Goal: Transaction & Acquisition: Book appointment/travel/reservation

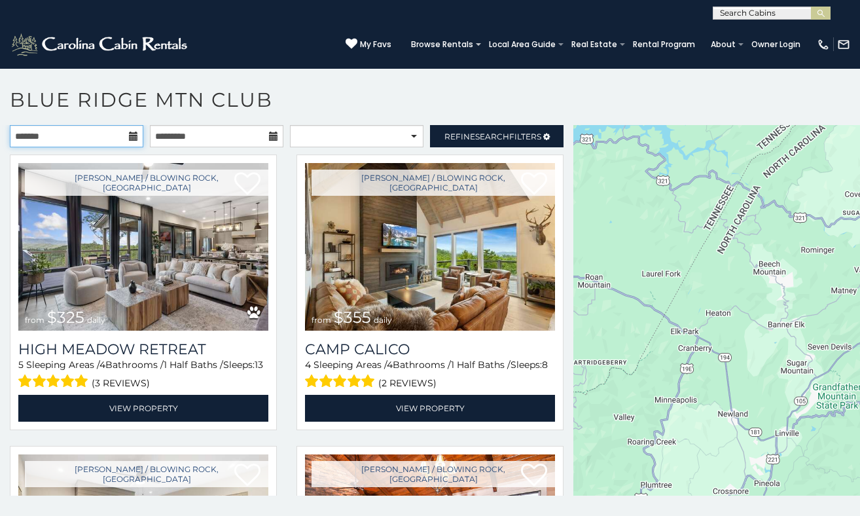
click at [128, 139] on input "text" at bounding box center [77, 136] width 134 height 22
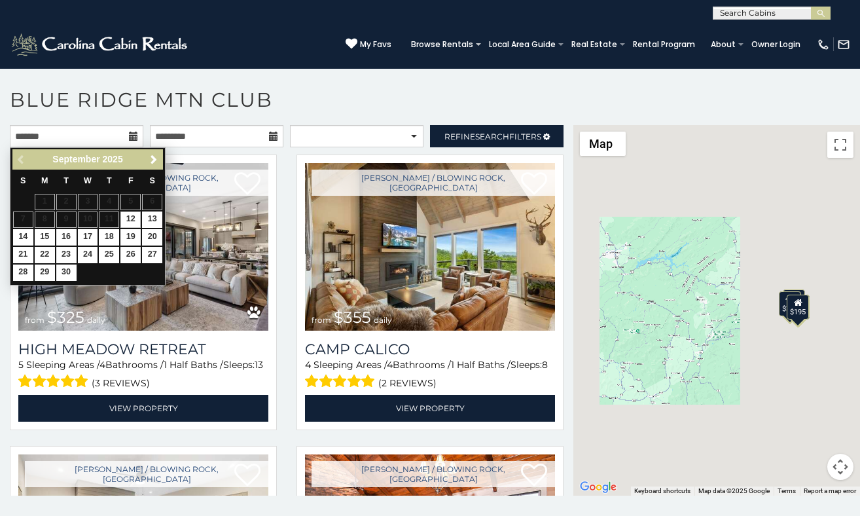
click at [133, 133] on icon at bounding box center [133, 136] width 9 height 9
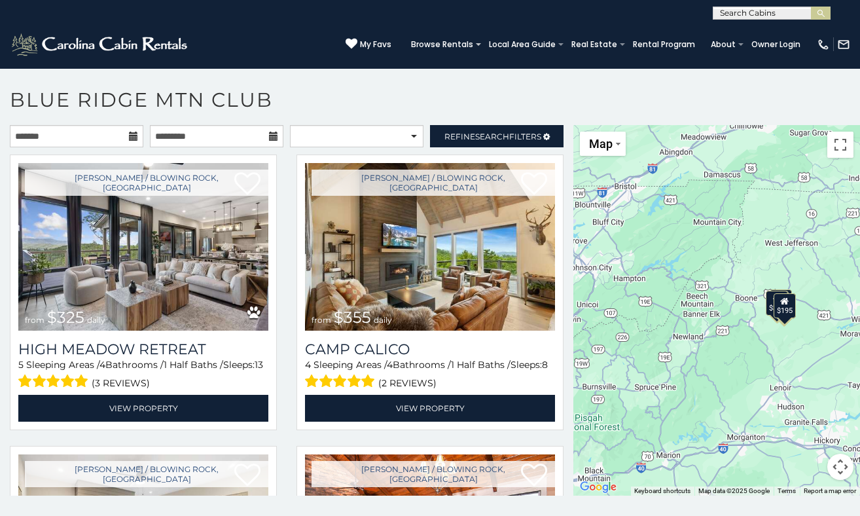
click at [133, 133] on icon at bounding box center [133, 136] width 9 height 9
click at [120, 134] on input "text" at bounding box center [77, 136] width 134 height 22
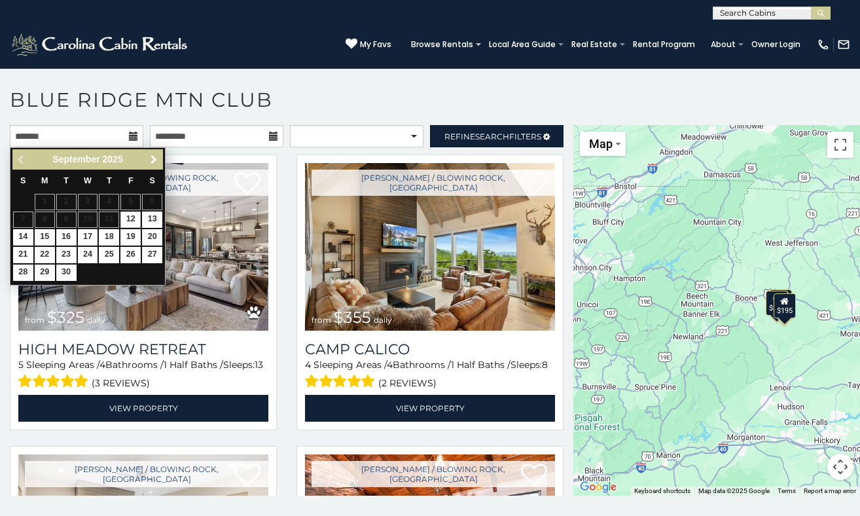
click at [156, 165] on link "Next" at bounding box center [153, 159] width 16 height 16
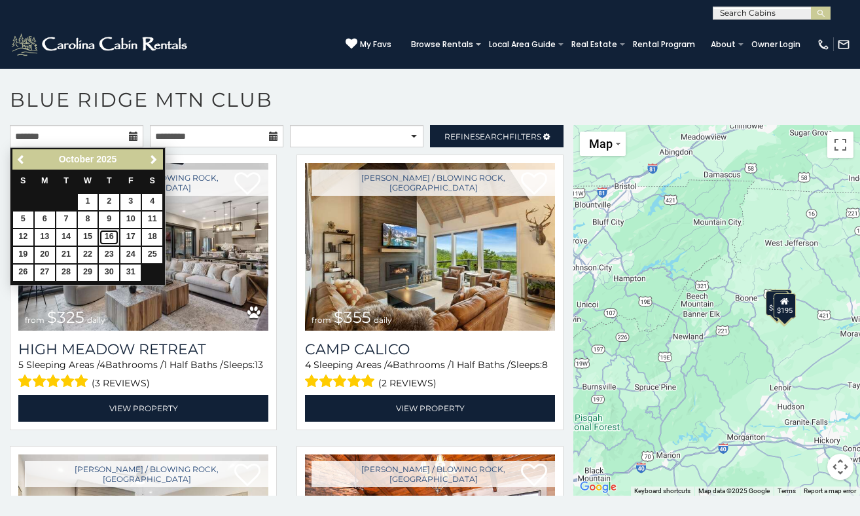
click at [111, 239] on link "16" at bounding box center [109, 237] width 20 height 16
type input "**********"
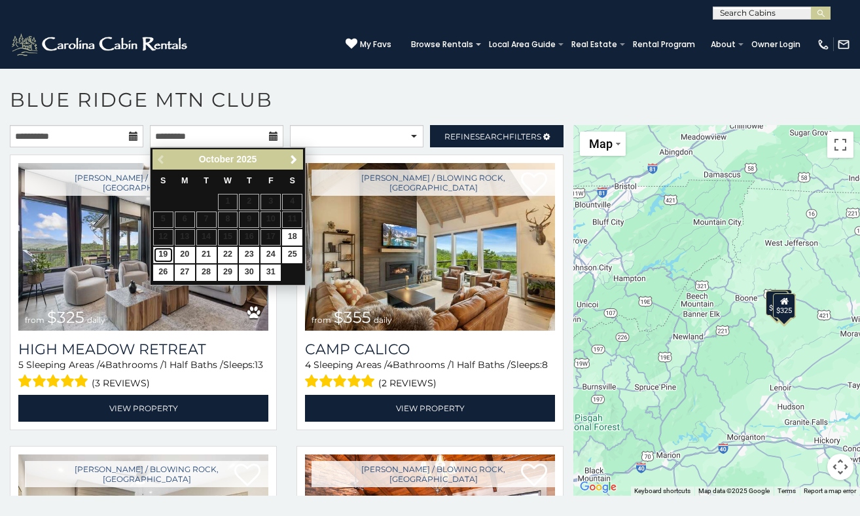
click at [166, 256] on link "19" at bounding box center [163, 255] width 20 height 16
type input "**********"
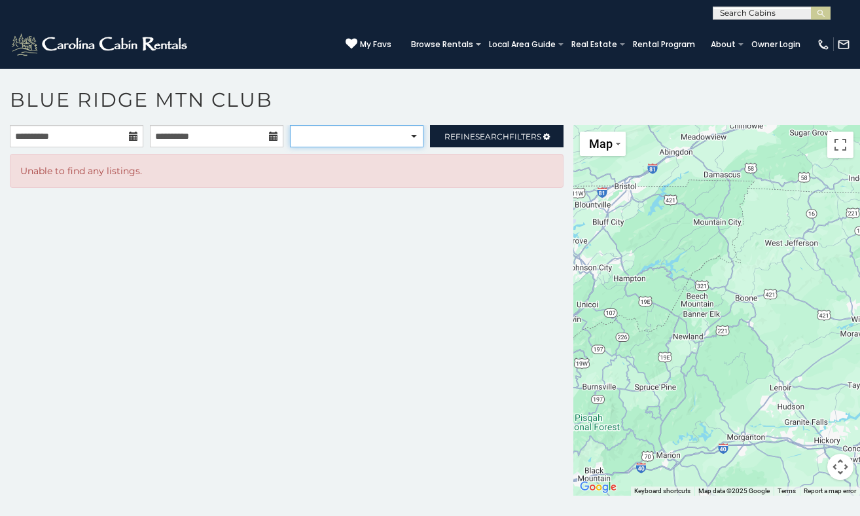
click at [348, 135] on select "**********" at bounding box center [357, 136] width 134 height 22
click at [290, 125] on select "**********" at bounding box center [357, 136] width 134 height 22
click at [510, 127] on link "Refine Search Filters" at bounding box center [497, 136] width 134 height 22
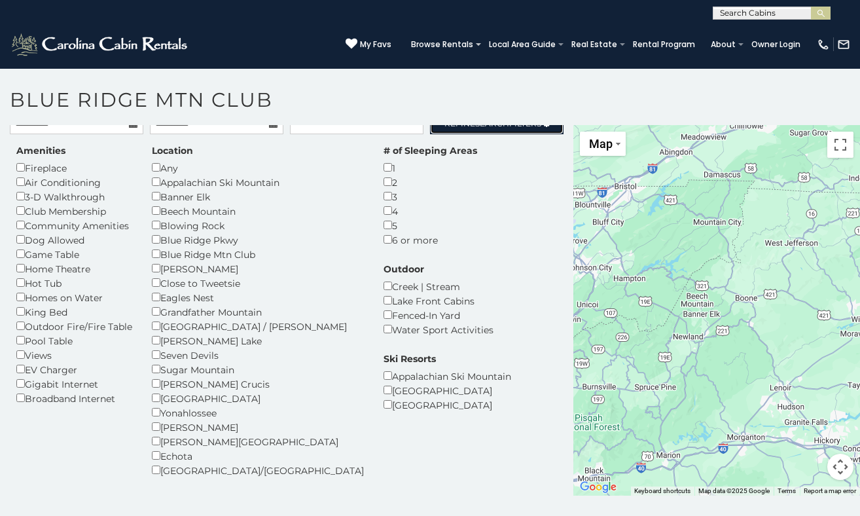
scroll to position [9, 0]
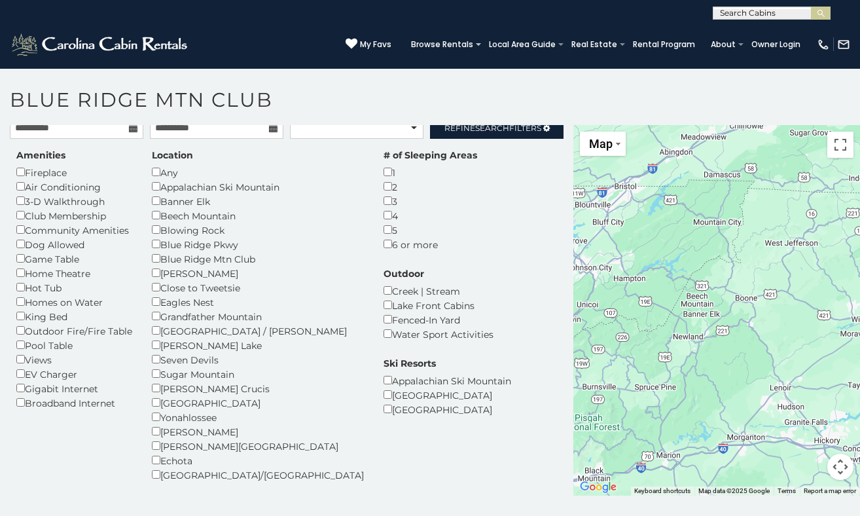
click at [70, 246] on div "Dog Allowed" at bounding box center [74, 244] width 116 height 14
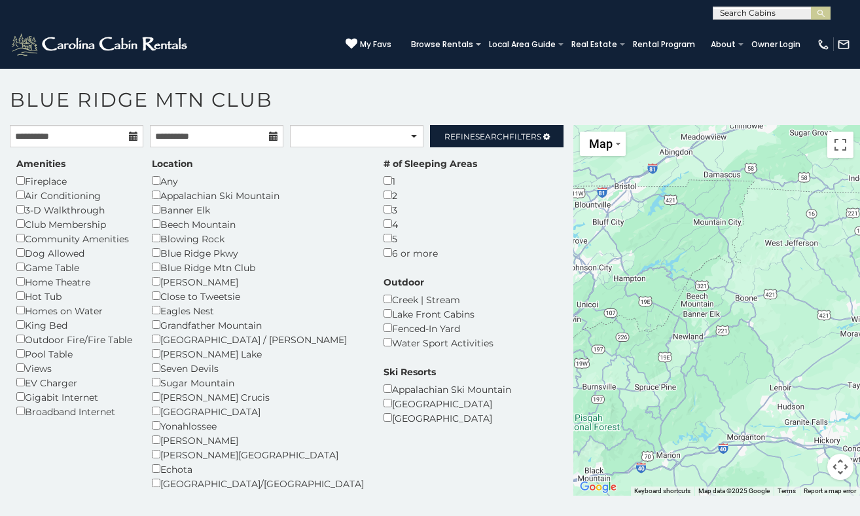
click at [135, 134] on icon at bounding box center [133, 136] width 9 height 9
click at [451, 140] on link "Refine Search Filters" at bounding box center [497, 136] width 134 height 22
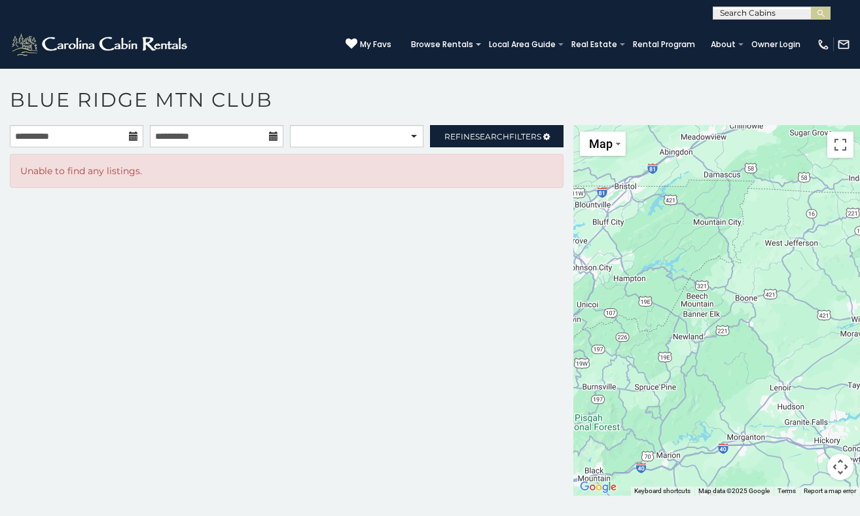
click at [135, 135] on icon at bounding box center [133, 136] width 9 height 9
click at [80, 137] on input "**********" at bounding box center [77, 136] width 134 height 22
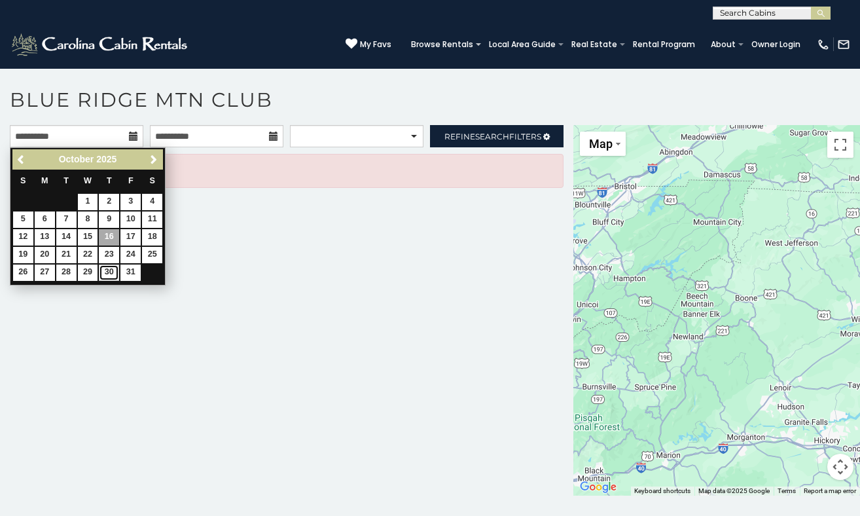
click at [108, 275] on link "30" at bounding box center [109, 272] width 20 height 16
type input "**********"
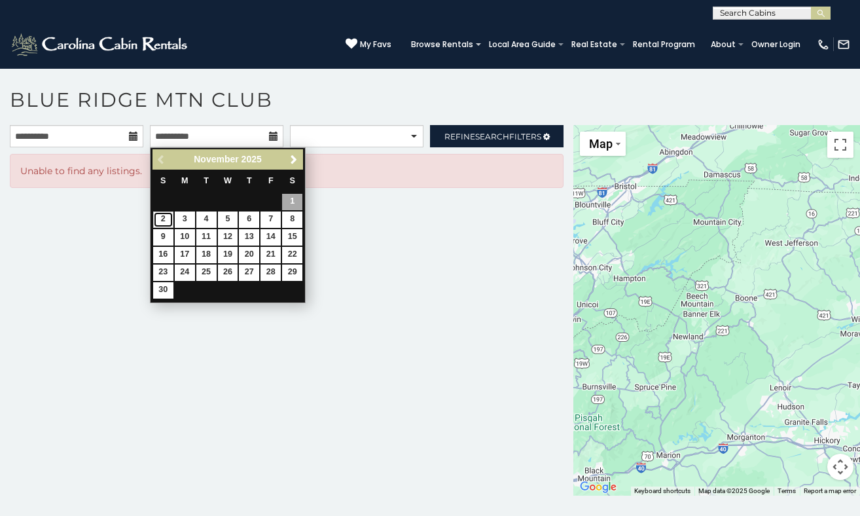
click at [164, 220] on link "2" at bounding box center [163, 219] width 20 height 16
type input "**********"
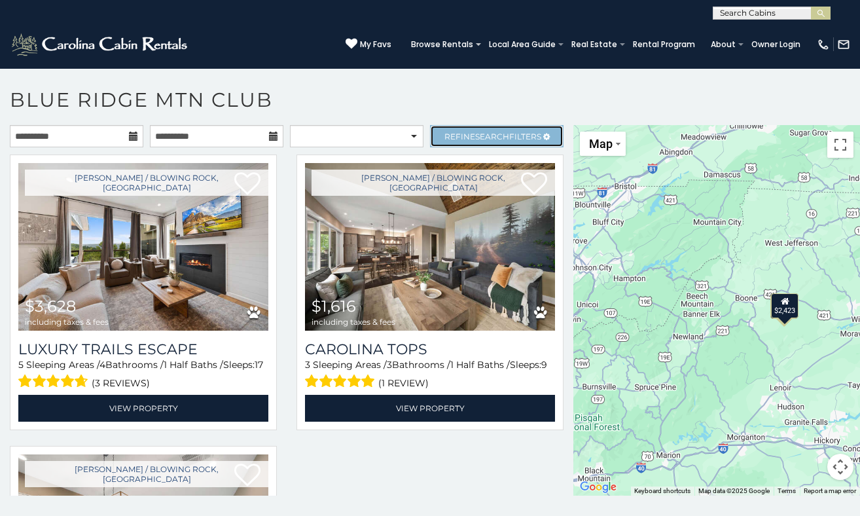
click at [476, 138] on span "Search" at bounding box center [492, 137] width 34 height 10
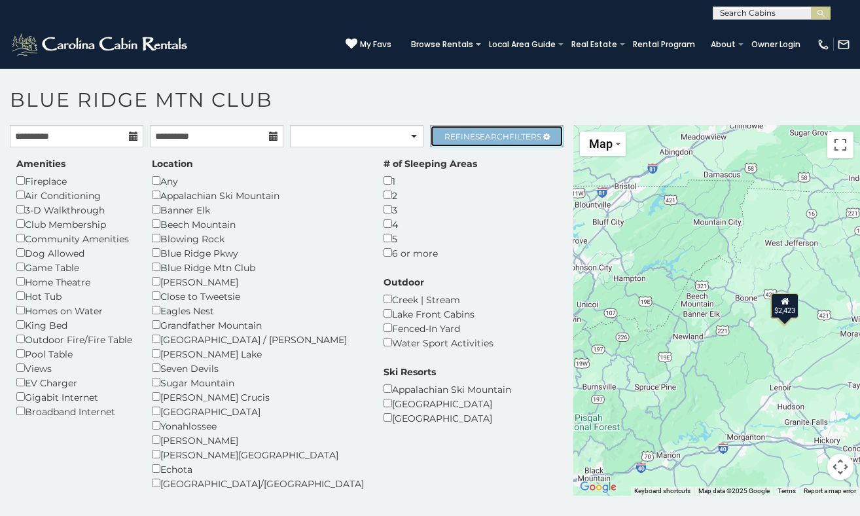
click at [476, 138] on span "Search" at bounding box center [492, 137] width 34 height 10
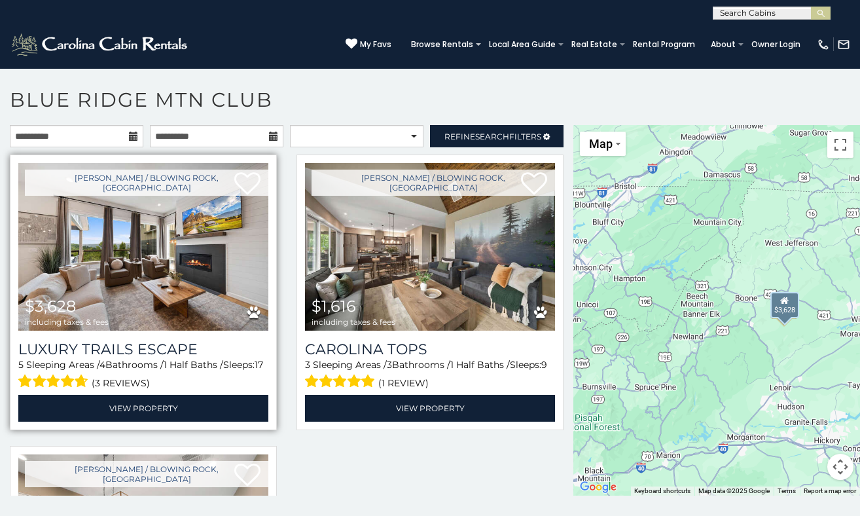
click at [168, 262] on img at bounding box center [143, 247] width 250 height 168
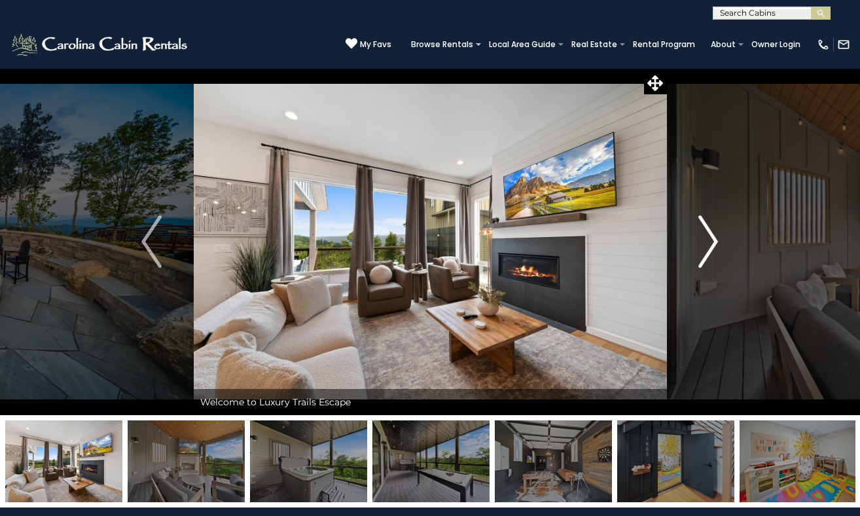
click at [697, 262] on button "Next" at bounding box center [708, 241] width 84 height 347
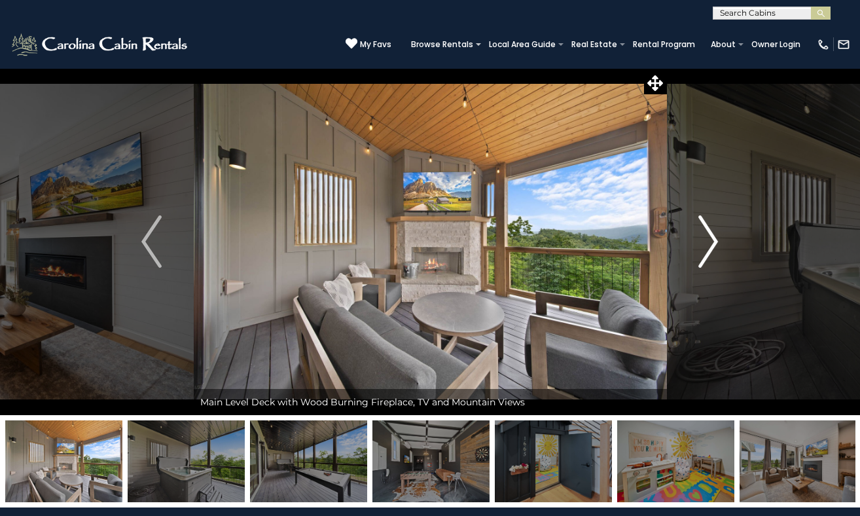
click at [706, 242] on img "Next" at bounding box center [708, 241] width 20 height 52
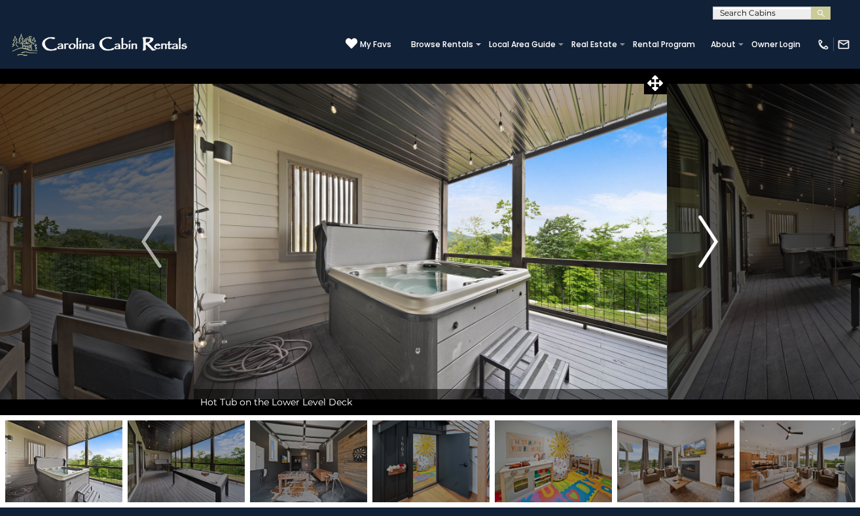
click at [706, 242] on img "Next" at bounding box center [708, 241] width 20 height 52
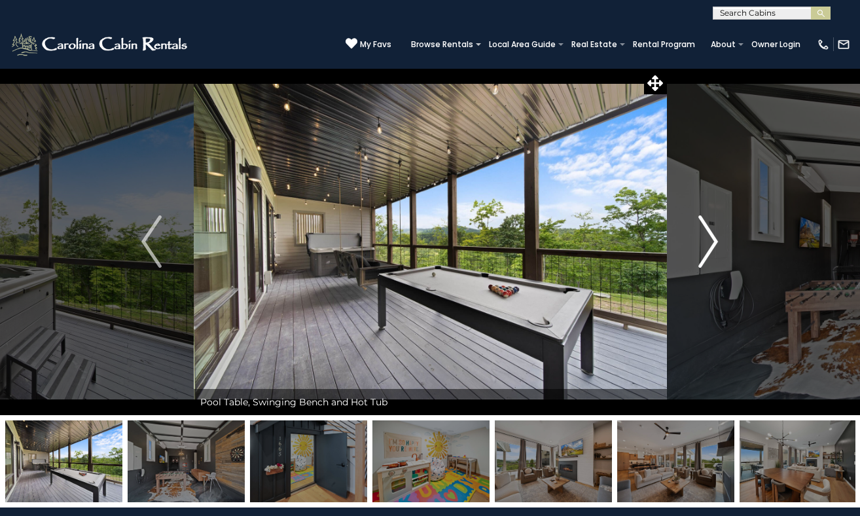
click at [706, 242] on img "Next" at bounding box center [708, 241] width 20 height 52
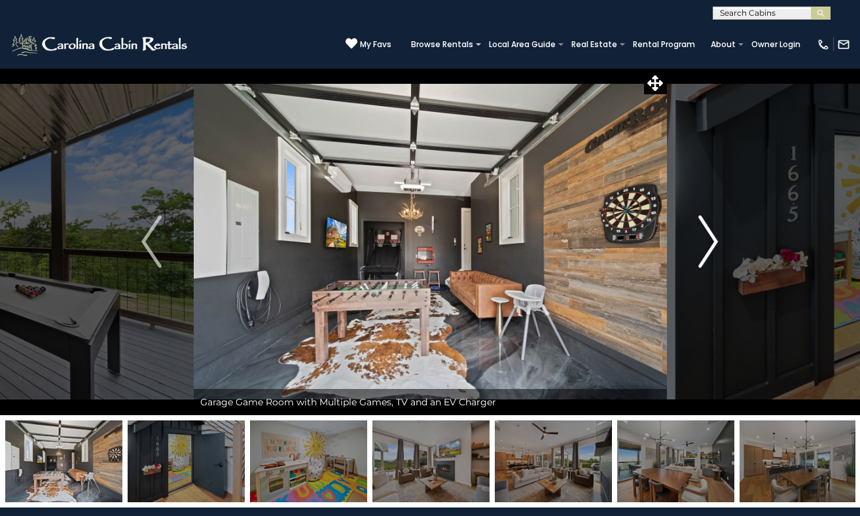
click at [706, 242] on img "Next" at bounding box center [708, 241] width 20 height 52
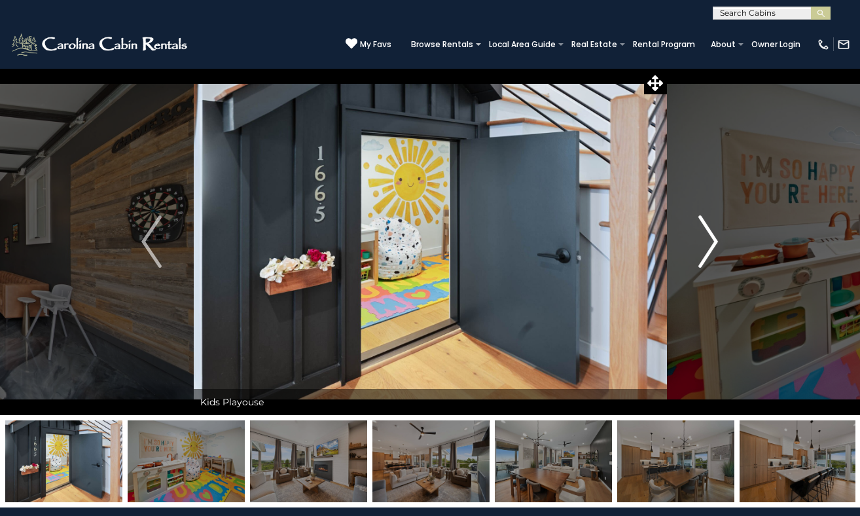
click at [706, 242] on img "Next" at bounding box center [708, 241] width 20 height 52
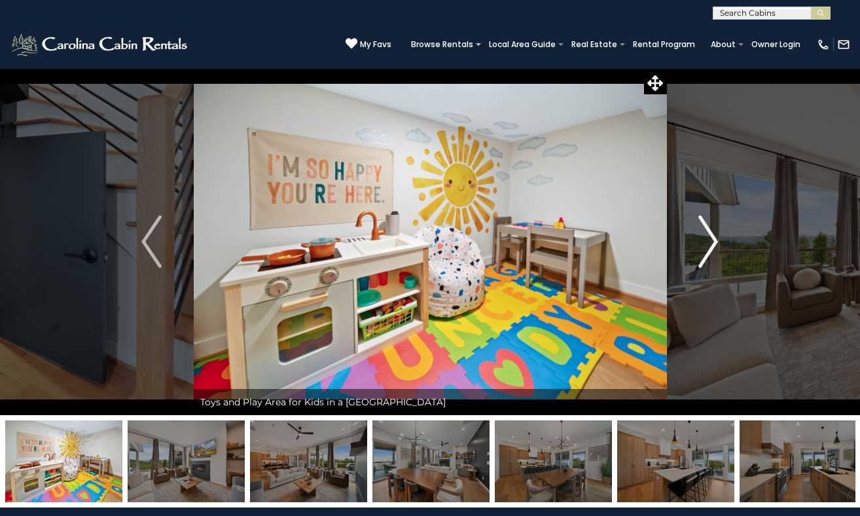
click at [706, 242] on img "Next" at bounding box center [708, 241] width 20 height 52
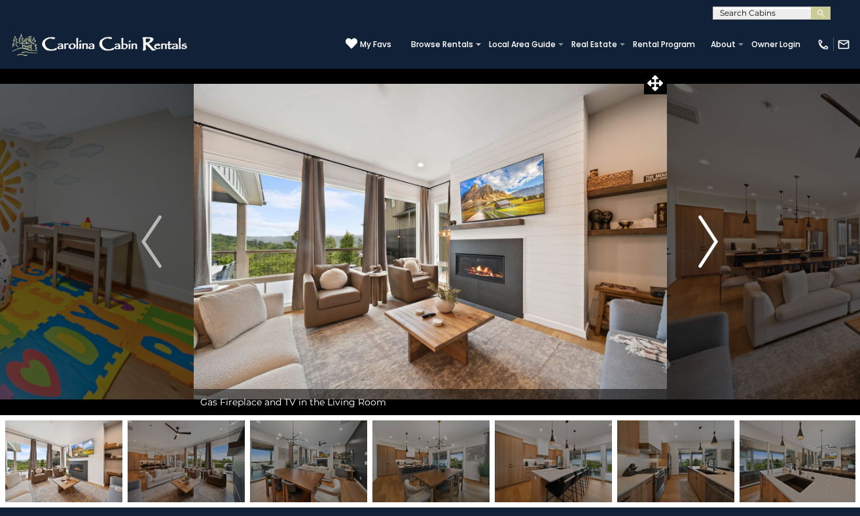
click at [706, 242] on img "Next" at bounding box center [708, 241] width 20 height 52
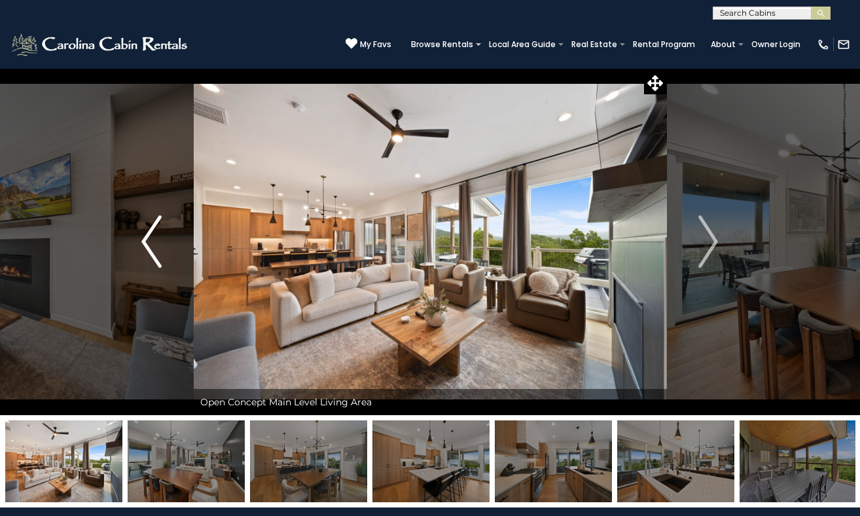
click at [140, 253] on button "Previous" at bounding box center [152, 241] width 84 height 347
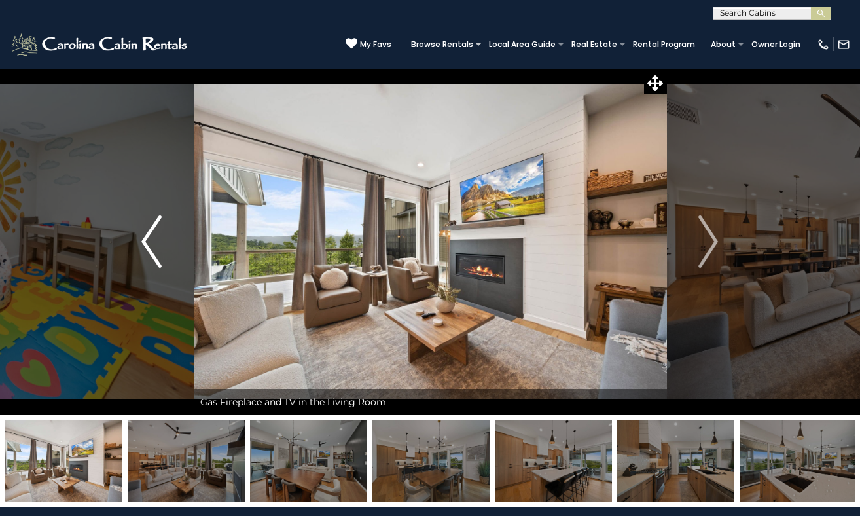
click at [140, 253] on button "Previous" at bounding box center [152, 241] width 84 height 347
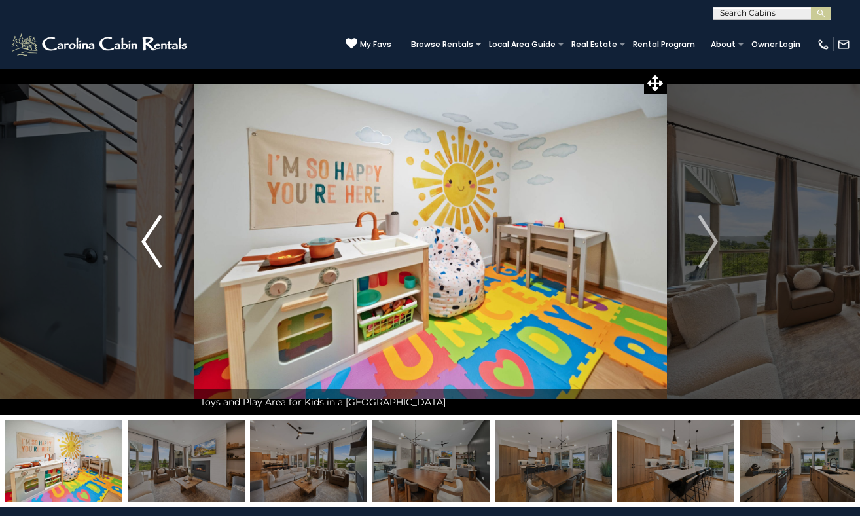
click at [140, 253] on button "Previous" at bounding box center [152, 241] width 84 height 347
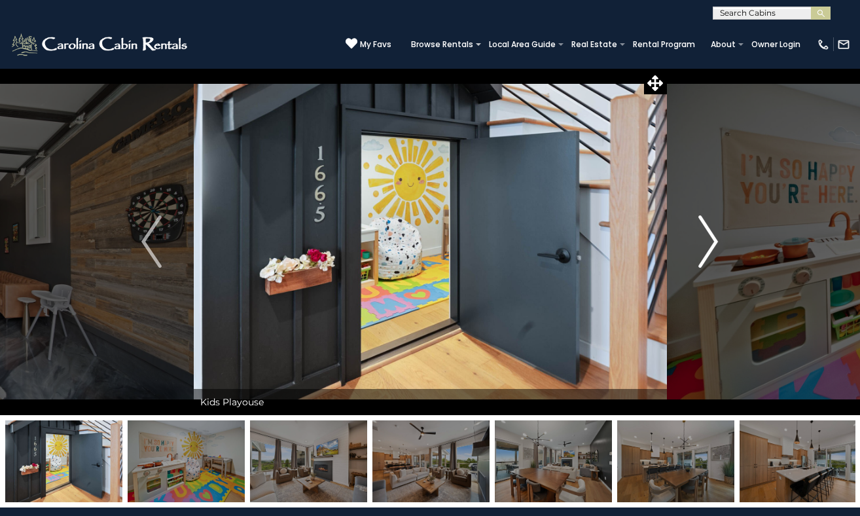
click at [714, 231] on img "Next" at bounding box center [708, 241] width 20 height 52
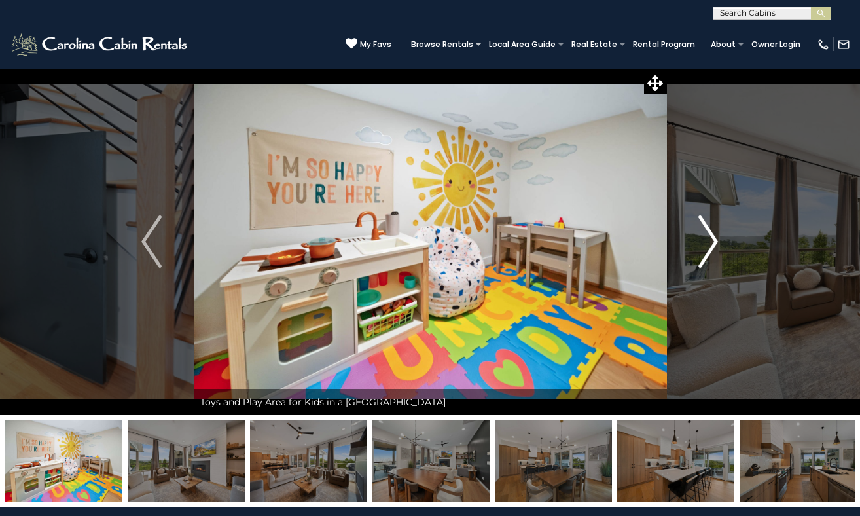
click at [714, 231] on img "Next" at bounding box center [708, 241] width 20 height 52
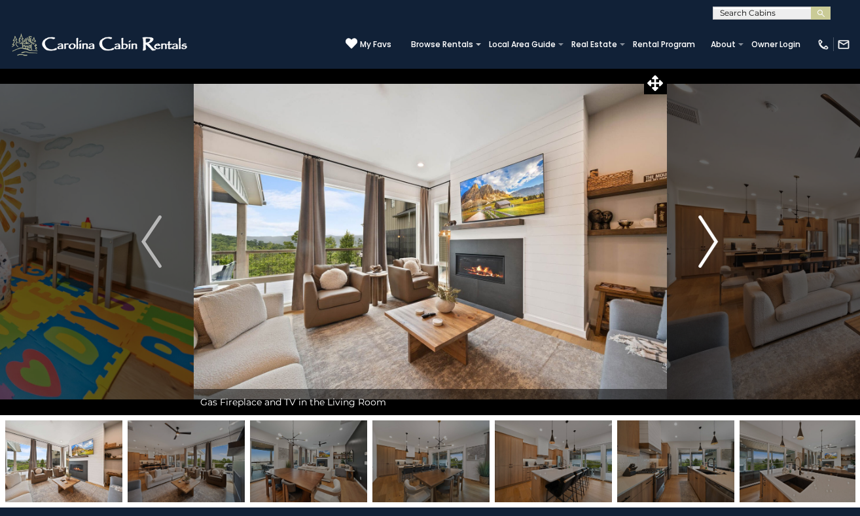
click at [714, 231] on img "Next" at bounding box center [708, 241] width 20 height 52
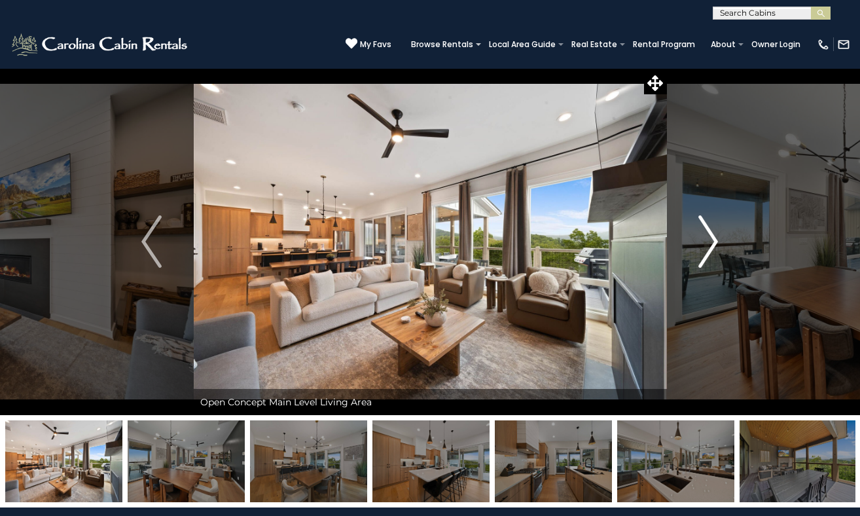
click at [714, 231] on img "Next" at bounding box center [708, 241] width 20 height 52
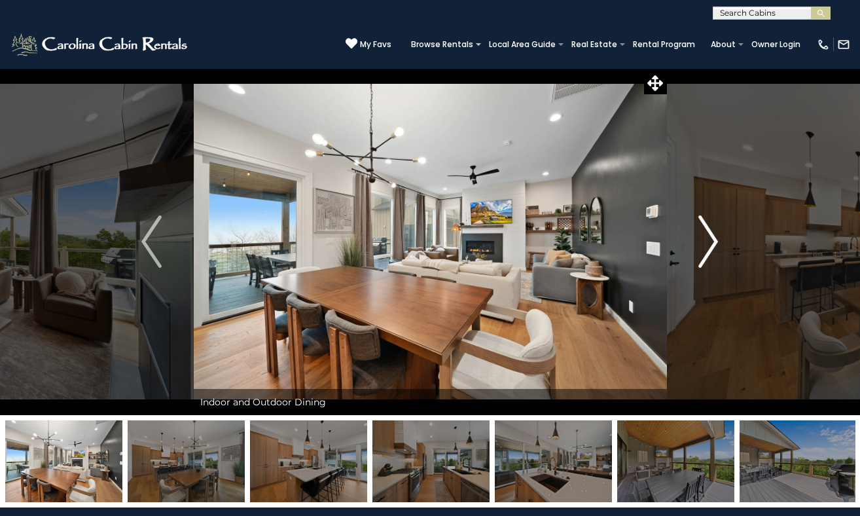
click at [714, 231] on img "Next" at bounding box center [708, 241] width 20 height 52
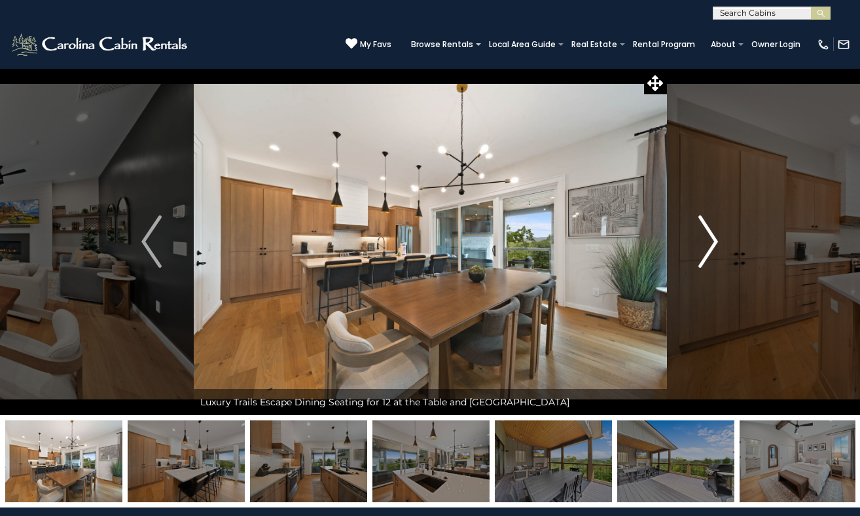
click at [714, 231] on img "Next" at bounding box center [708, 241] width 20 height 52
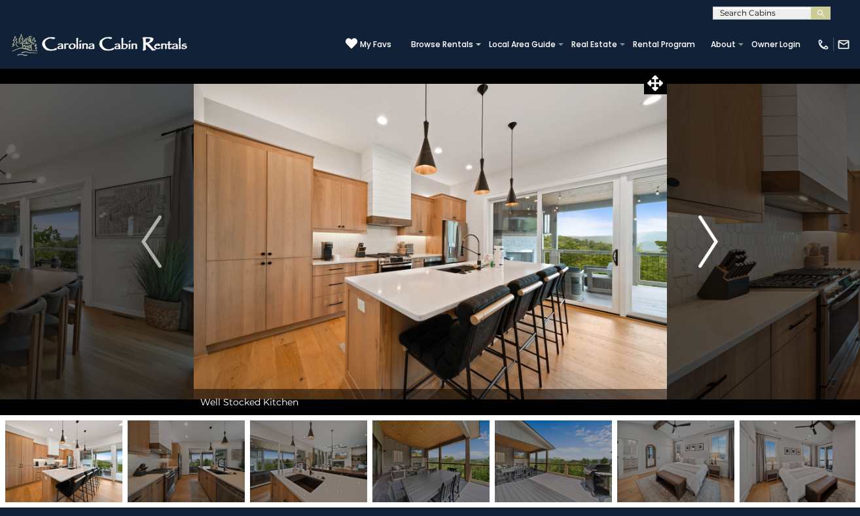
click at [714, 231] on img "Next" at bounding box center [708, 241] width 20 height 52
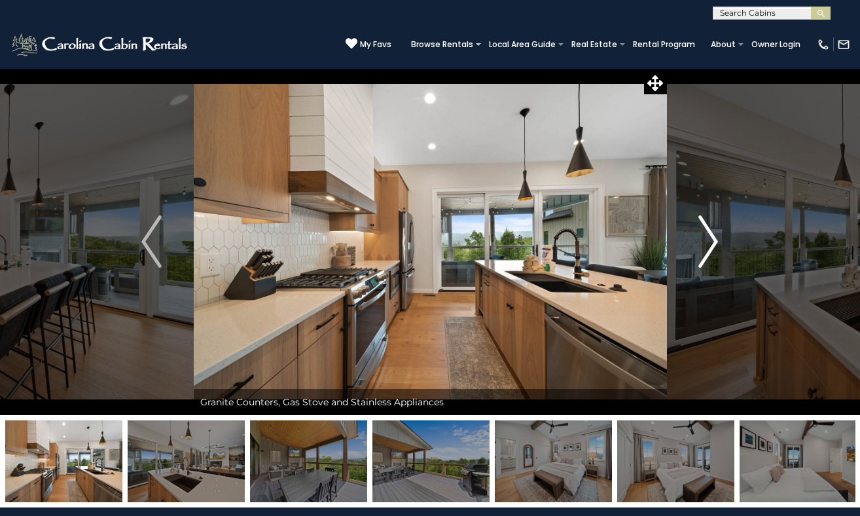
click at [714, 231] on img "Next" at bounding box center [708, 241] width 20 height 52
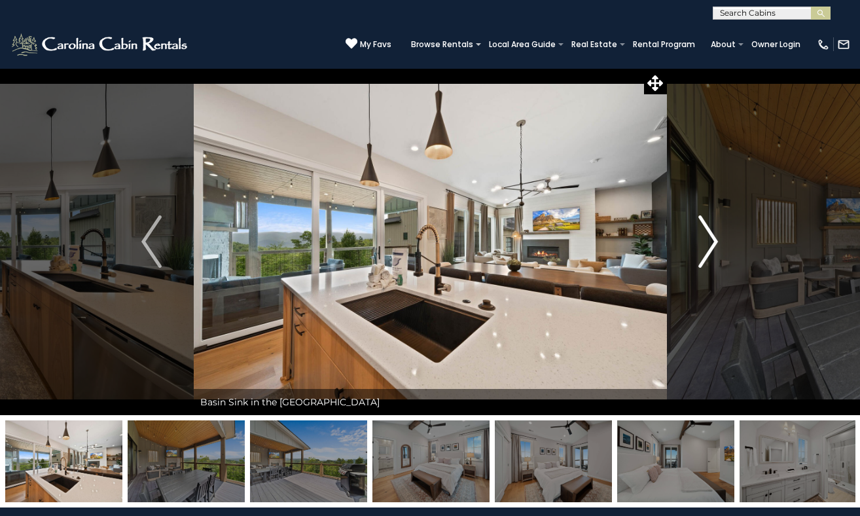
click at [714, 231] on img "Next" at bounding box center [708, 241] width 20 height 52
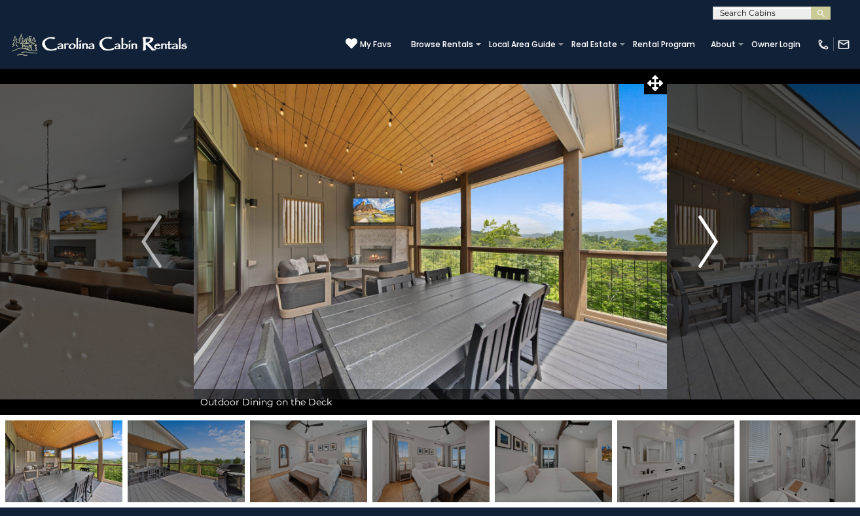
click at [714, 231] on img "Next" at bounding box center [708, 241] width 20 height 52
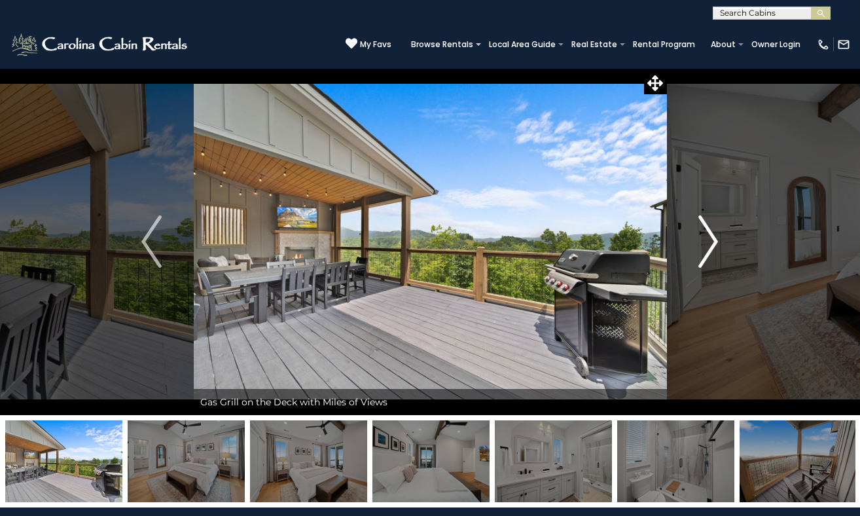
click at [714, 231] on img "Next" at bounding box center [708, 241] width 20 height 52
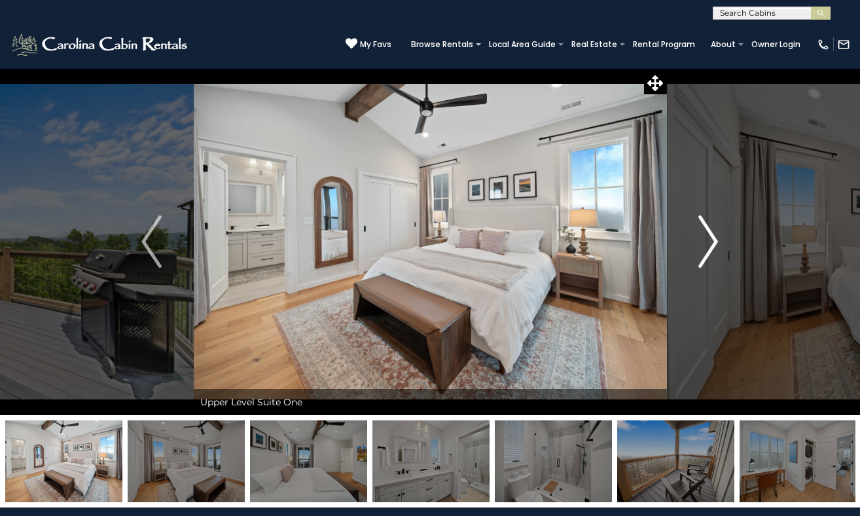
click at [714, 231] on img "Next" at bounding box center [708, 241] width 20 height 52
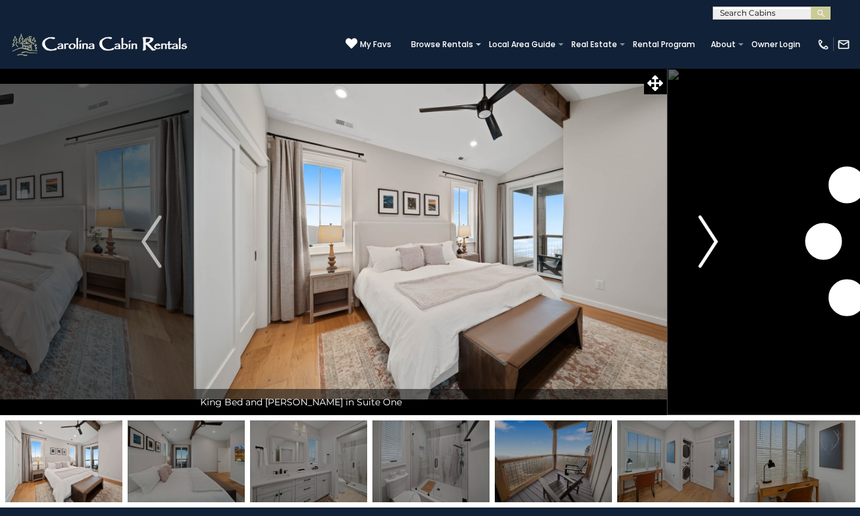
click at [714, 231] on img "Next" at bounding box center [708, 241] width 20 height 52
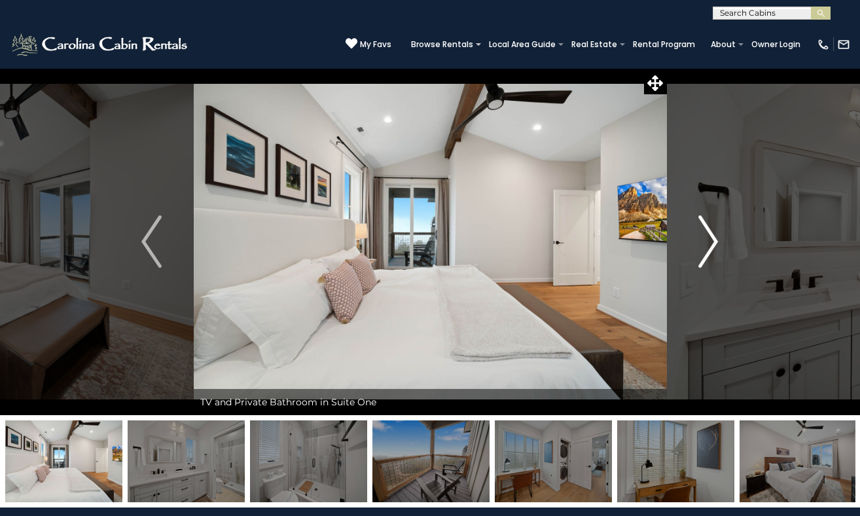
click at [714, 231] on img "Next" at bounding box center [708, 241] width 20 height 52
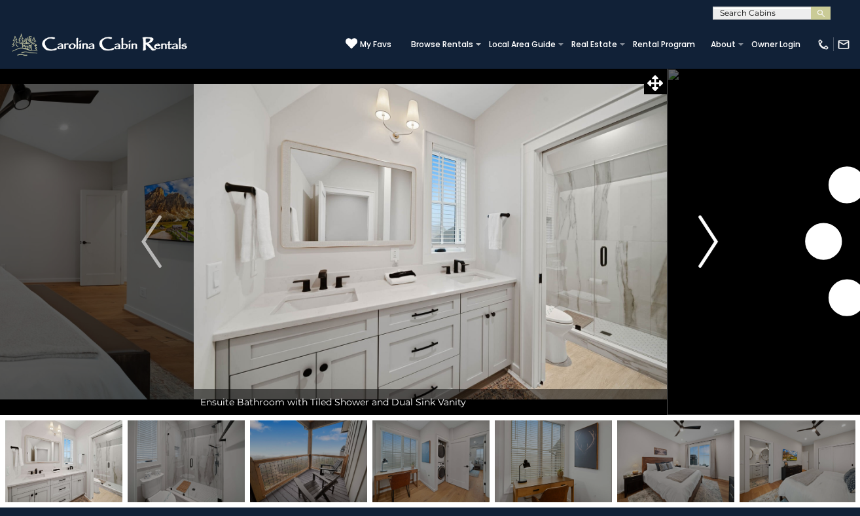
click at [714, 231] on img "Next" at bounding box center [708, 241] width 20 height 52
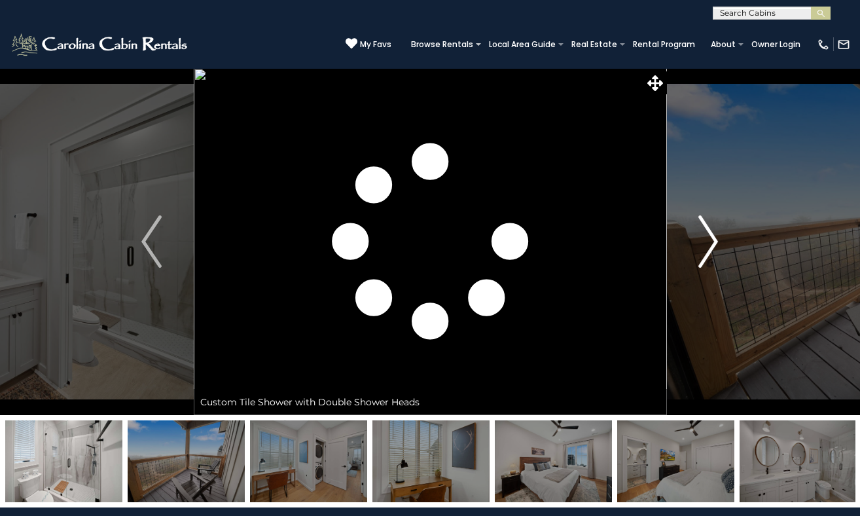
click at [714, 231] on img "Next" at bounding box center [708, 241] width 20 height 52
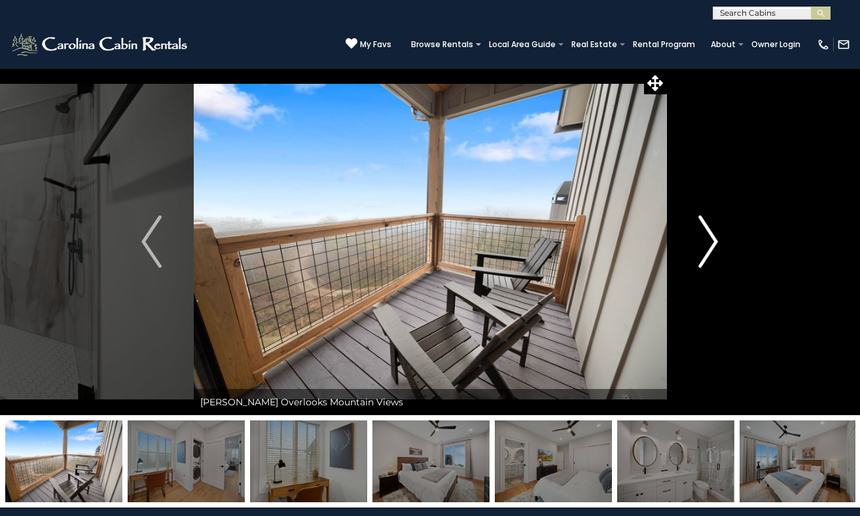
click at [714, 231] on img "Next" at bounding box center [708, 241] width 20 height 52
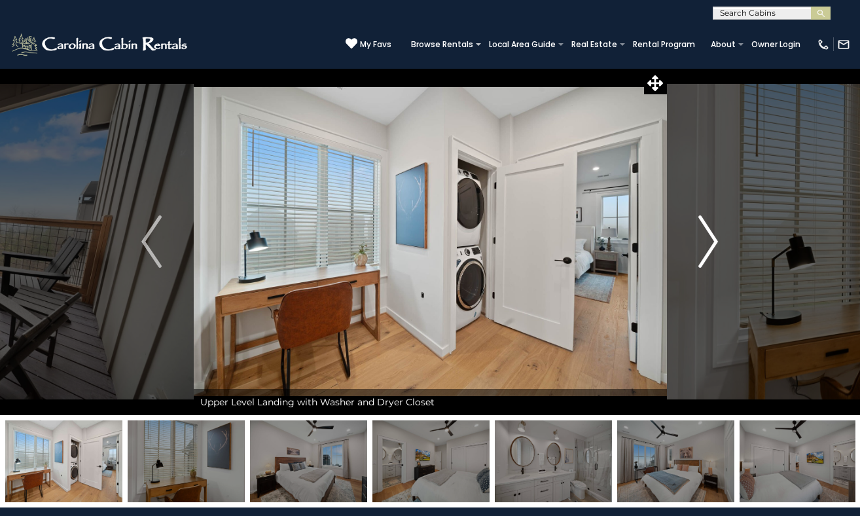
click at [714, 231] on img "Next" at bounding box center [708, 241] width 20 height 52
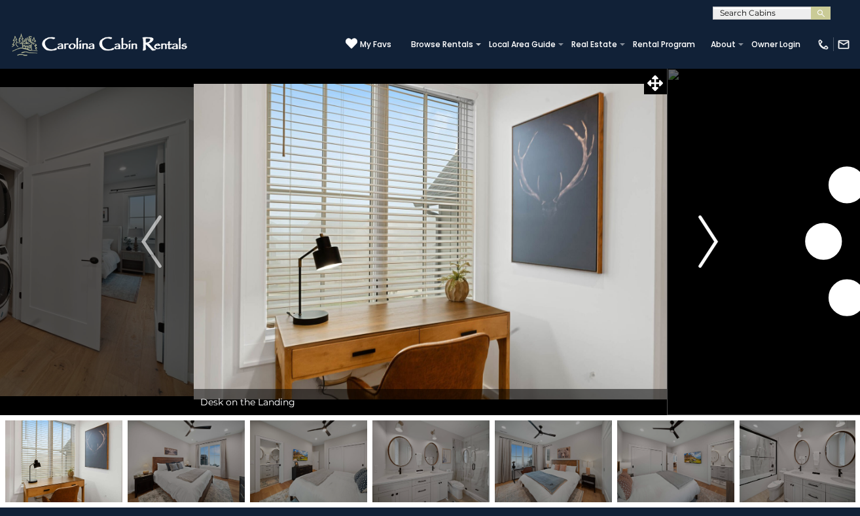
click at [714, 231] on img "Next" at bounding box center [708, 241] width 20 height 52
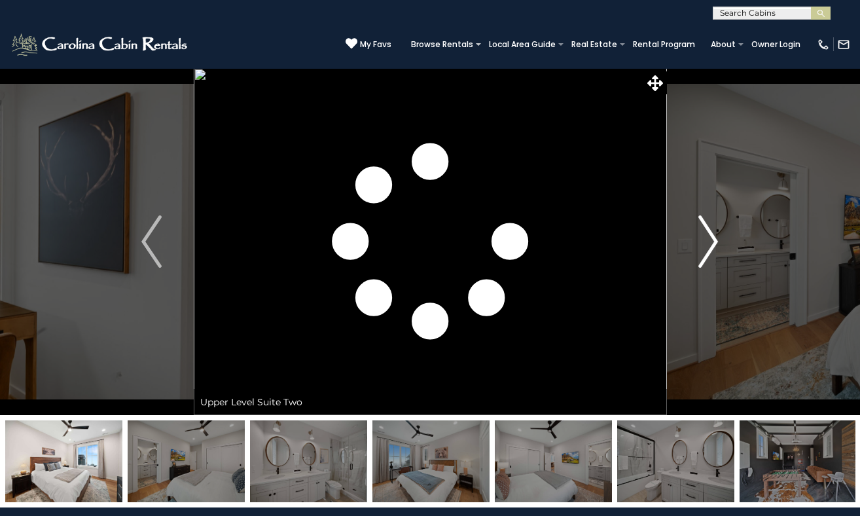
click at [714, 231] on img "Next" at bounding box center [708, 241] width 20 height 52
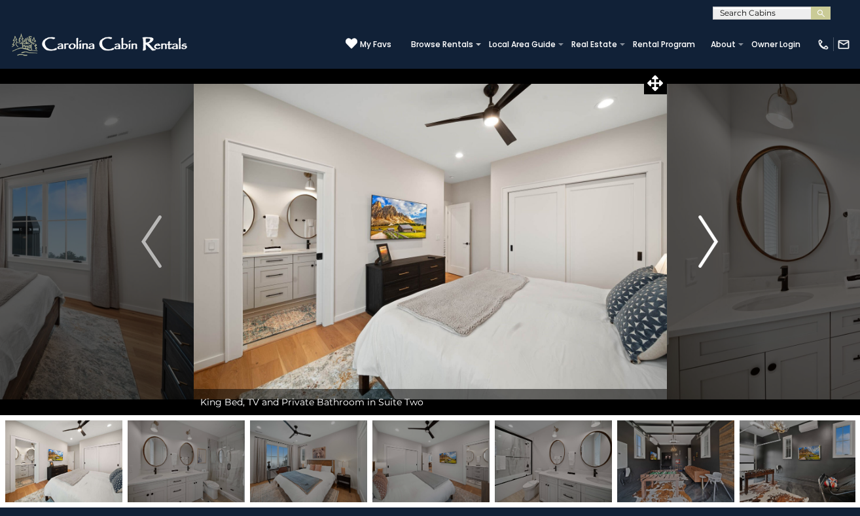
click at [714, 231] on img "Next" at bounding box center [708, 241] width 20 height 52
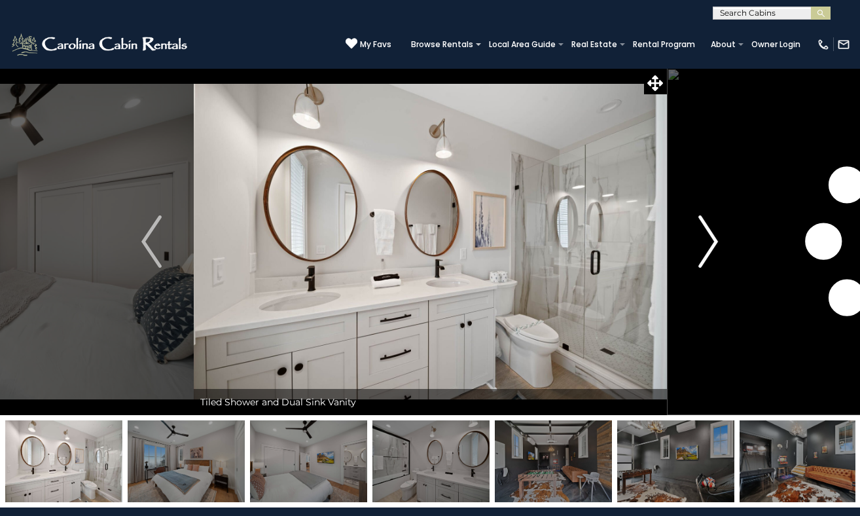
click at [714, 231] on img "Next" at bounding box center [708, 241] width 20 height 52
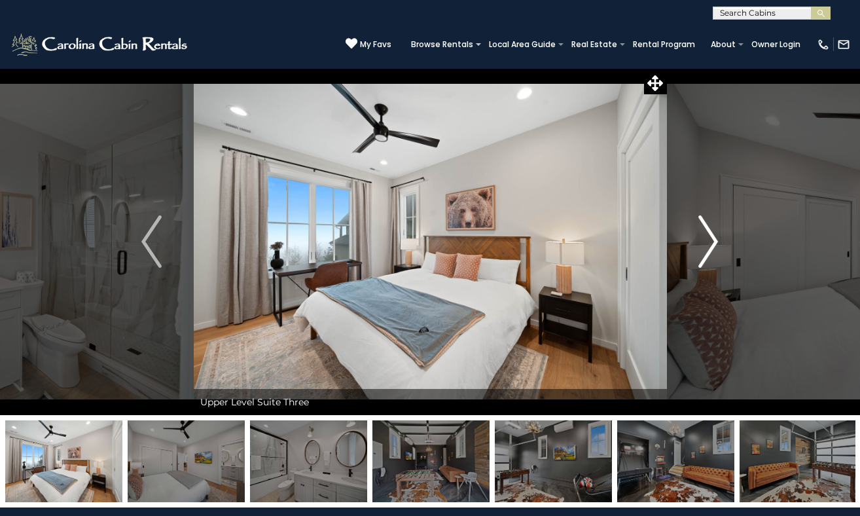
click at [714, 231] on img "Next" at bounding box center [708, 241] width 20 height 52
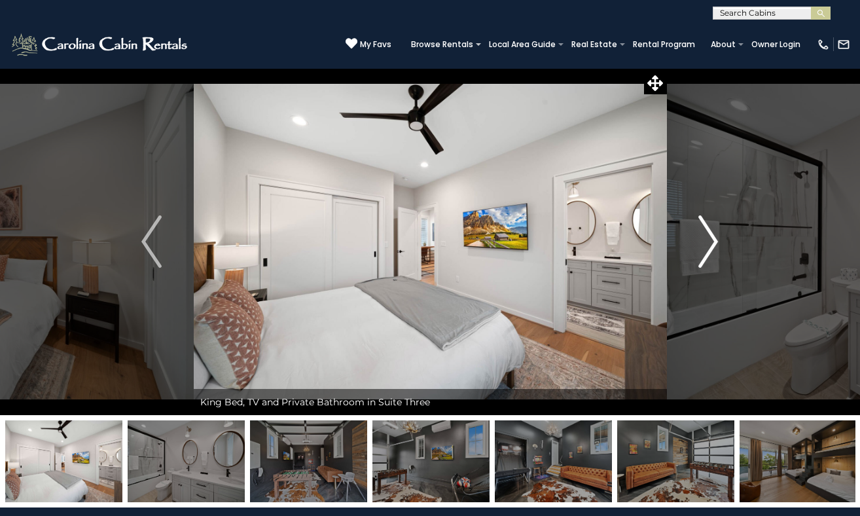
click at [714, 231] on img "Next" at bounding box center [708, 241] width 20 height 52
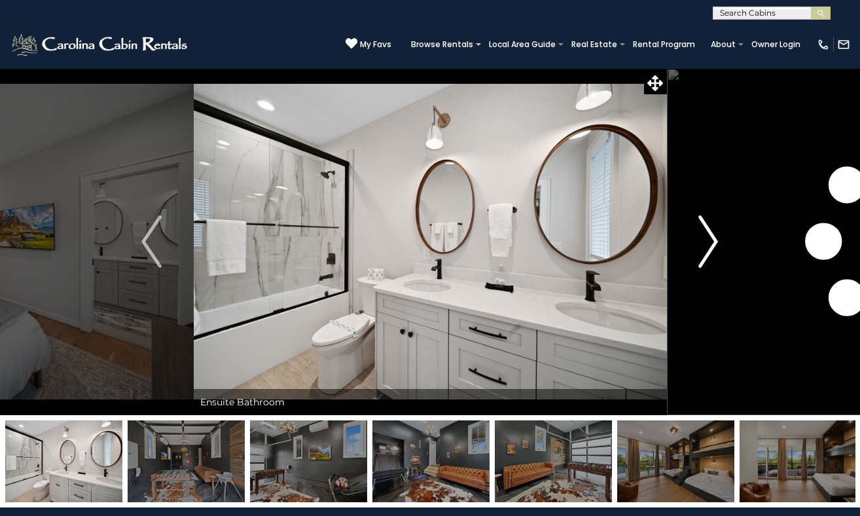
click at [714, 231] on img "Next" at bounding box center [708, 241] width 20 height 52
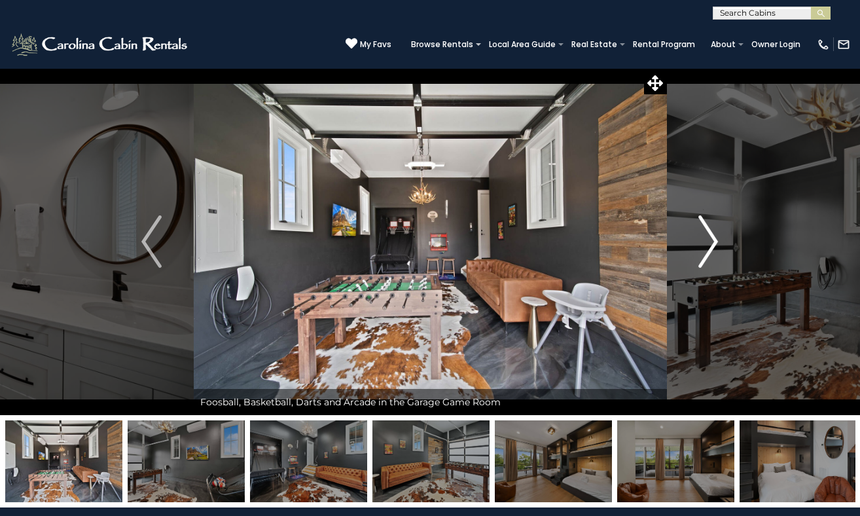
click at [714, 231] on img "Next" at bounding box center [708, 241] width 20 height 52
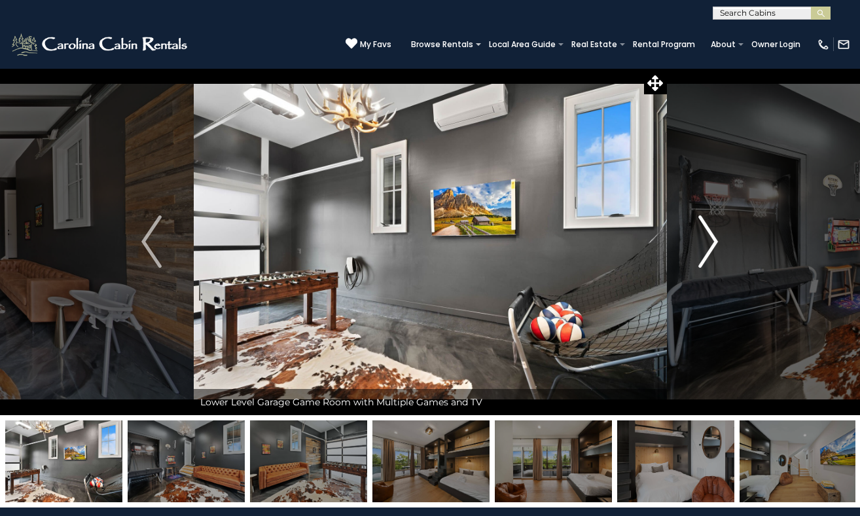
click at [714, 231] on img "Next" at bounding box center [708, 241] width 20 height 52
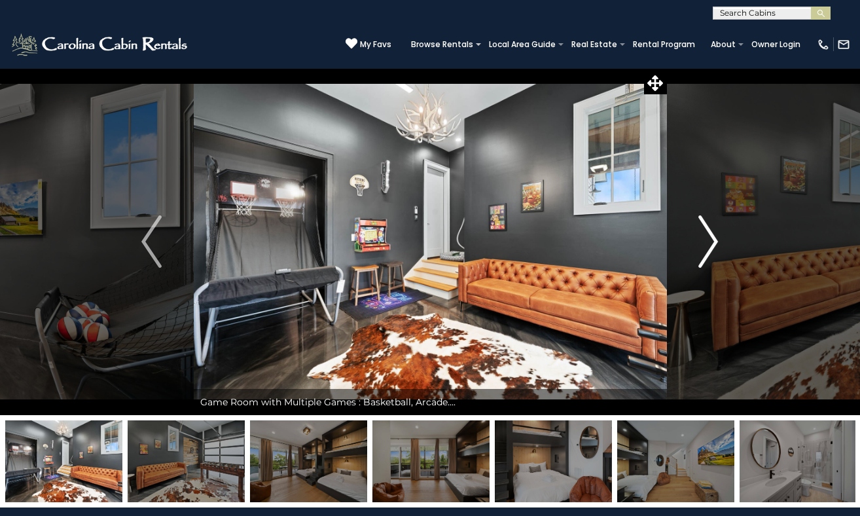
click at [714, 231] on img "Next" at bounding box center [708, 241] width 20 height 52
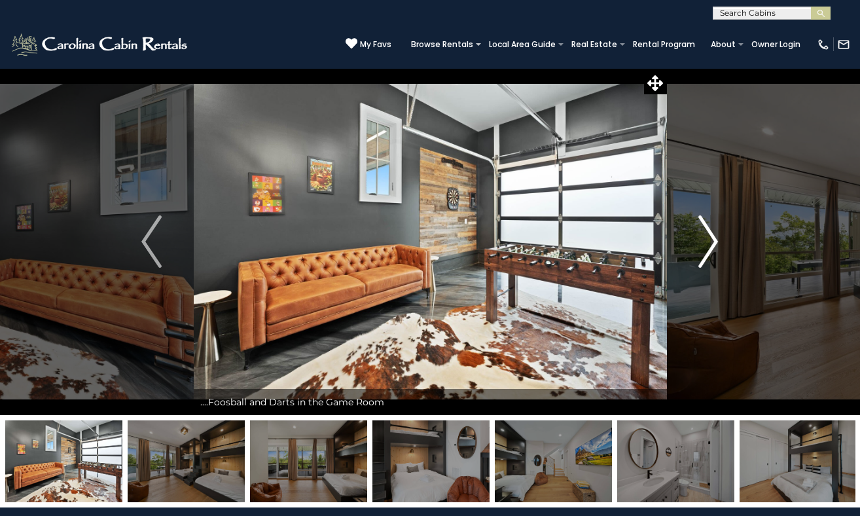
click at [714, 231] on img "Next" at bounding box center [708, 241] width 20 height 52
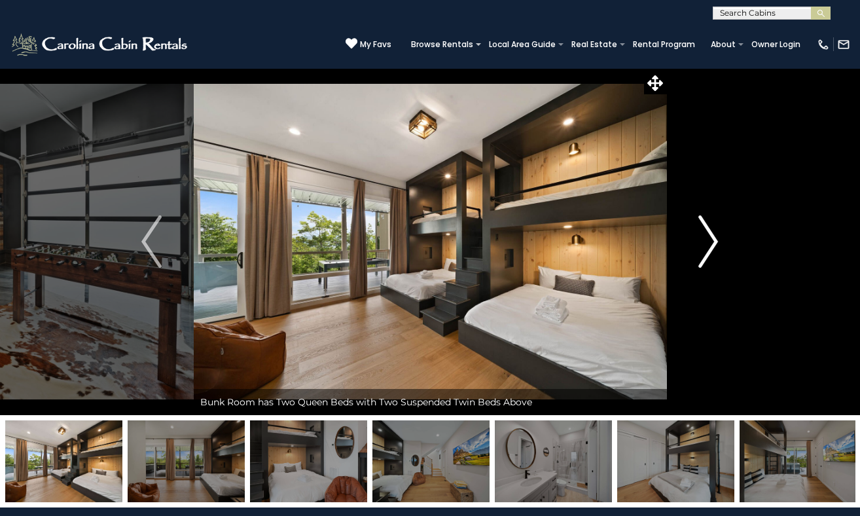
click at [714, 231] on img "Next" at bounding box center [708, 241] width 20 height 52
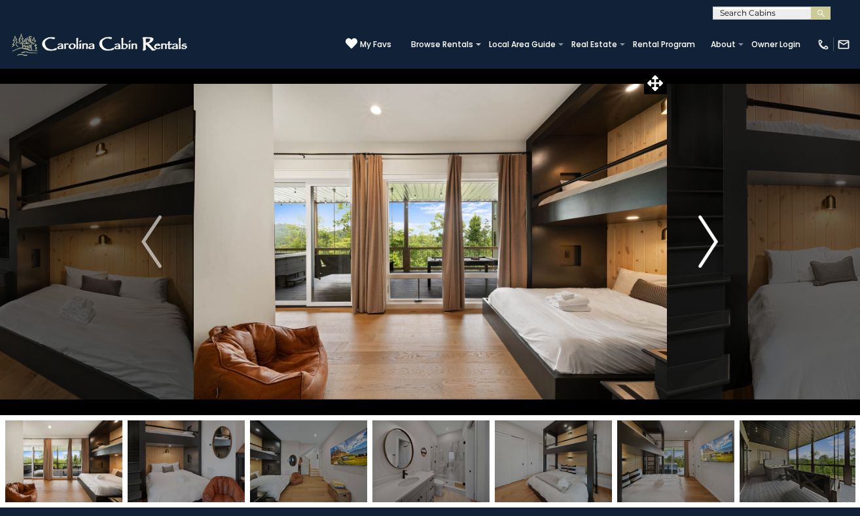
click at [714, 231] on img "Next" at bounding box center [708, 241] width 20 height 52
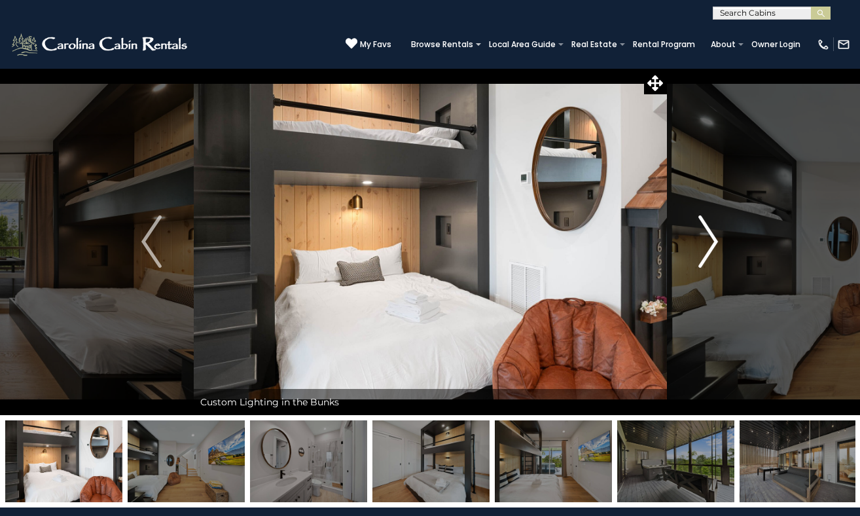
click at [714, 231] on img "Next" at bounding box center [708, 241] width 20 height 52
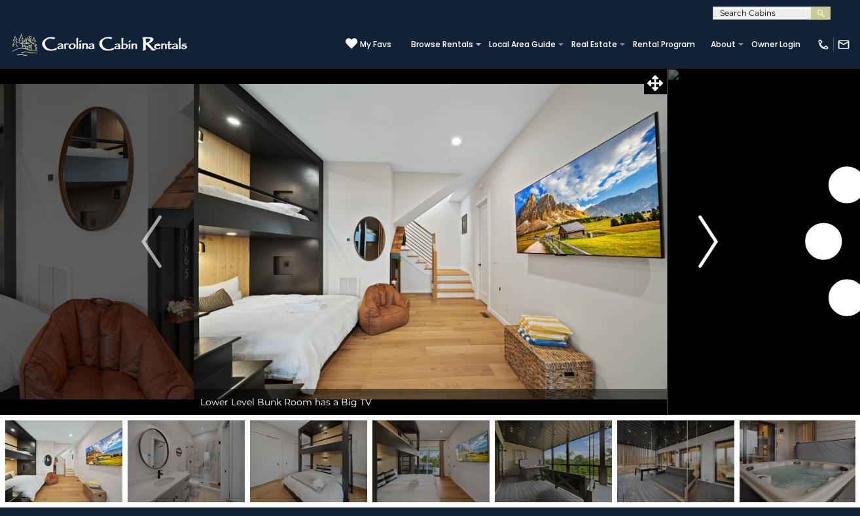
click at [714, 231] on img "Next" at bounding box center [708, 241] width 20 height 52
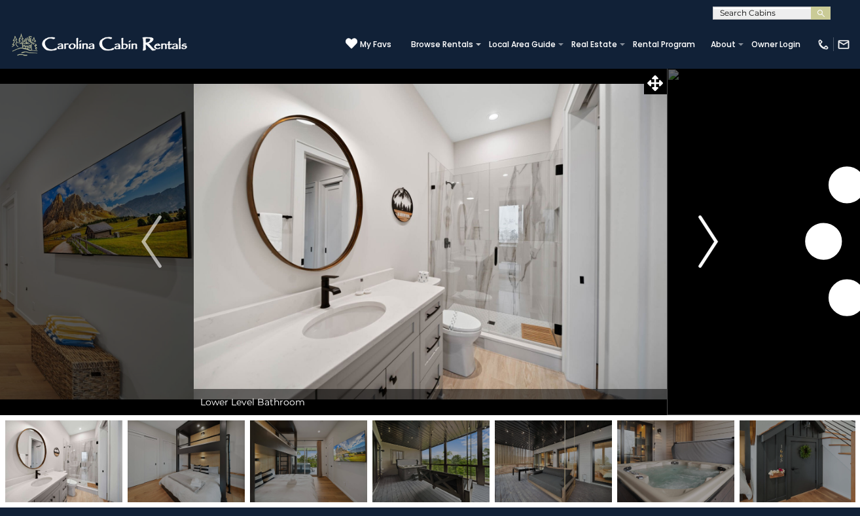
click at [714, 231] on img "Next" at bounding box center [708, 241] width 20 height 52
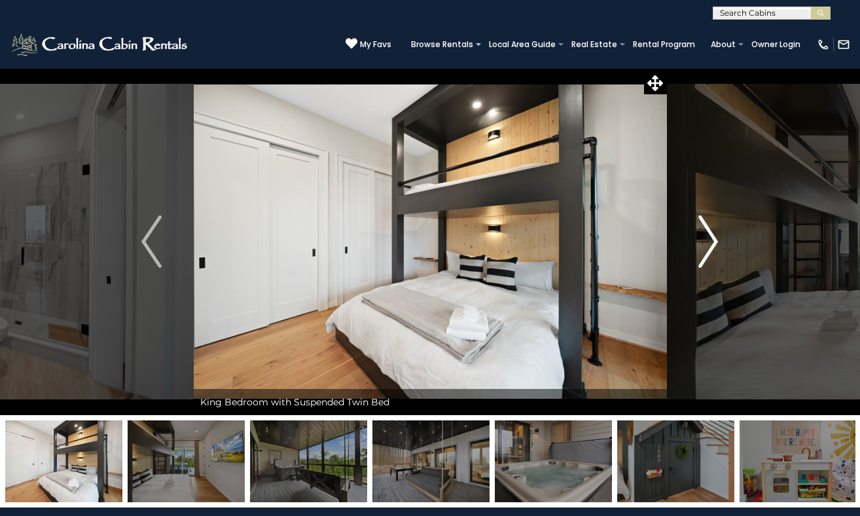
click at [714, 231] on img "Next" at bounding box center [708, 241] width 20 height 52
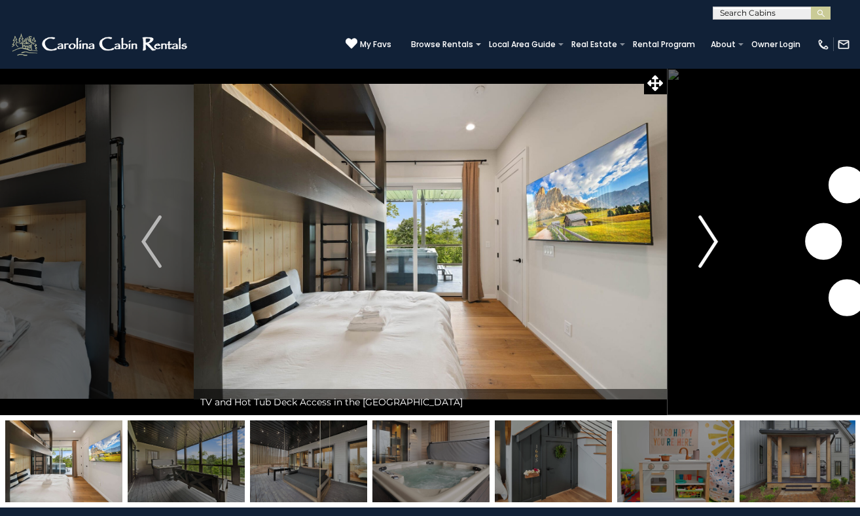
click at [714, 231] on img "Next" at bounding box center [708, 241] width 20 height 52
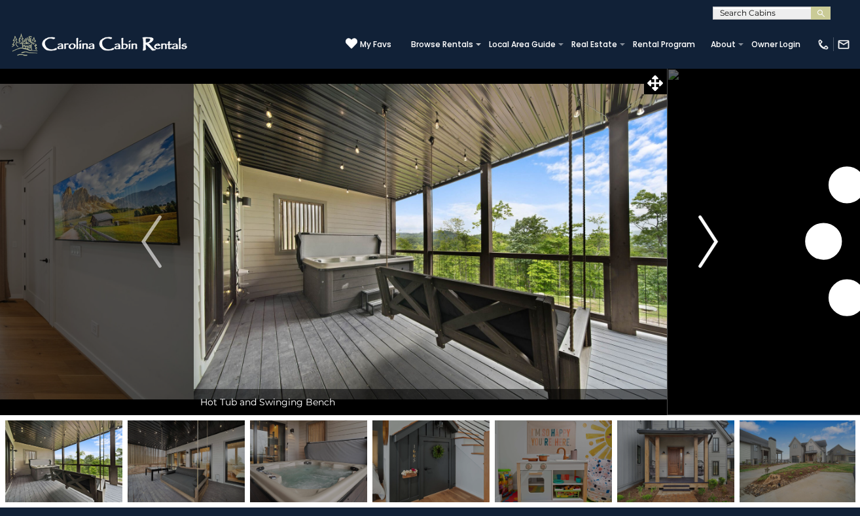
click at [714, 231] on img "Next" at bounding box center [708, 241] width 20 height 52
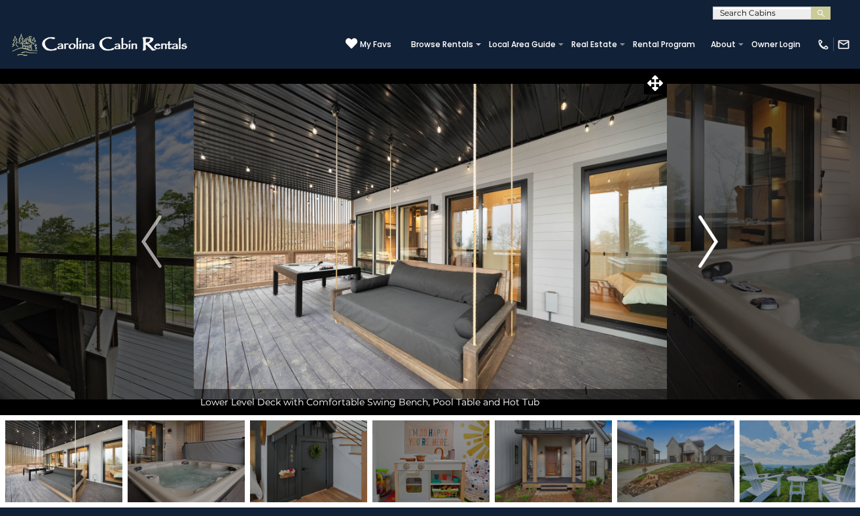
click at [714, 231] on img "Next" at bounding box center [708, 241] width 20 height 52
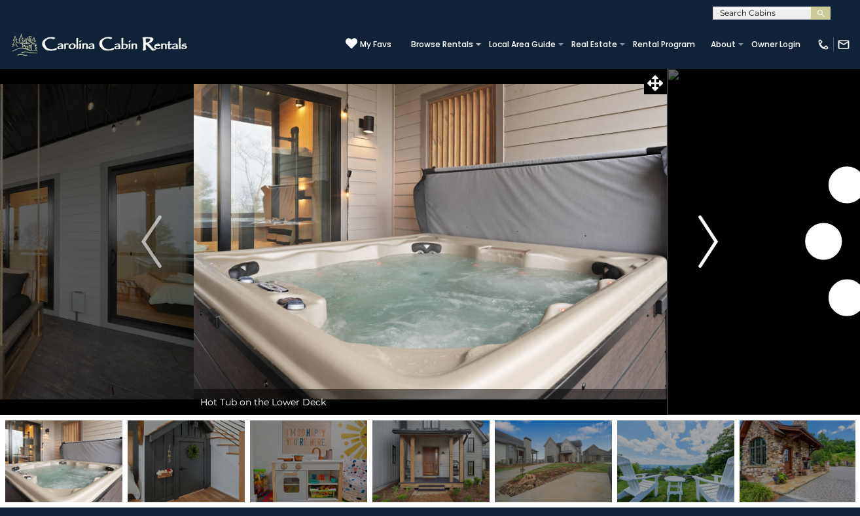
click at [714, 231] on img "Next" at bounding box center [708, 241] width 20 height 52
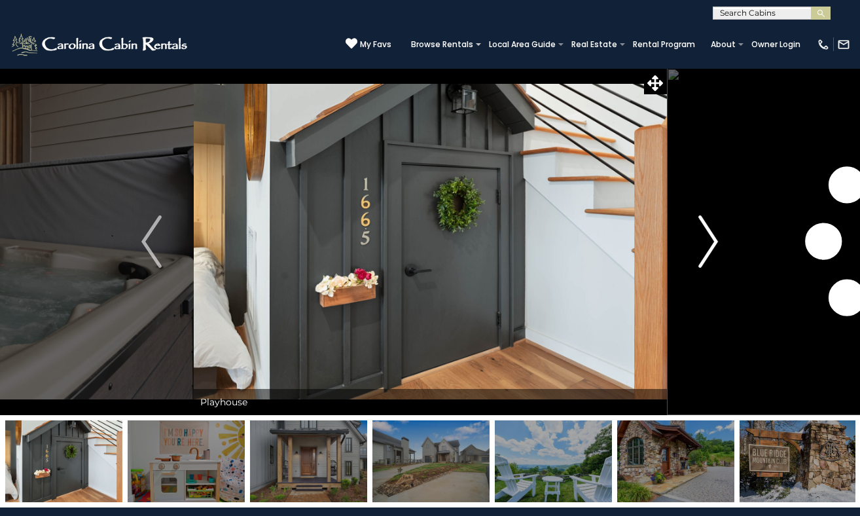
click at [714, 231] on img "Next" at bounding box center [708, 241] width 20 height 52
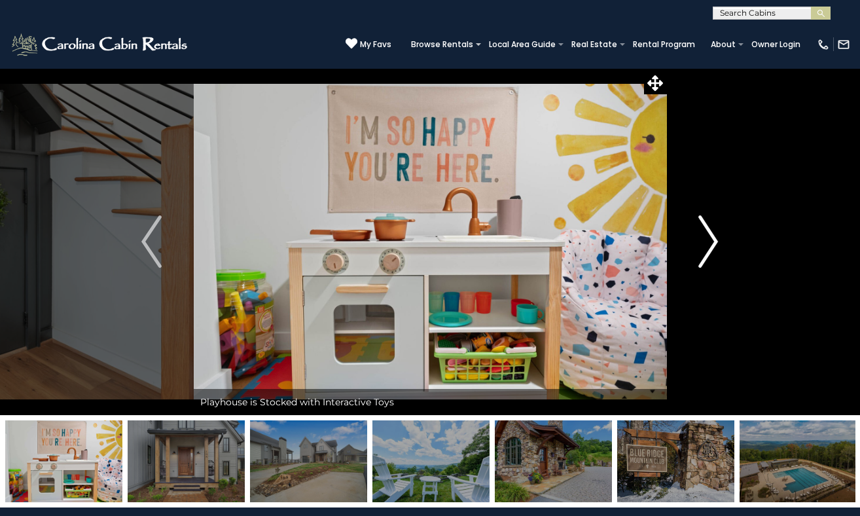
click at [714, 231] on img "Next" at bounding box center [708, 241] width 20 height 52
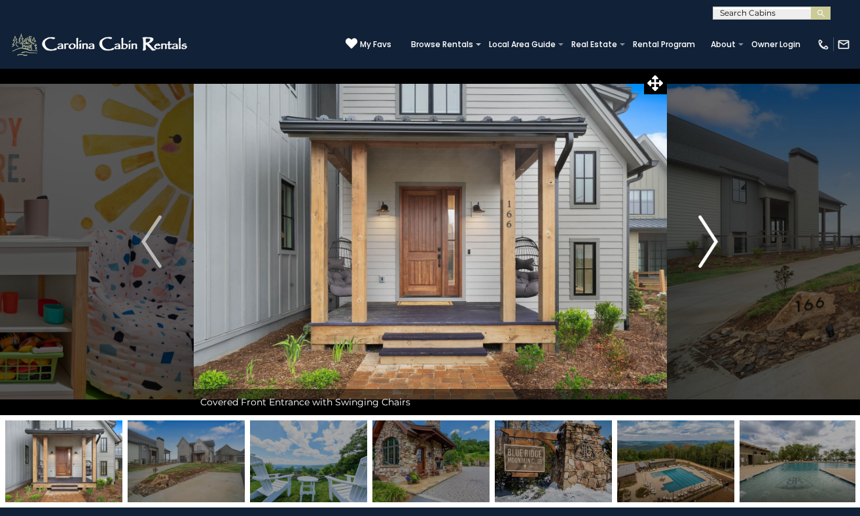
click at [714, 231] on img "Next" at bounding box center [708, 241] width 20 height 52
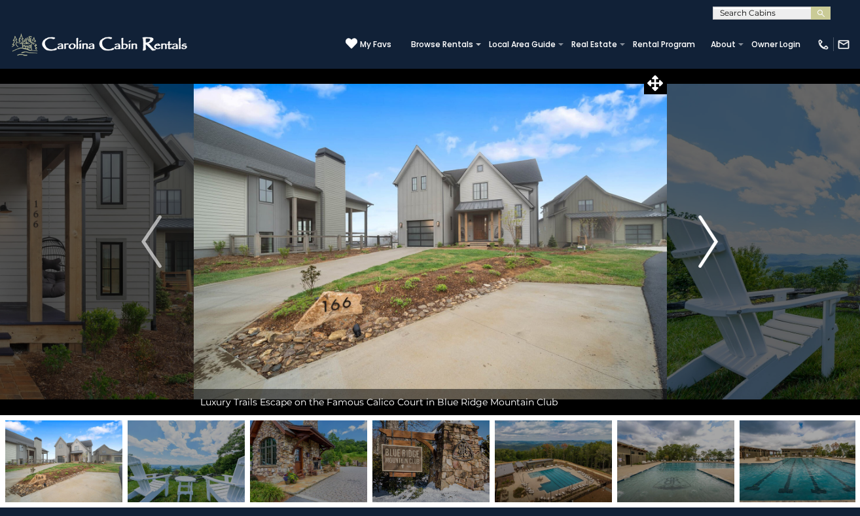
click at [714, 231] on img "Next" at bounding box center [708, 241] width 20 height 52
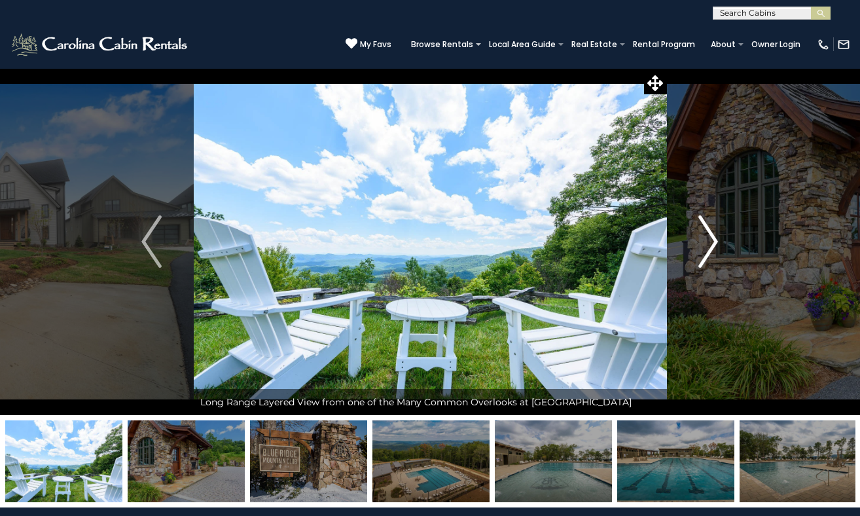
click at [714, 231] on img "Next" at bounding box center [708, 241] width 20 height 52
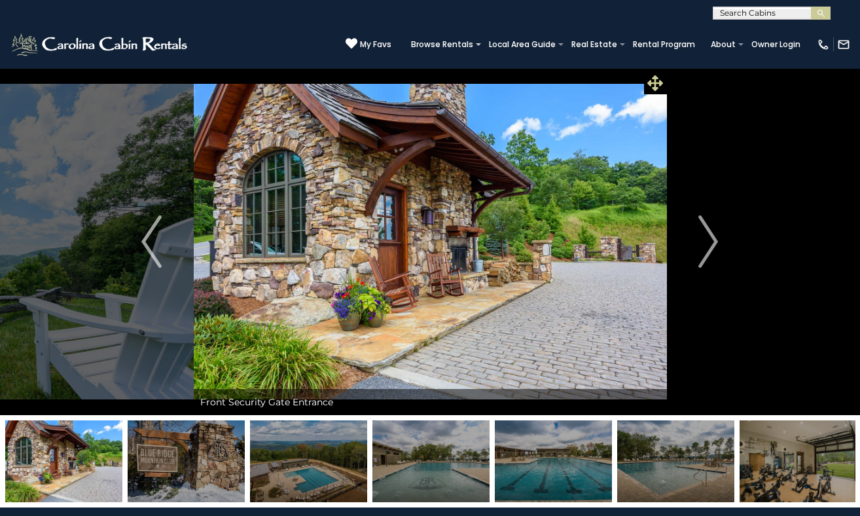
click at [649, 82] on icon at bounding box center [655, 83] width 16 height 16
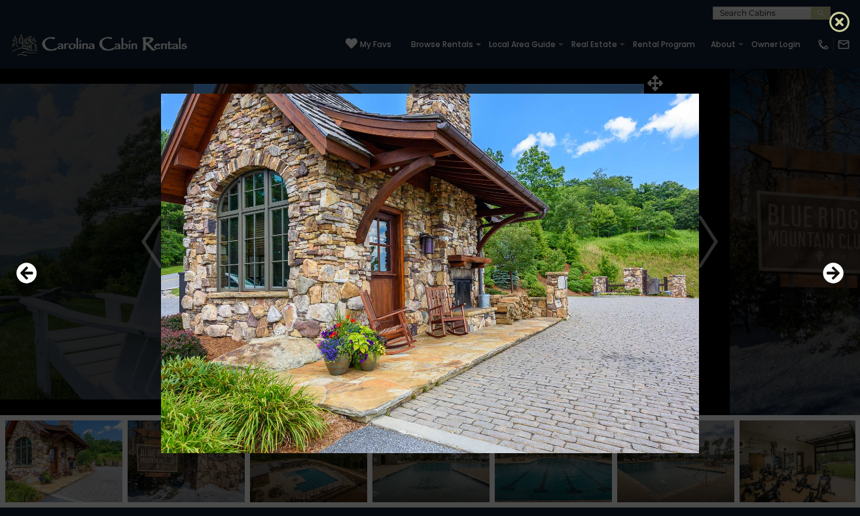
click at [846, 18] on icon at bounding box center [839, 21] width 21 height 21
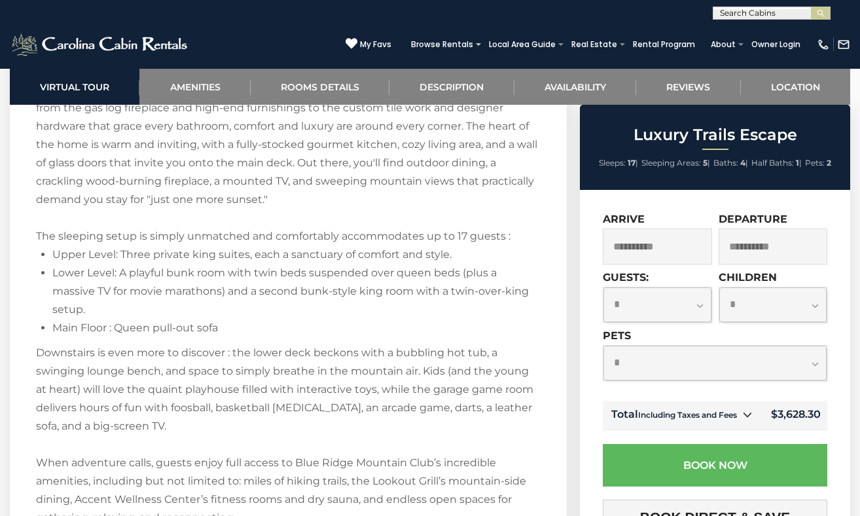
scroll to position [1683, 0]
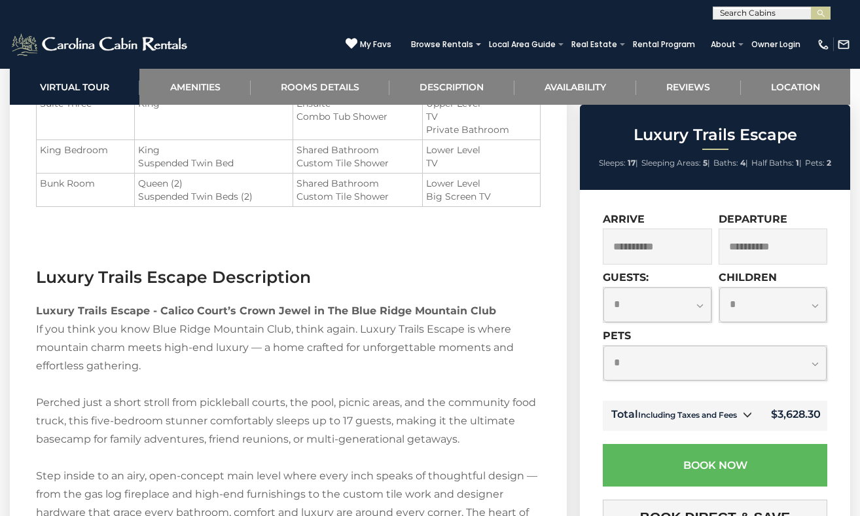
click at [673, 350] on select "**********" at bounding box center [714, 363] width 223 height 35
select select "*"
click at [603, 346] on select "**********" at bounding box center [714, 363] width 223 height 35
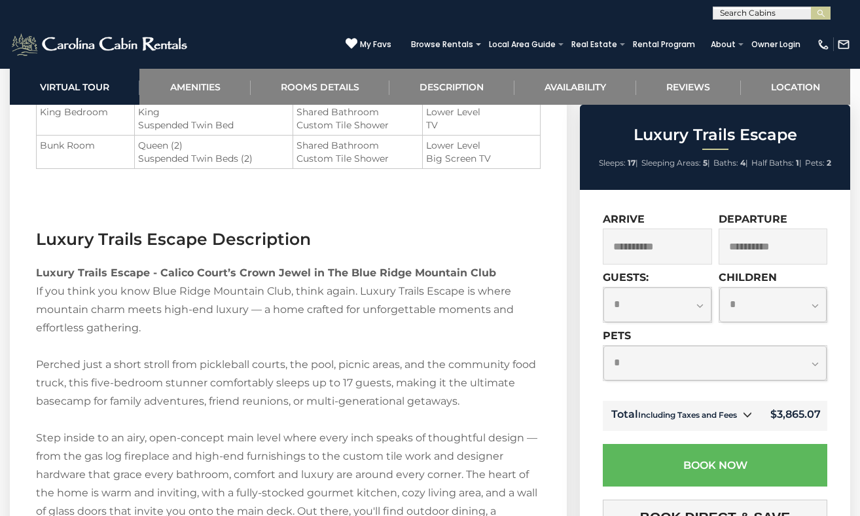
scroll to position [1722, 0]
click at [675, 251] on input "**********" at bounding box center [657, 246] width 109 height 36
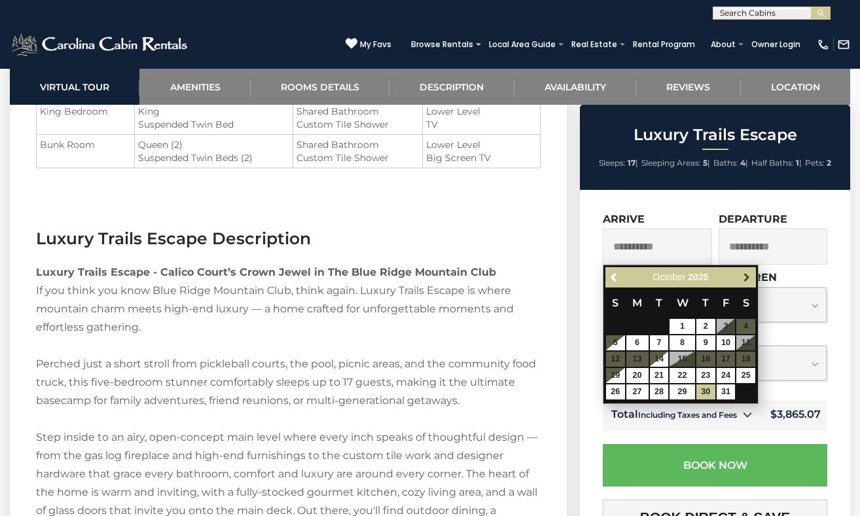
click at [746, 279] on span "Next" at bounding box center [747, 277] width 10 height 10
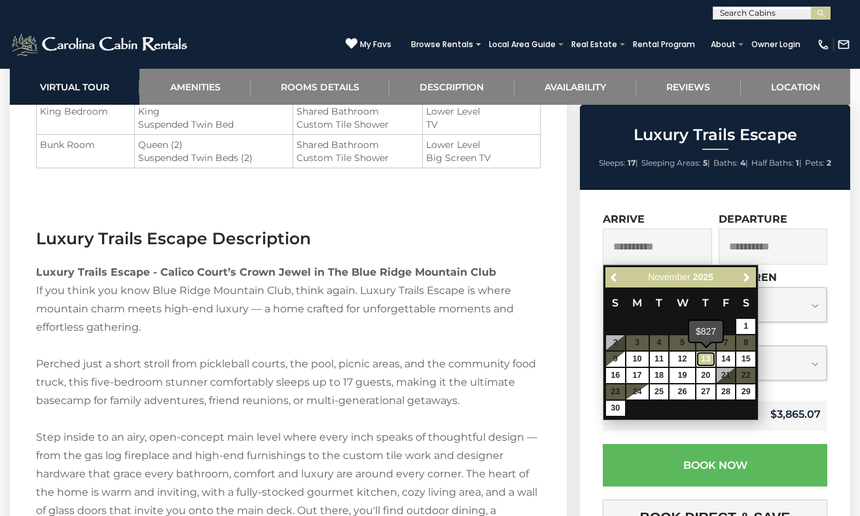
click at [707, 358] on link "13" at bounding box center [705, 358] width 19 height 15
type input "**********"
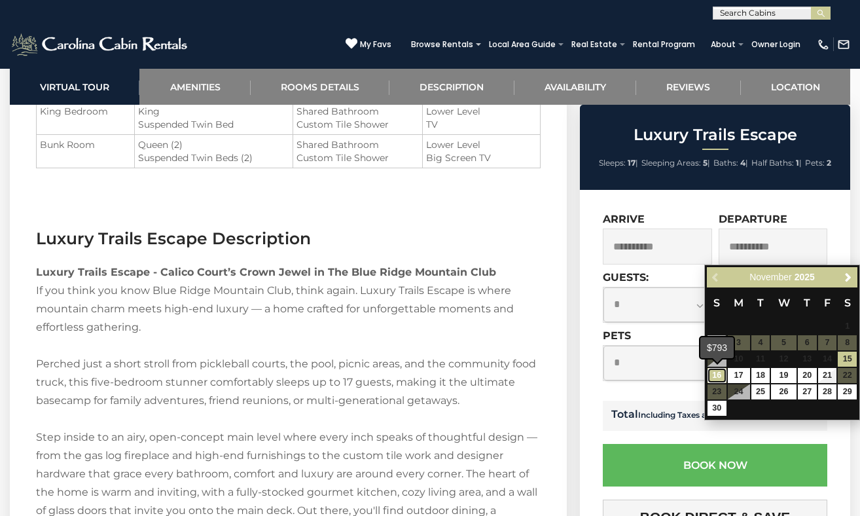
click at [716, 377] on link "16" at bounding box center [717, 375] width 19 height 15
type input "**********"
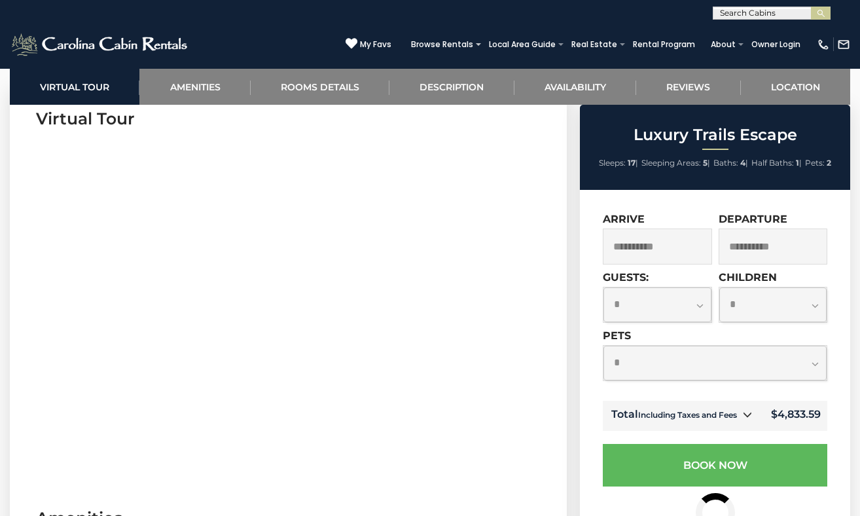
scroll to position [554, 0]
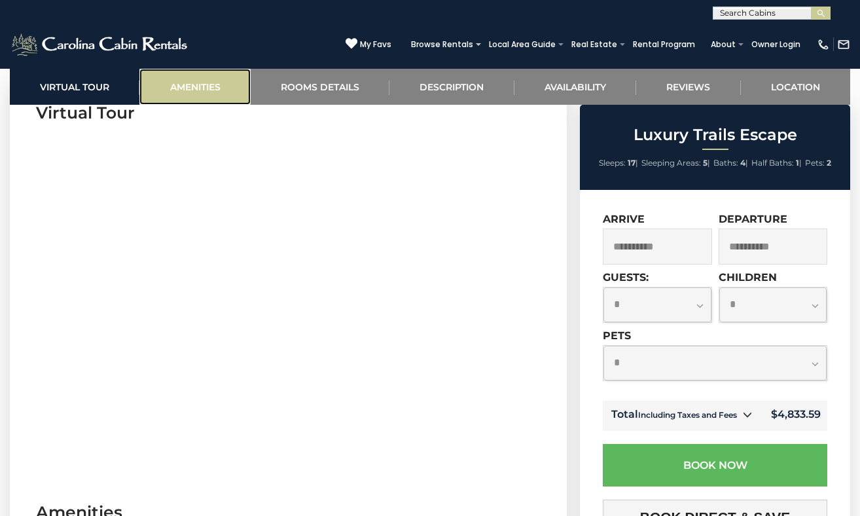
click at [207, 82] on link "Amenities" at bounding box center [194, 87] width 111 height 36
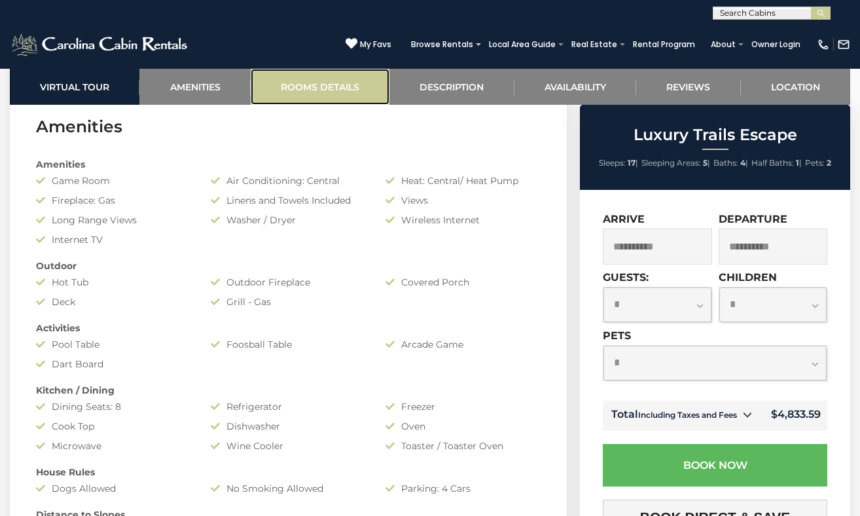
click at [338, 89] on link "Rooms Details" at bounding box center [320, 87] width 139 height 36
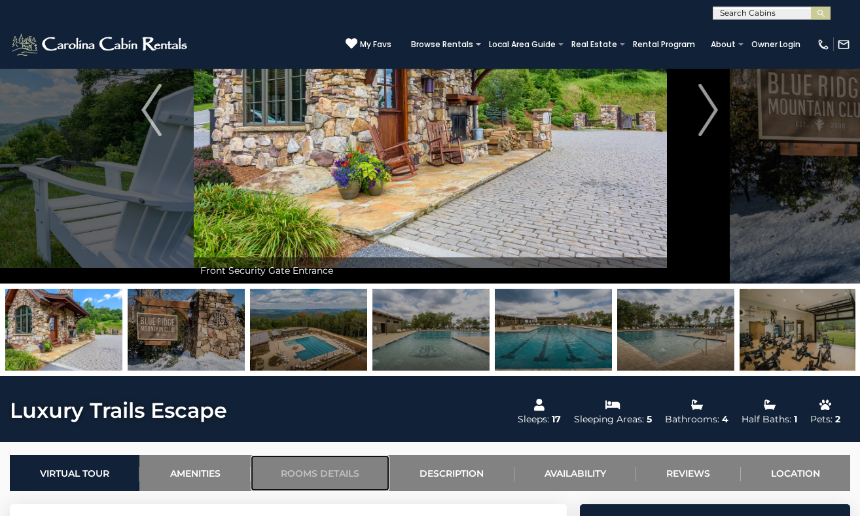
scroll to position [106, 0]
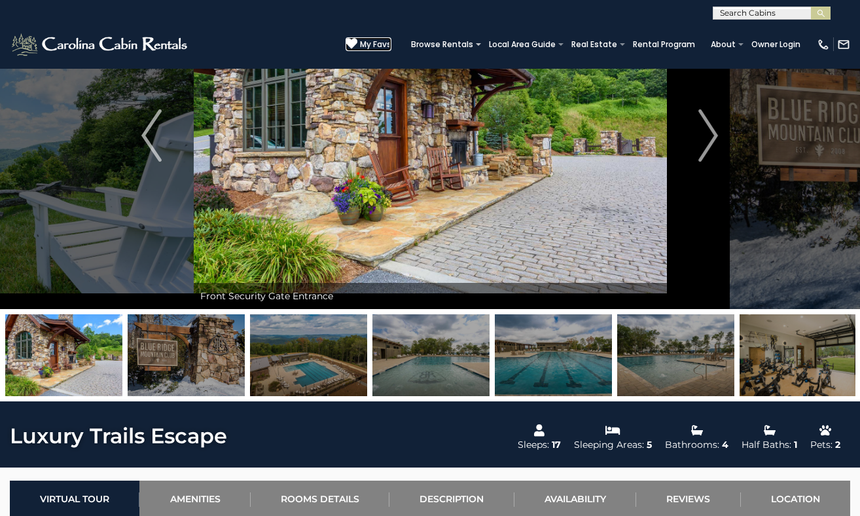
click at [365, 37] on link "My Favs" at bounding box center [369, 44] width 46 height 14
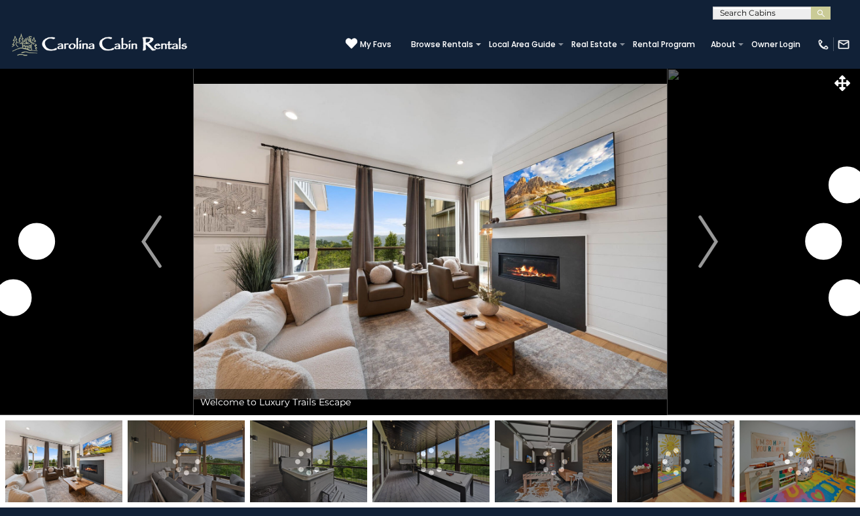
select select "*"
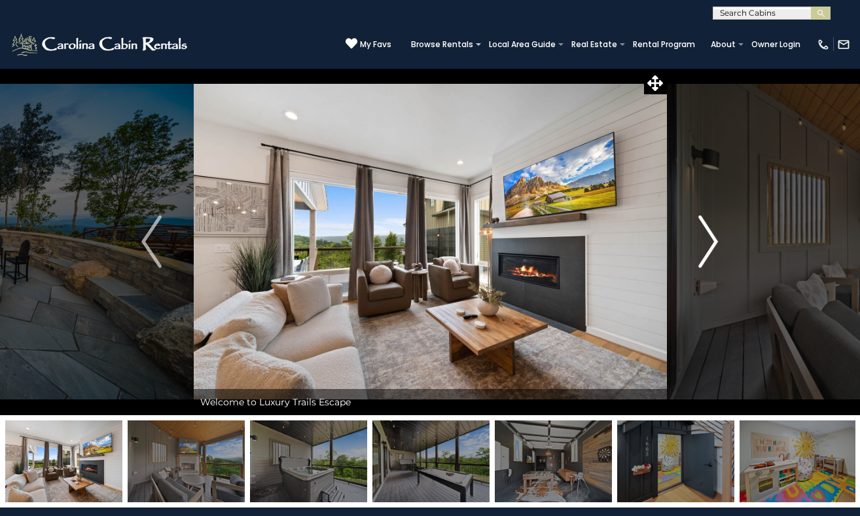
click at [715, 261] on img "Next" at bounding box center [708, 241] width 20 height 52
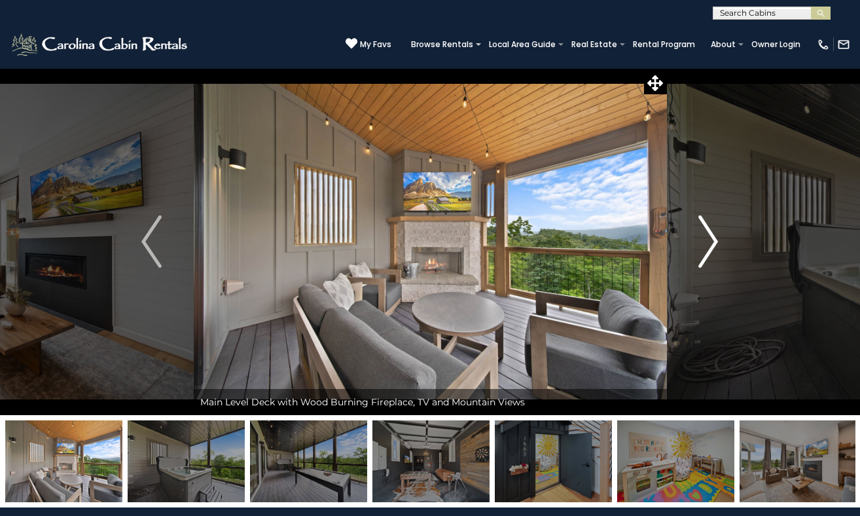
click at [715, 261] on img "Next" at bounding box center [708, 241] width 20 height 52
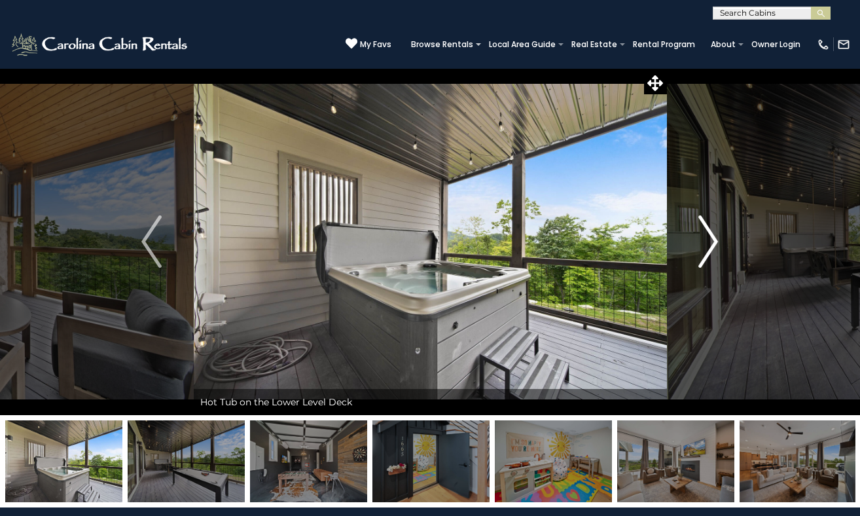
click at [715, 261] on img "Next" at bounding box center [708, 241] width 20 height 52
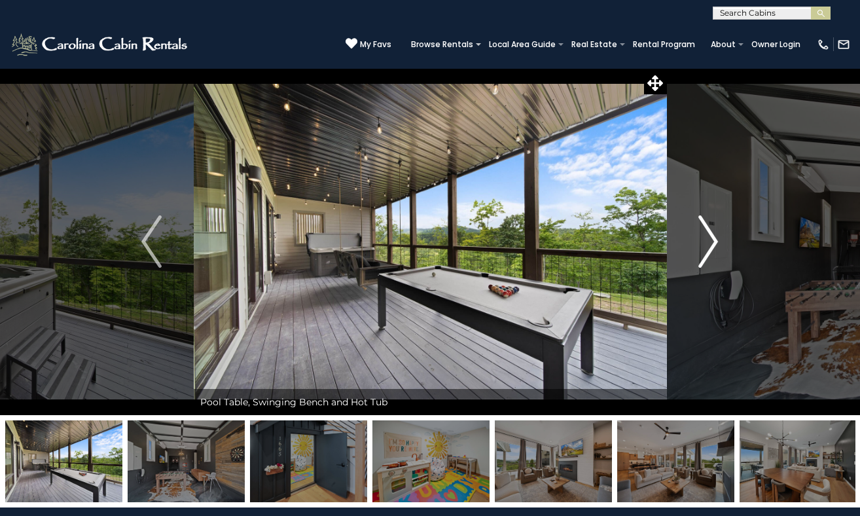
click at [715, 261] on img "Next" at bounding box center [708, 241] width 20 height 52
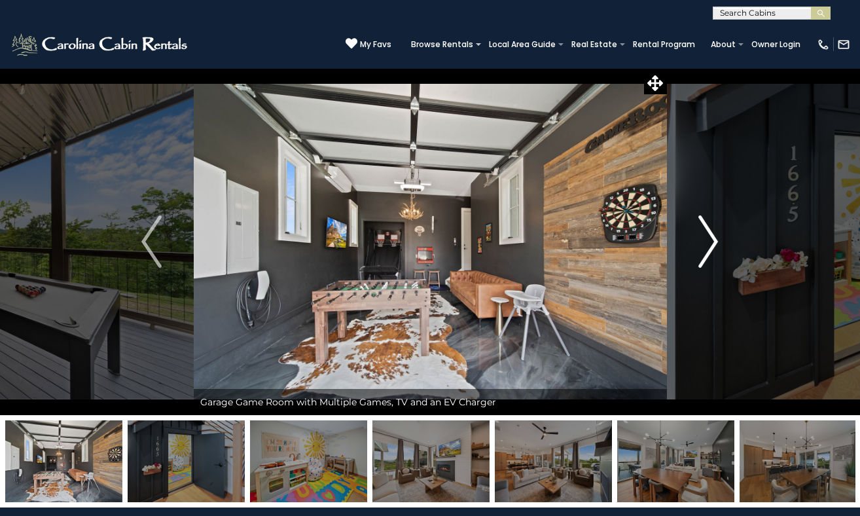
click at [715, 261] on img "Next" at bounding box center [708, 241] width 20 height 52
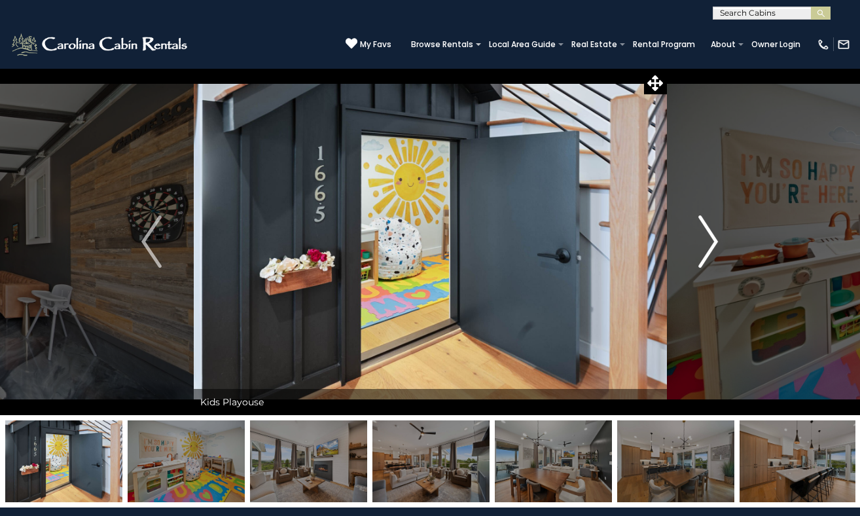
click at [715, 261] on img "Next" at bounding box center [708, 241] width 20 height 52
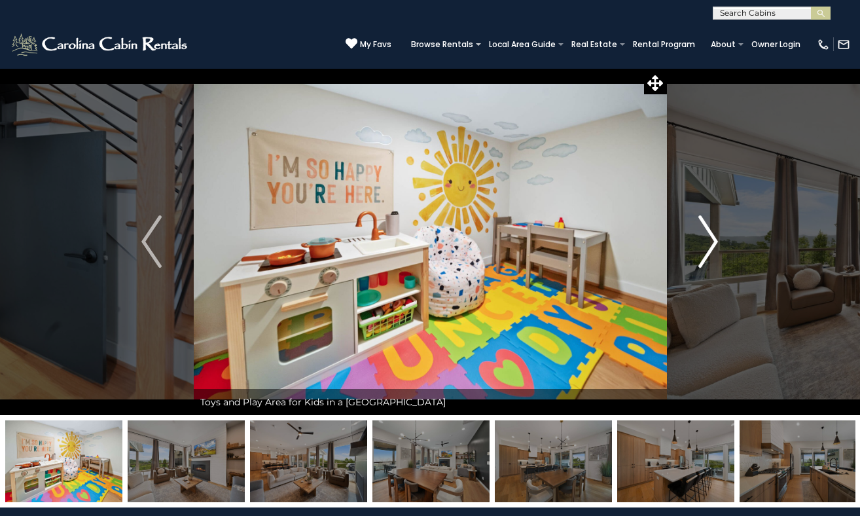
click at [715, 261] on img "Next" at bounding box center [708, 241] width 20 height 52
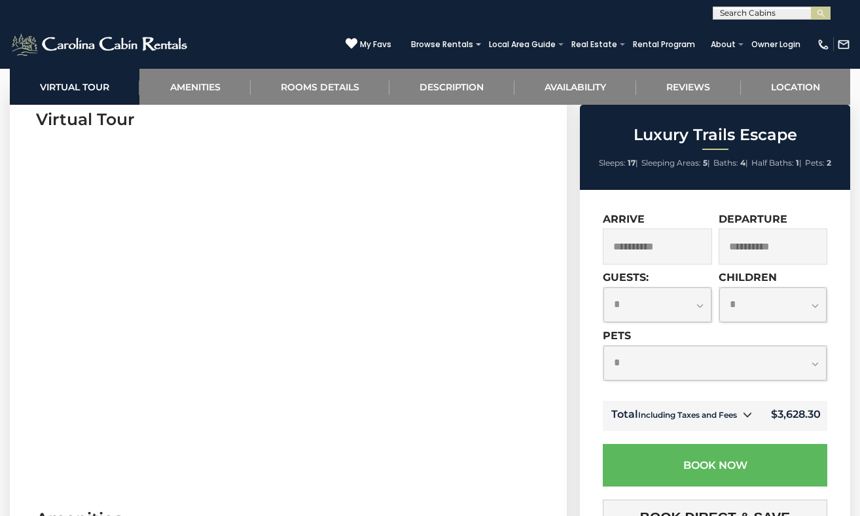
scroll to position [597, 0]
click at [664, 249] on input "**********" at bounding box center [657, 246] width 109 height 36
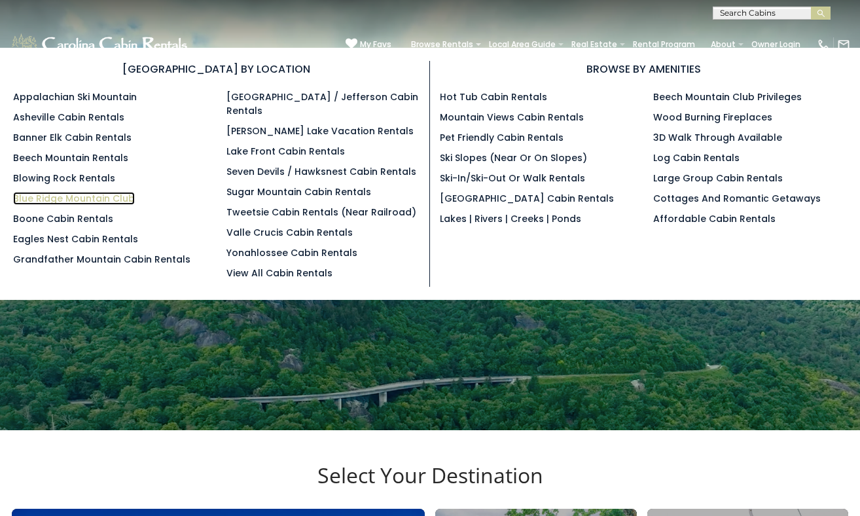
click at [100, 202] on link "Blue Ridge Mountain Club" at bounding box center [74, 198] width 122 height 13
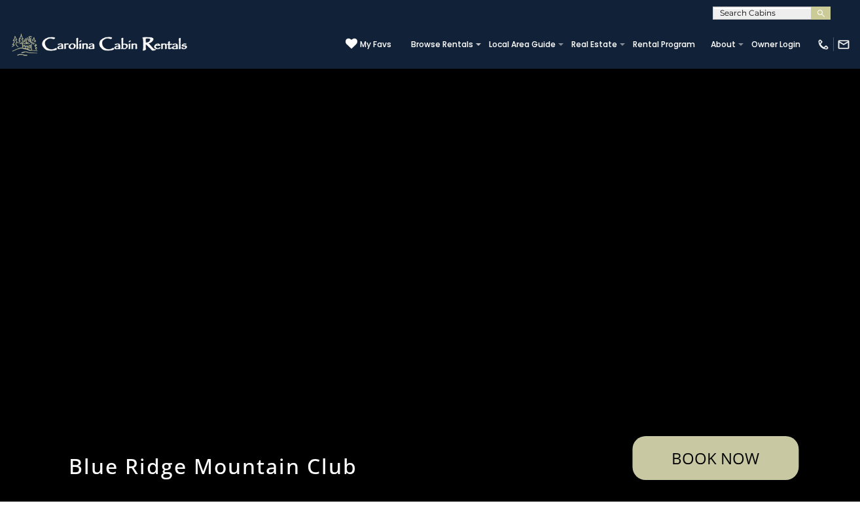
scroll to position [1377, 0]
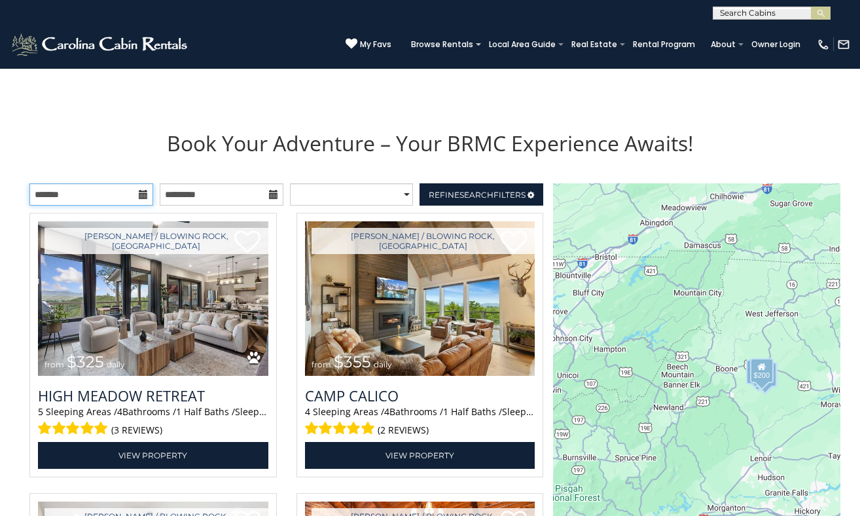
click at [138, 186] on input "text" at bounding box center [91, 194] width 124 height 22
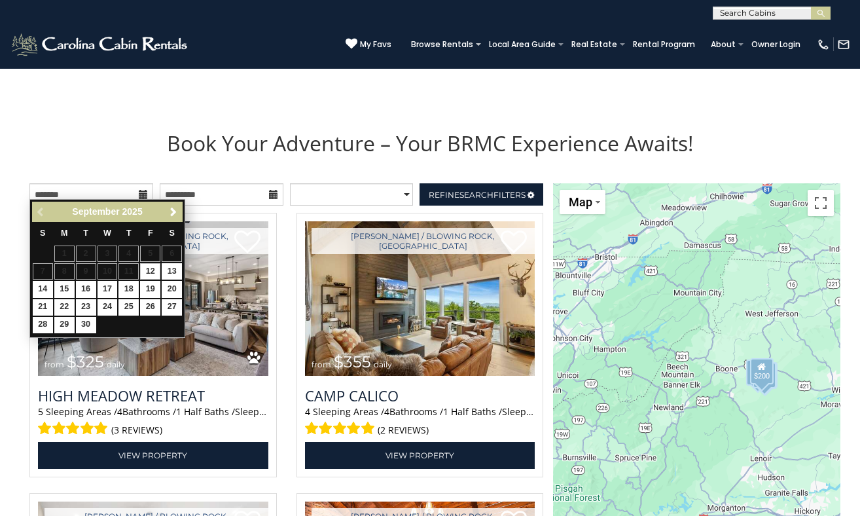
click at [146, 190] on icon at bounding box center [143, 194] width 9 height 9
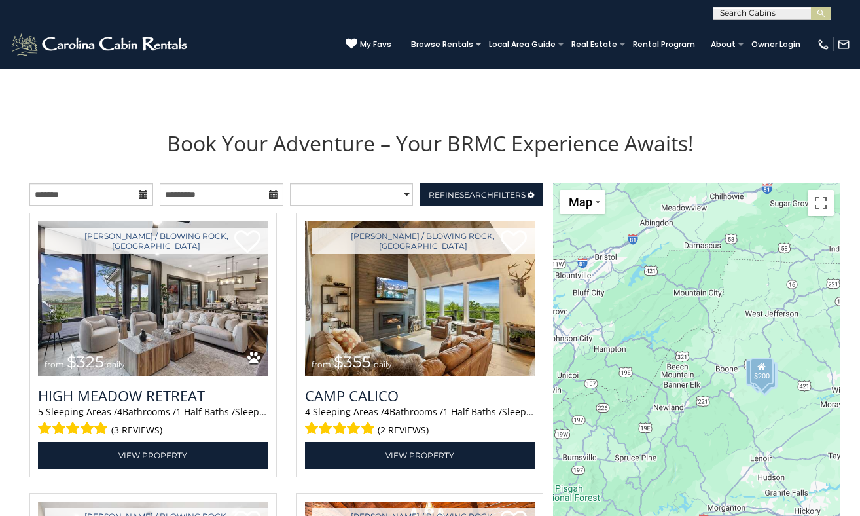
click at [139, 190] on icon at bounding box center [143, 194] width 9 height 9
click at [145, 190] on icon at bounding box center [143, 194] width 9 height 9
click at [141, 190] on icon at bounding box center [143, 194] width 9 height 9
click at [95, 185] on input "text" at bounding box center [91, 194] width 124 height 22
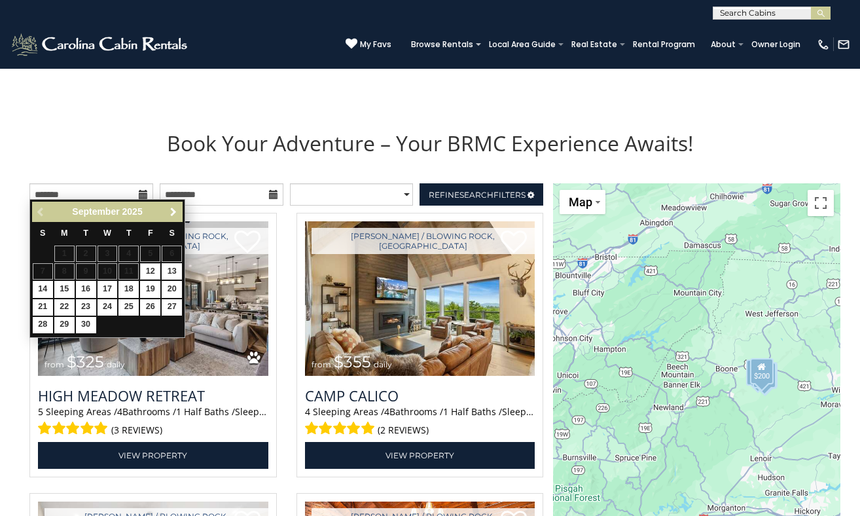
click at [171, 211] on span "Next" at bounding box center [173, 212] width 10 height 10
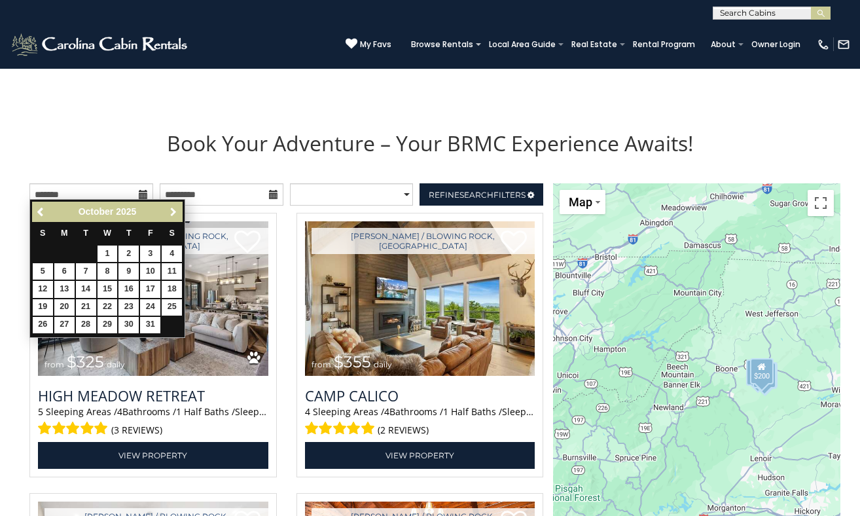
click at [171, 211] on span "Next" at bounding box center [173, 212] width 10 height 10
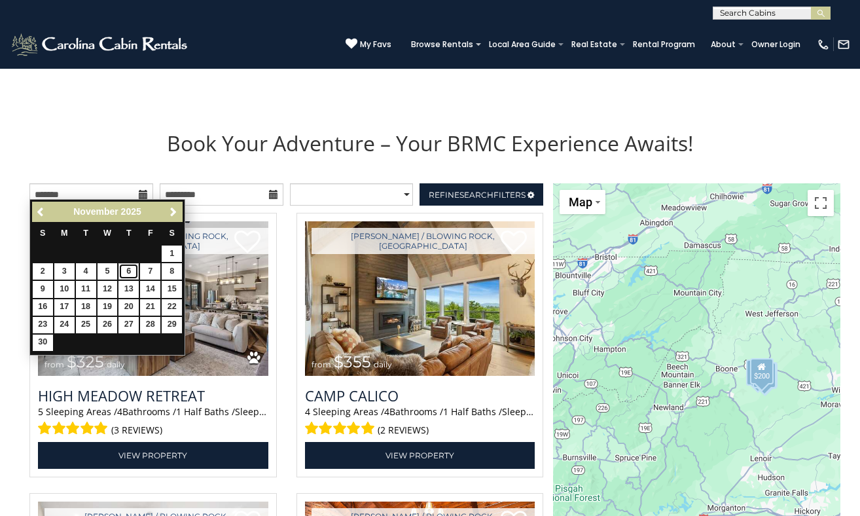
click at [124, 269] on link "6" at bounding box center [128, 271] width 20 height 16
type input "**********"
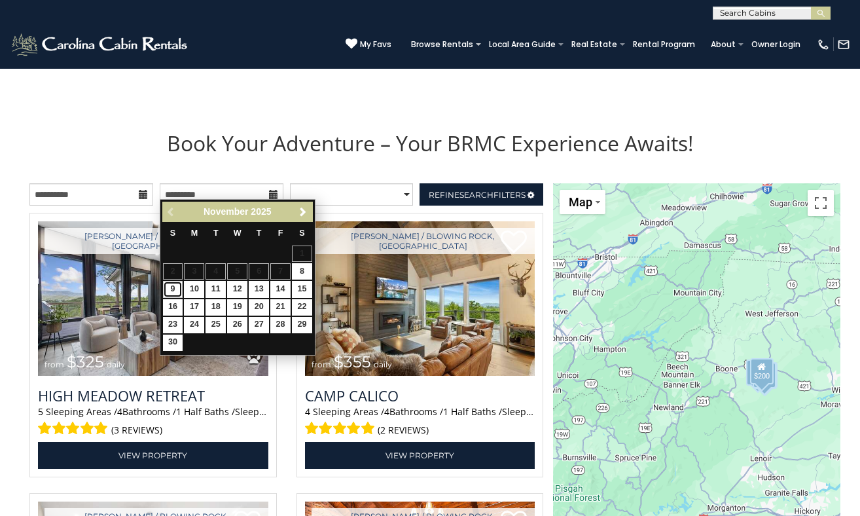
click at [175, 290] on link "9" at bounding box center [173, 289] width 20 height 16
type input "**********"
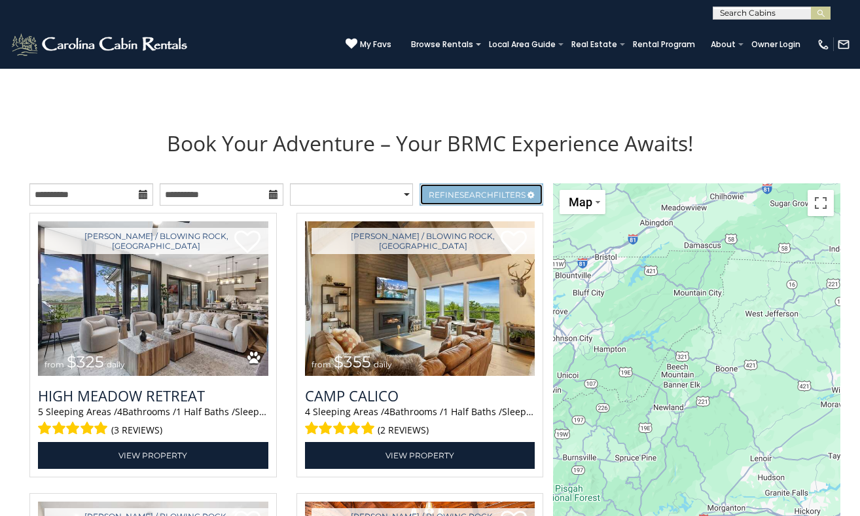
click at [473, 190] on span "Search" at bounding box center [476, 195] width 34 height 10
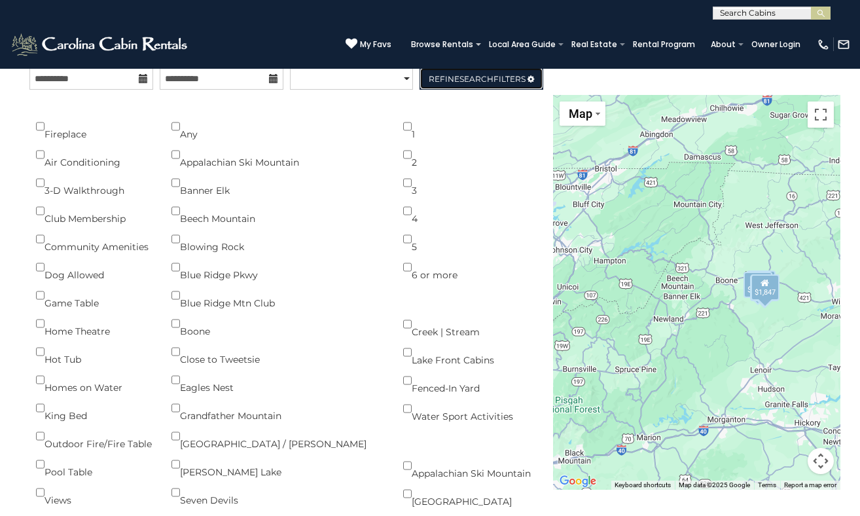
scroll to position [1495, 0]
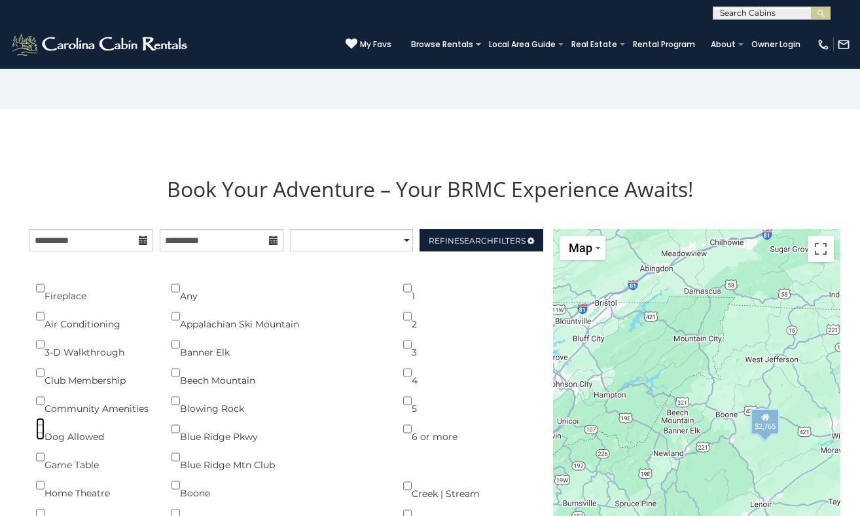
scroll to position [1299, 0]
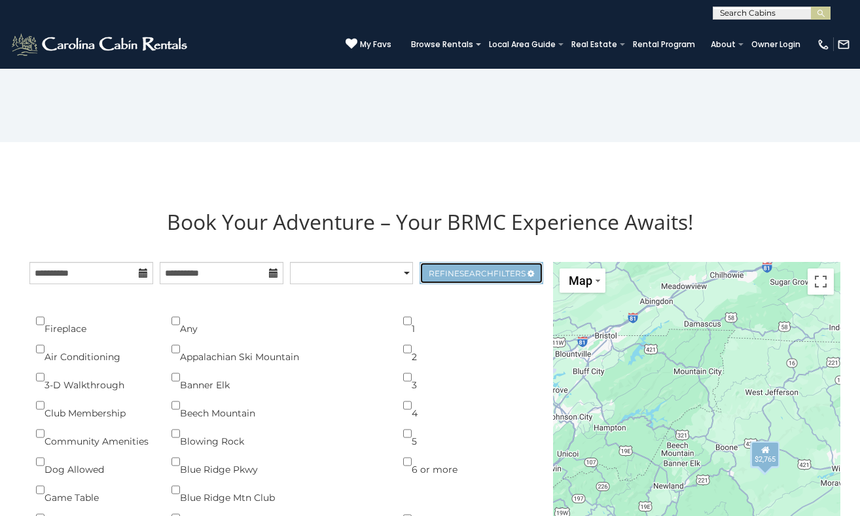
click at [509, 268] on span "Refine Search Filters" at bounding box center [477, 273] width 97 height 10
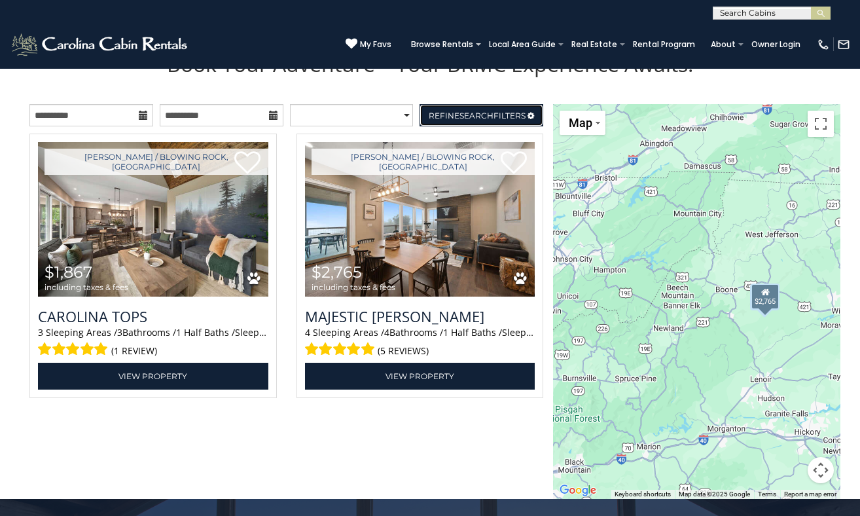
scroll to position [1458, 0]
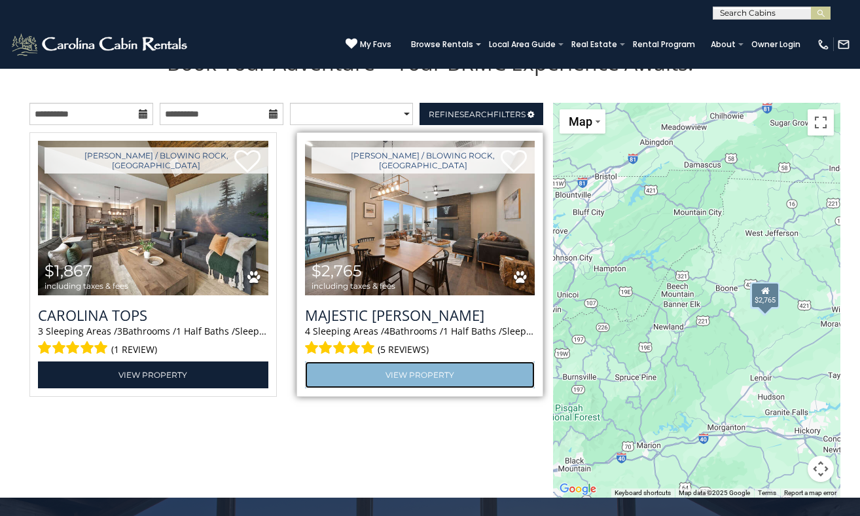
click at [397, 367] on link "View Property" at bounding box center [420, 374] width 230 height 27
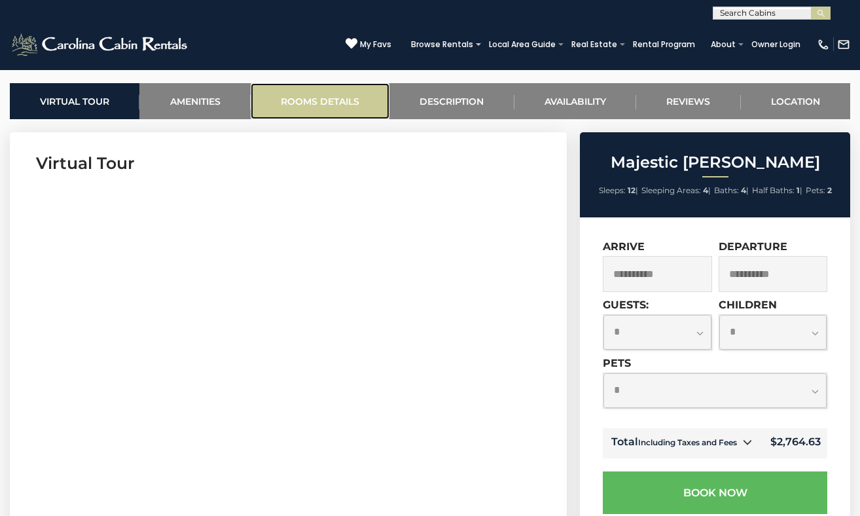
click at [325, 93] on link "Rooms Details" at bounding box center [320, 101] width 139 height 36
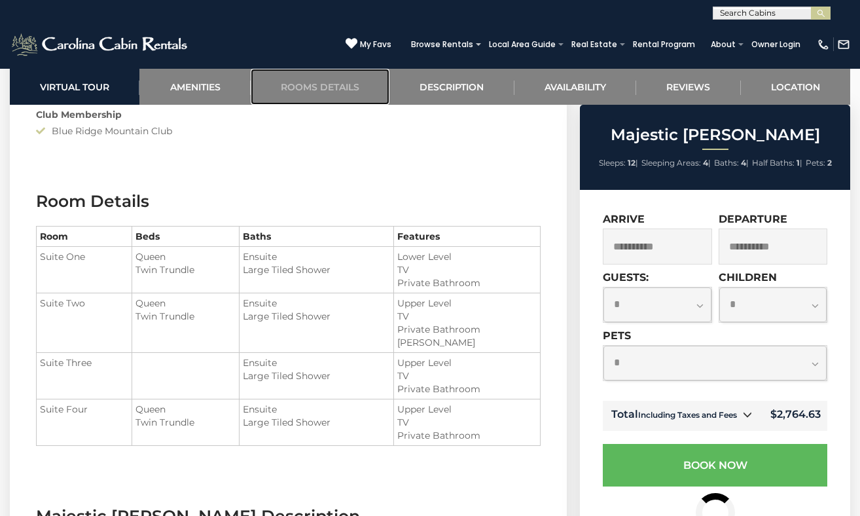
scroll to position [1391, 0]
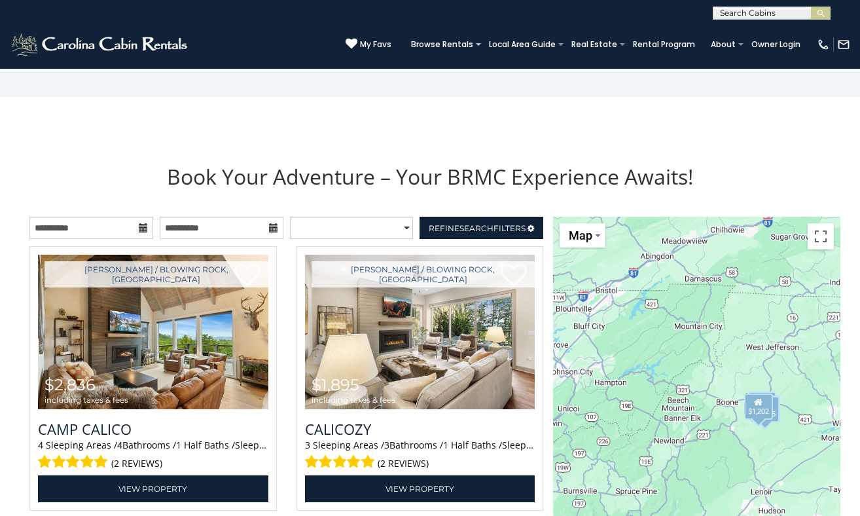
scroll to position [1408, 0]
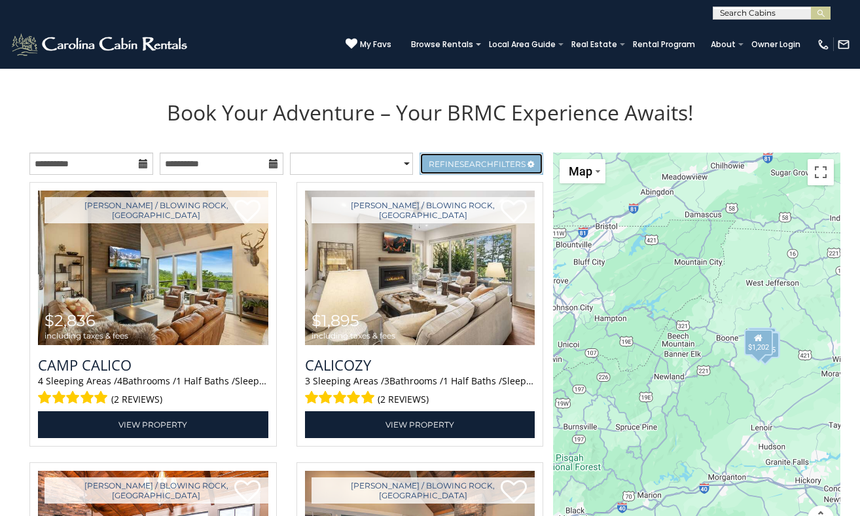
click at [497, 153] on link "Refine Search Filters" at bounding box center [482, 164] width 124 height 22
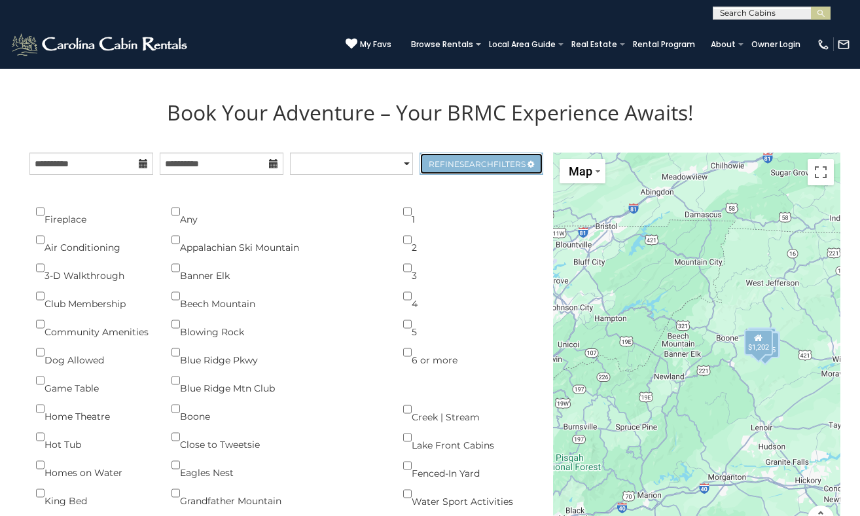
click at [473, 162] on span "Search" at bounding box center [476, 164] width 34 height 10
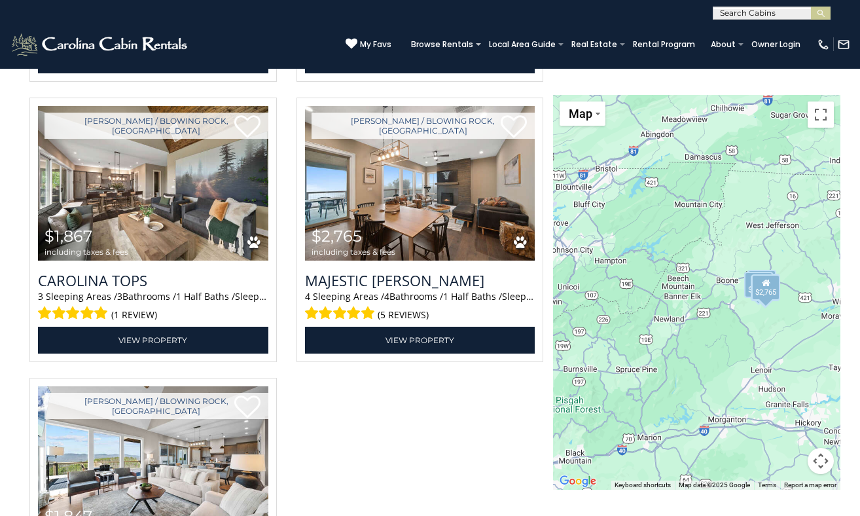
scroll to position [2048, 0]
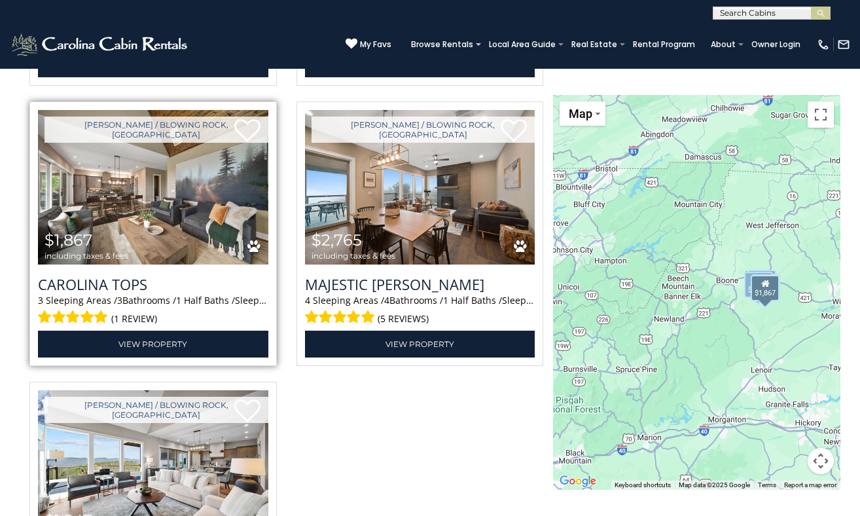
click at [190, 230] on img at bounding box center [153, 187] width 230 height 154
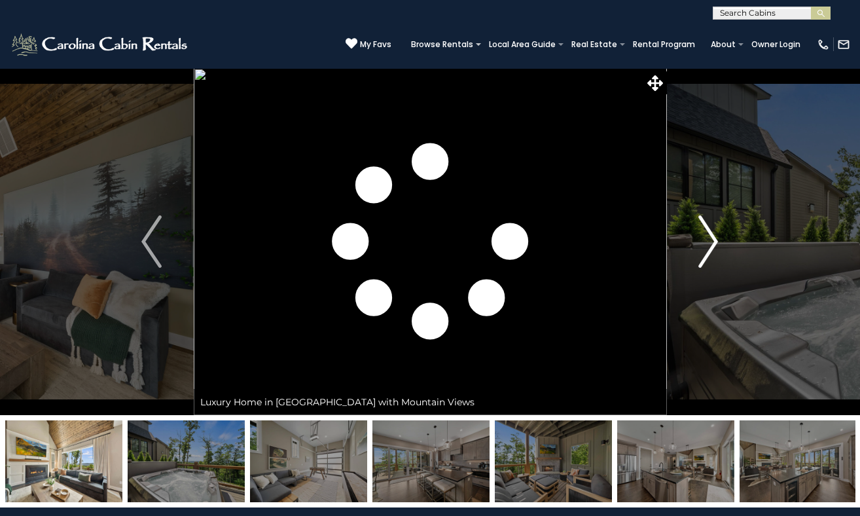
click at [714, 238] on img "Next" at bounding box center [708, 241] width 20 height 52
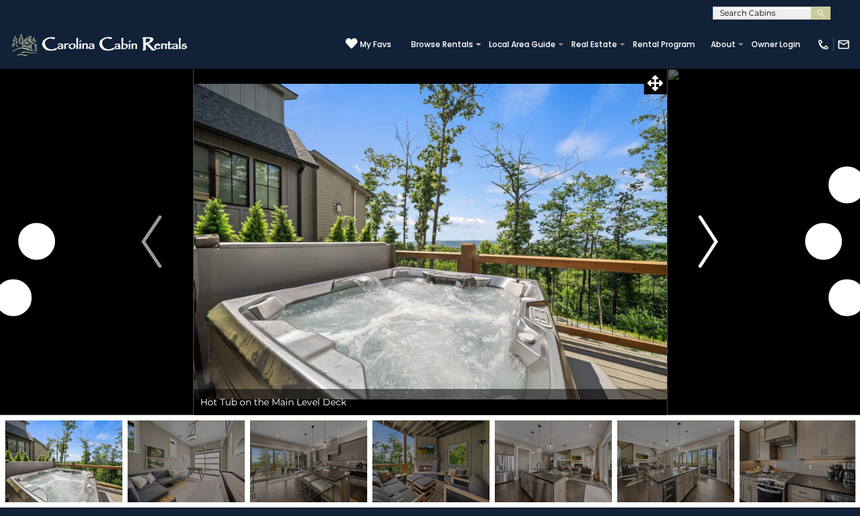
click at [714, 238] on img "Next" at bounding box center [708, 241] width 20 height 52
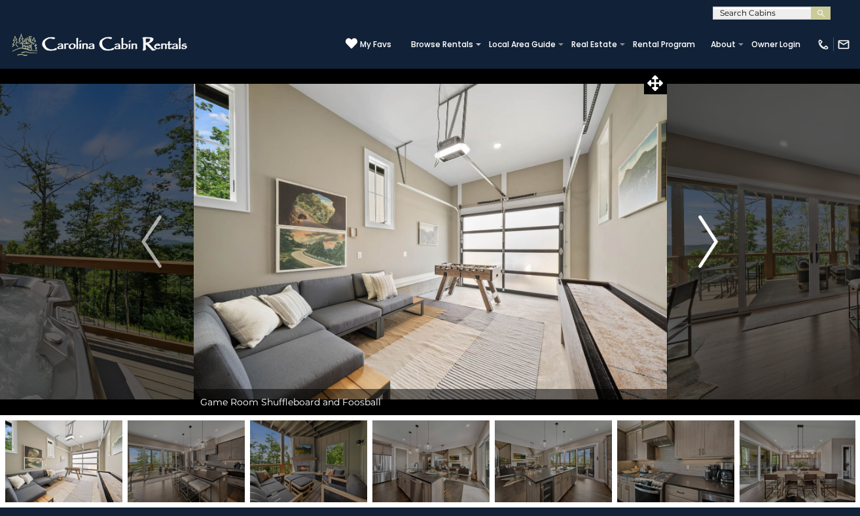
click at [714, 238] on img "Next" at bounding box center [708, 241] width 20 height 52
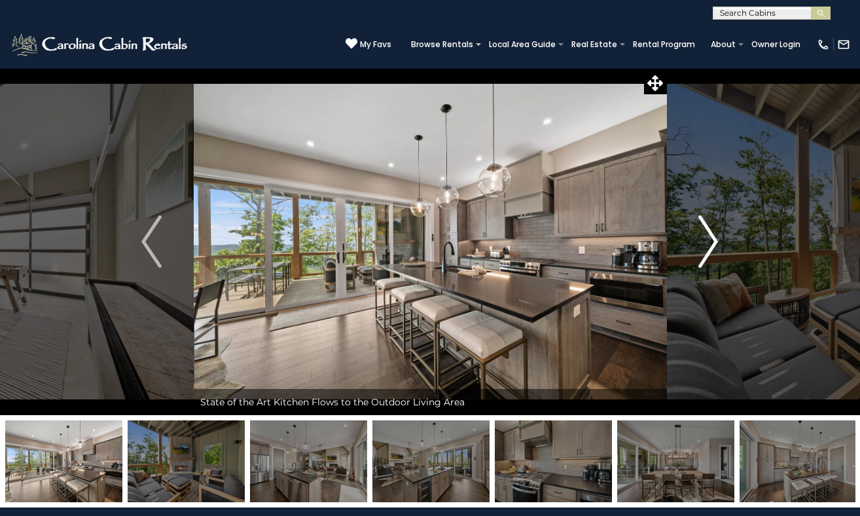
click at [714, 238] on img "Next" at bounding box center [708, 241] width 20 height 52
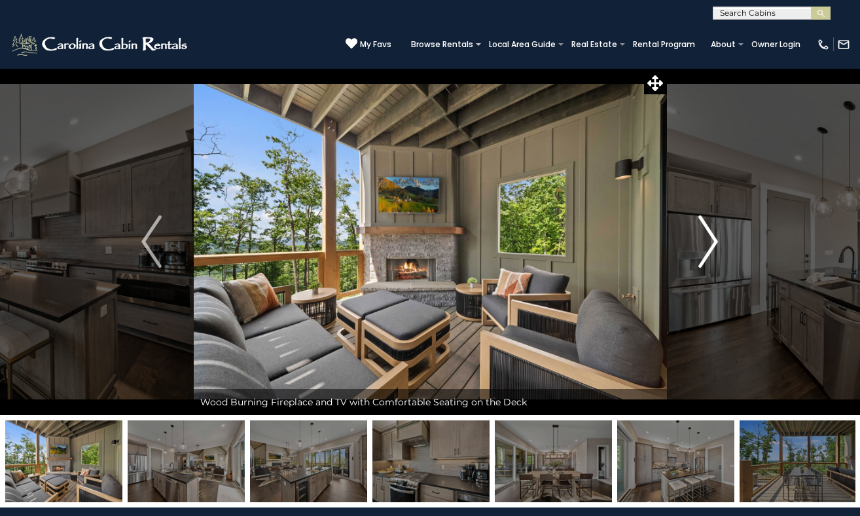
click at [714, 238] on img "Next" at bounding box center [708, 241] width 20 height 52
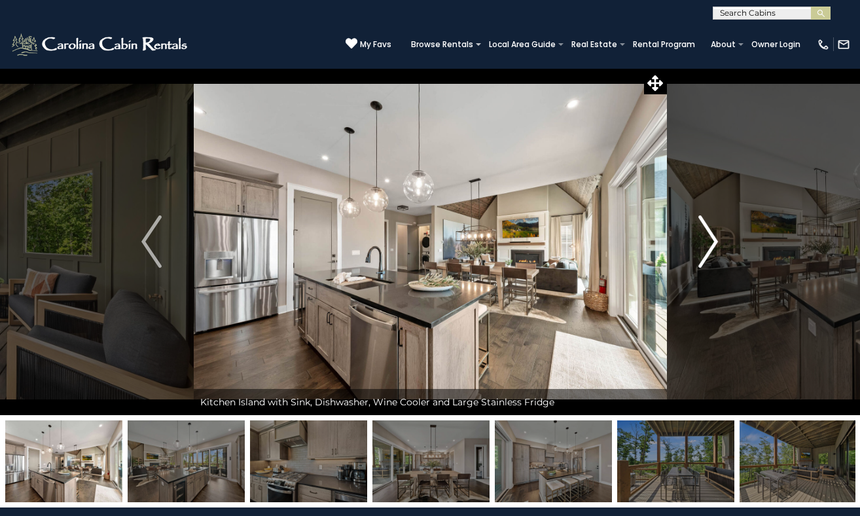
click at [714, 238] on img "Next" at bounding box center [708, 241] width 20 height 52
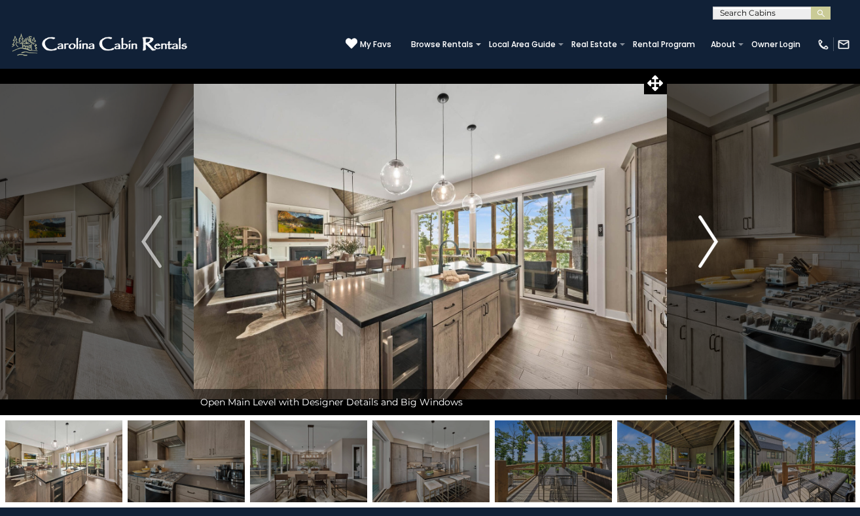
click at [714, 238] on img "Next" at bounding box center [708, 241] width 20 height 52
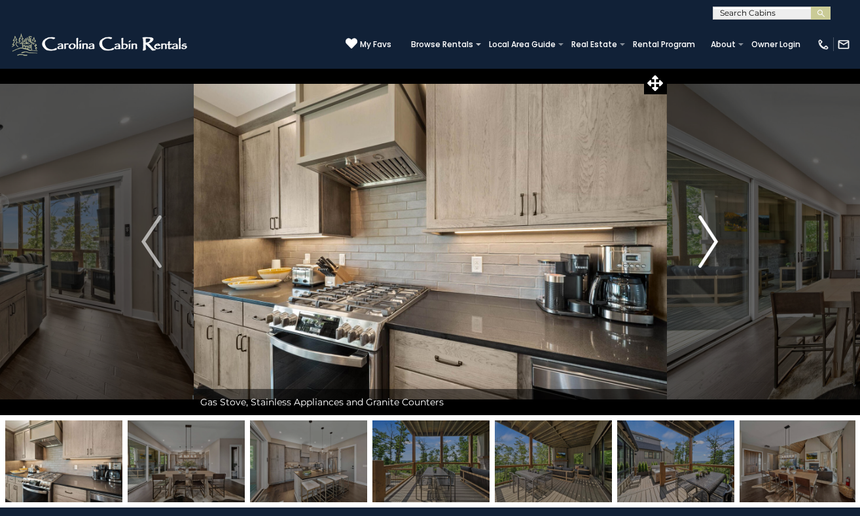
click at [714, 238] on img "Next" at bounding box center [708, 241] width 20 height 52
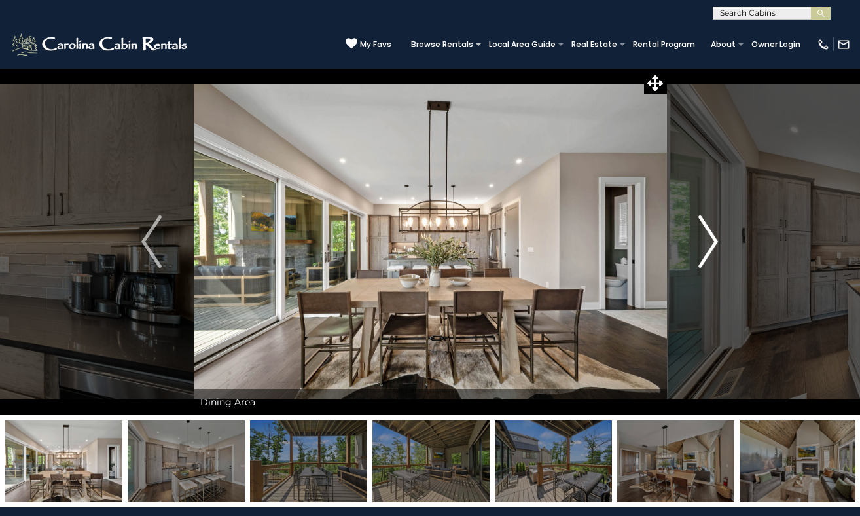
click at [714, 238] on img "Next" at bounding box center [708, 241] width 20 height 52
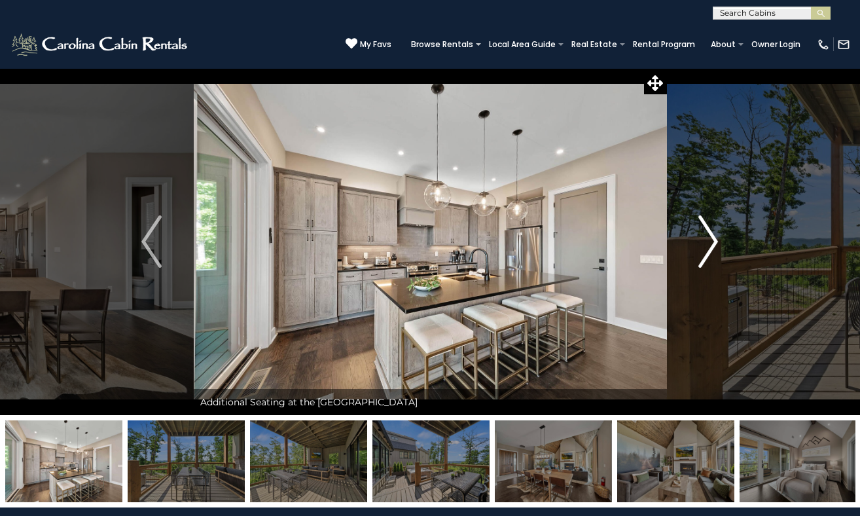
click at [714, 238] on img "Next" at bounding box center [708, 241] width 20 height 52
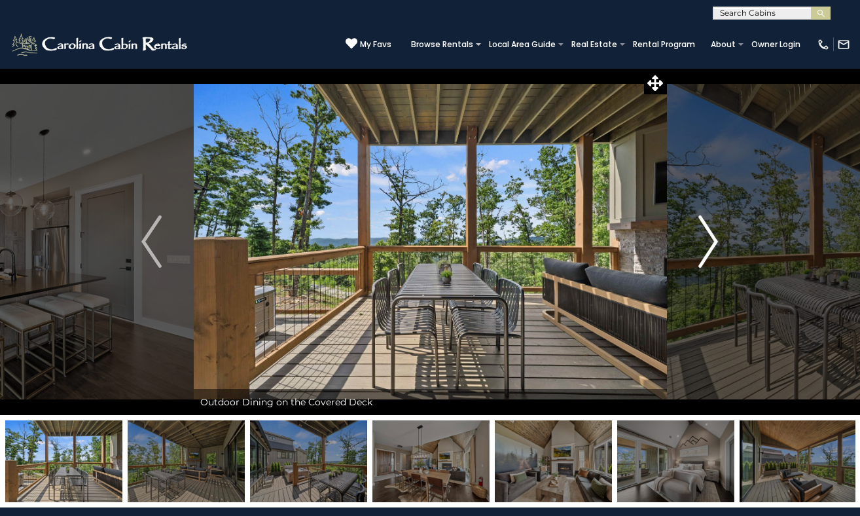
click at [714, 238] on img "Next" at bounding box center [708, 241] width 20 height 52
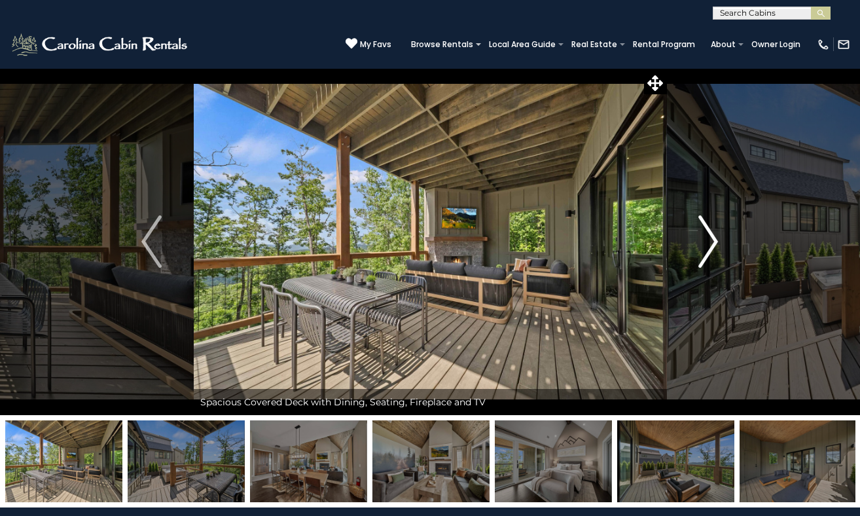
click at [714, 238] on img "Next" at bounding box center [708, 241] width 20 height 52
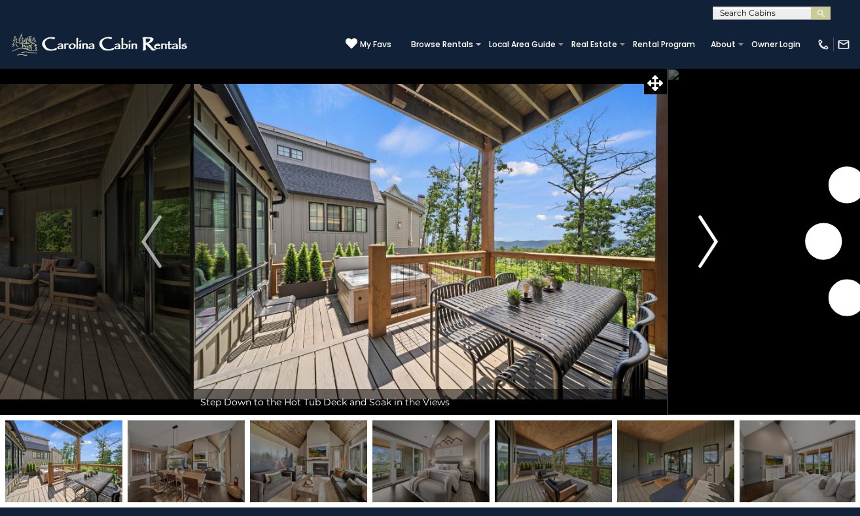
click at [714, 238] on img "Next" at bounding box center [708, 241] width 20 height 52
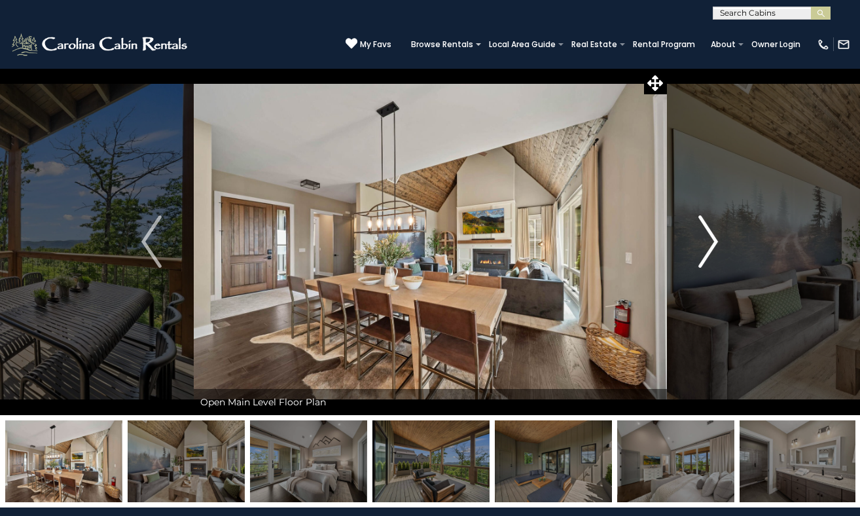
click at [714, 238] on img "Next" at bounding box center [708, 241] width 20 height 52
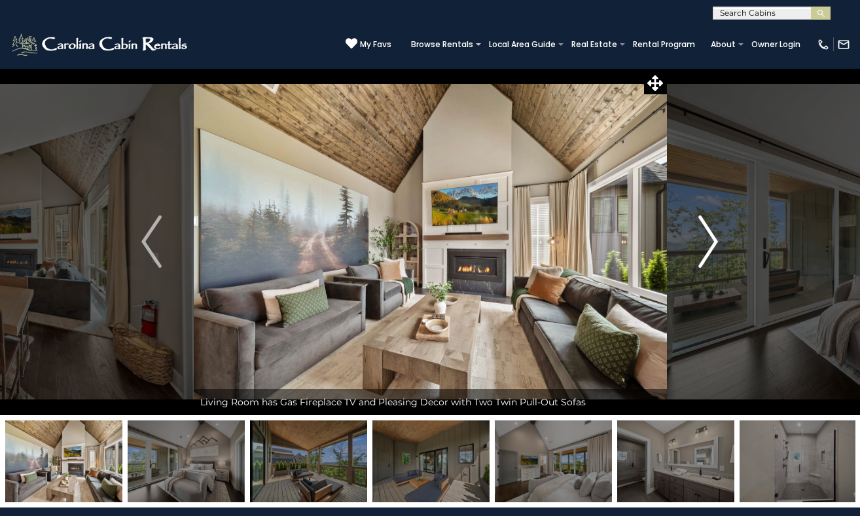
click at [714, 238] on img "Next" at bounding box center [708, 241] width 20 height 52
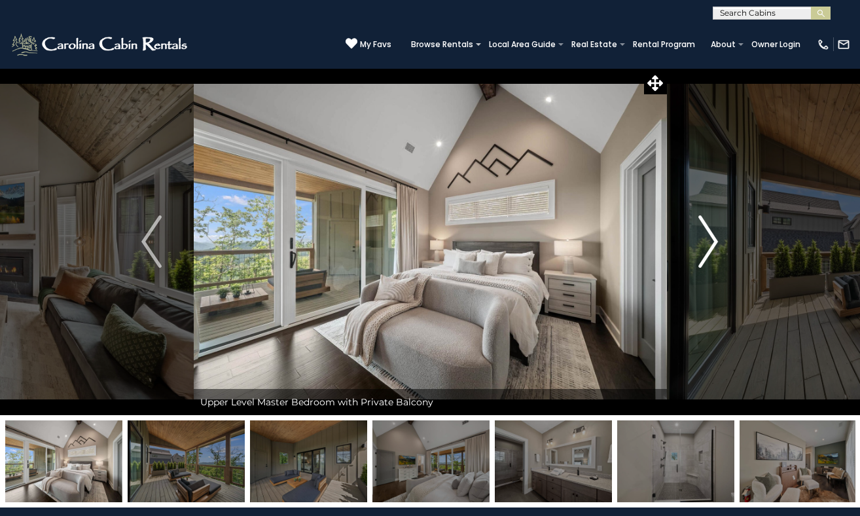
click at [714, 238] on img "Next" at bounding box center [708, 241] width 20 height 52
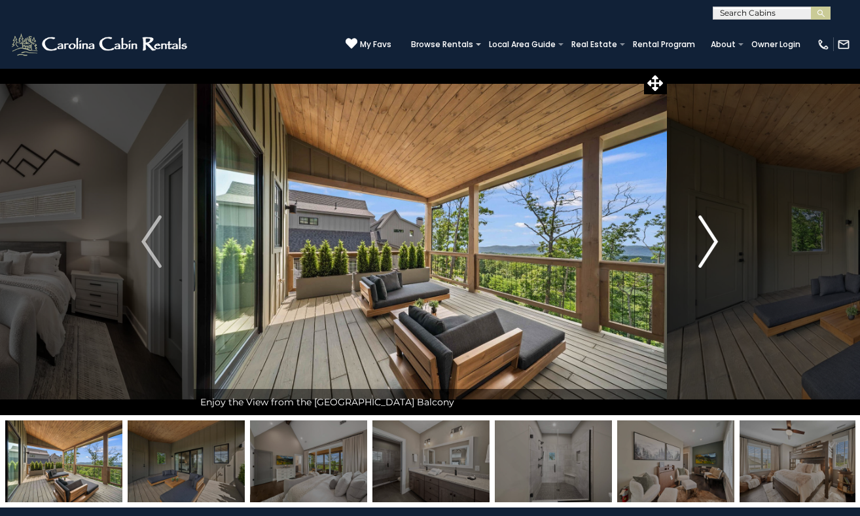
click at [714, 238] on img "Next" at bounding box center [708, 241] width 20 height 52
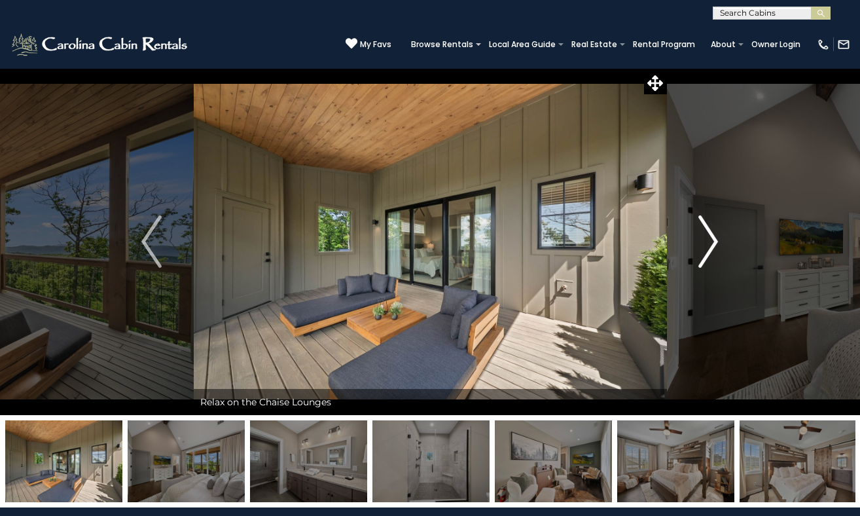
click at [714, 238] on img "Next" at bounding box center [708, 241] width 20 height 52
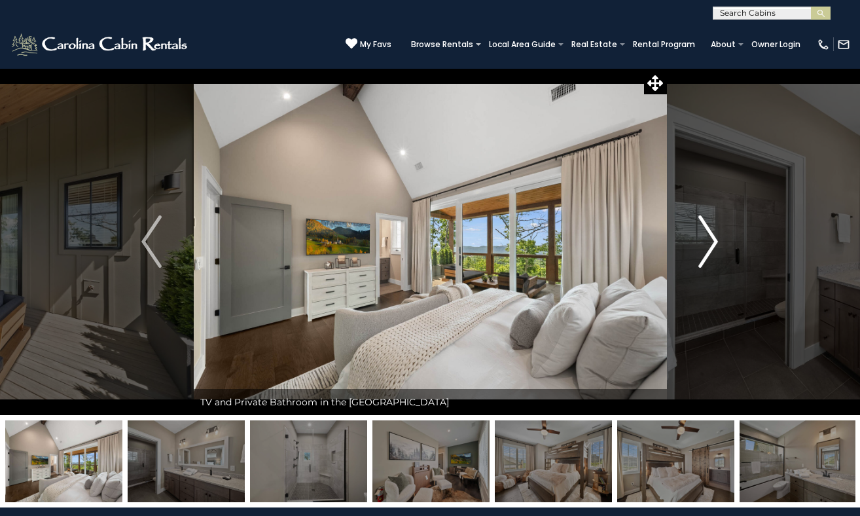
click at [714, 238] on img "Next" at bounding box center [708, 241] width 20 height 52
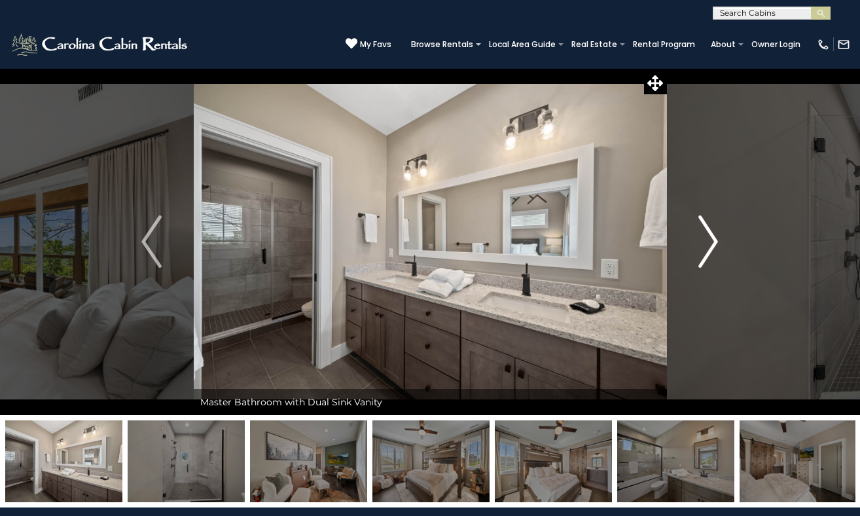
click at [714, 238] on img "Next" at bounding box center [708, 241] width 20 height 52
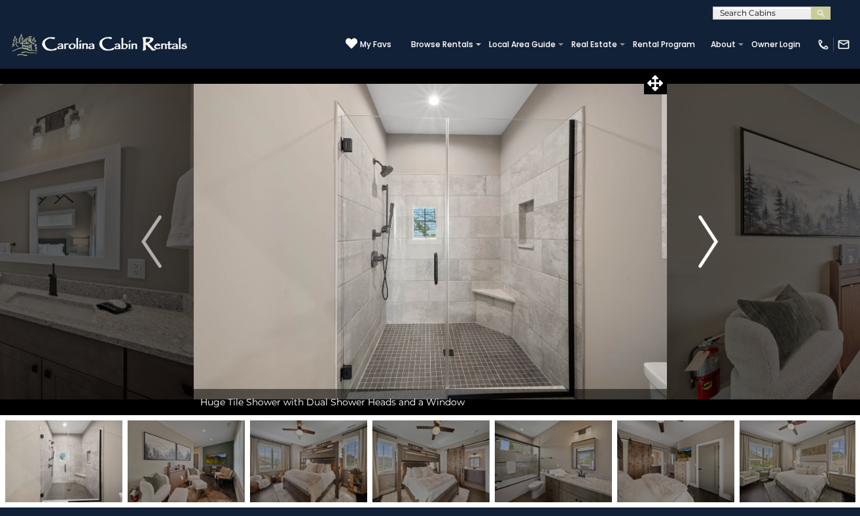
click at [714, 238] on img "Next" at bounding box center [708, 241] width 20 height 52
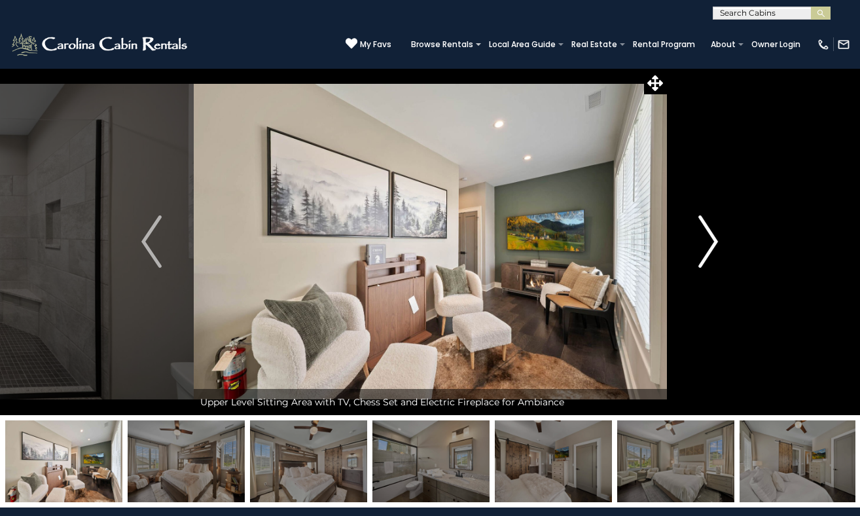
click at [714, 238] on img "Next" at bounding box center [708, 241] width 20 height 52
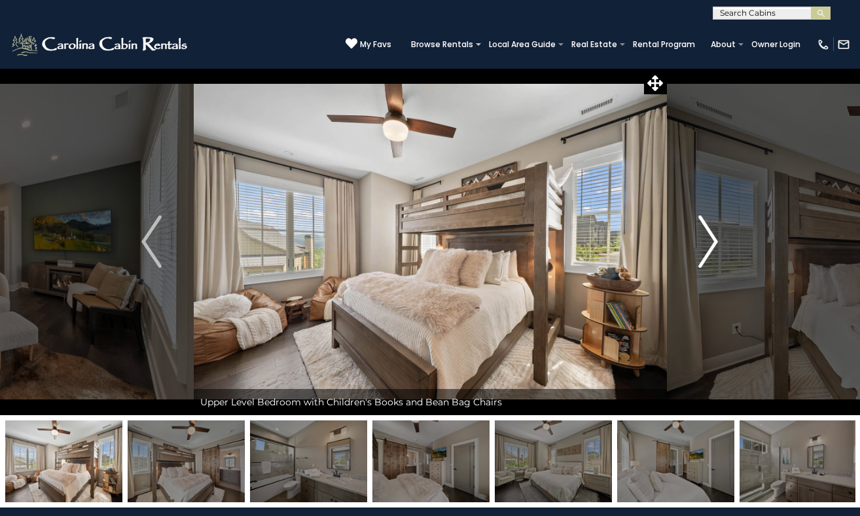
click at [714, 238] on img "Next" at bounding box center [708, 241] width 20 height 52
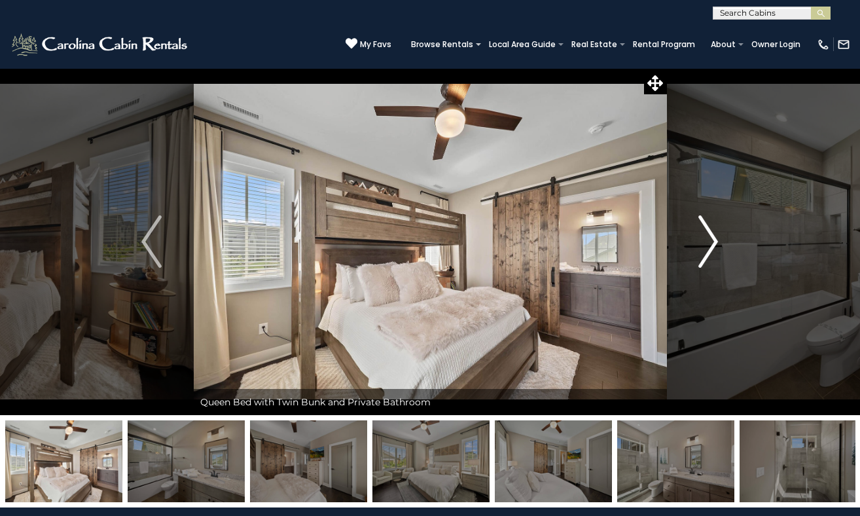
click at [714, 238] on img "Next" at bounding box center [708, 241] width 20 height 52
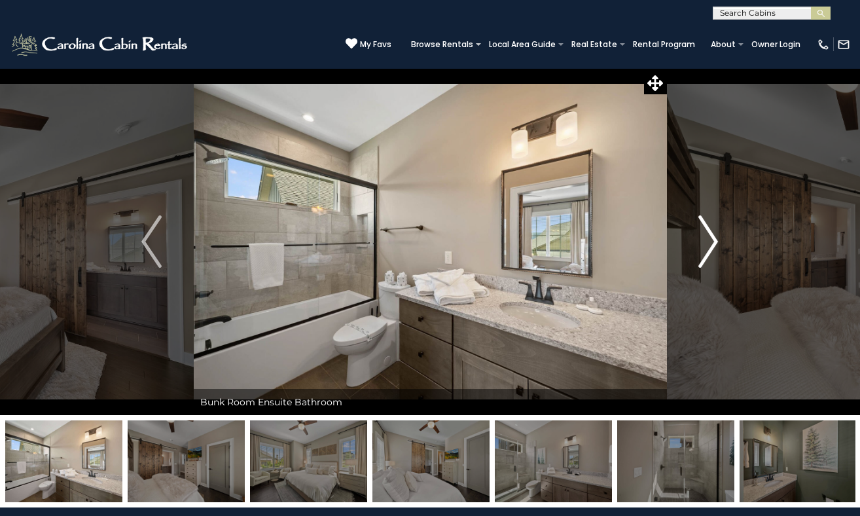
click at [714, 238] on img "Next" at bounding box center [708, 241] width 20 height 52
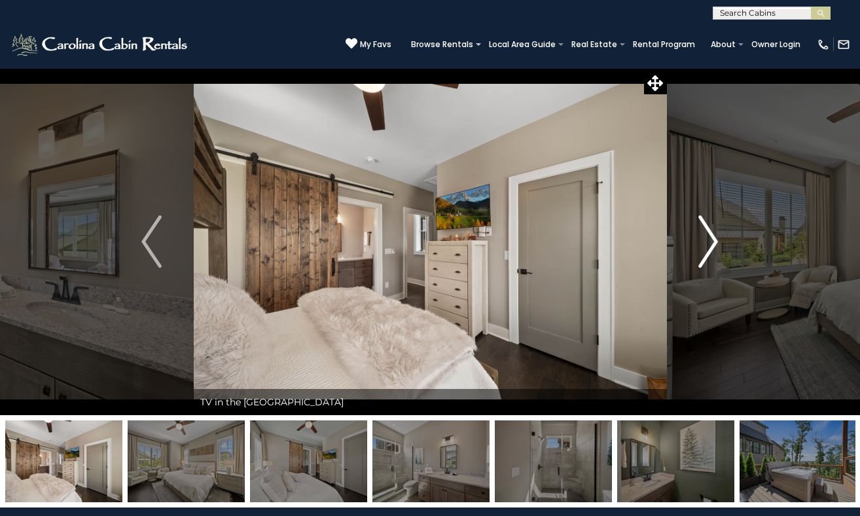
click at [714, 238] on img "Next" at bounding box center [708, 241] width 20 height 52
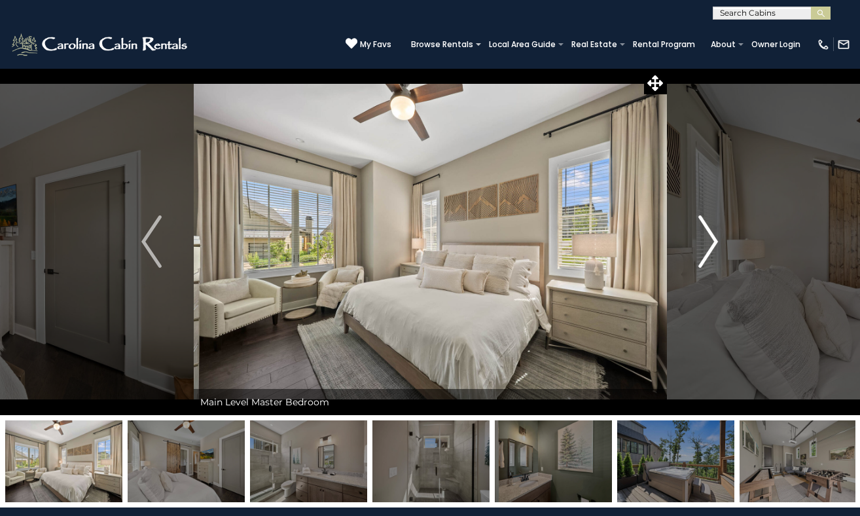
click at [714, 238] on img "Next" at bounding box center [708, 241] width 20 height 52
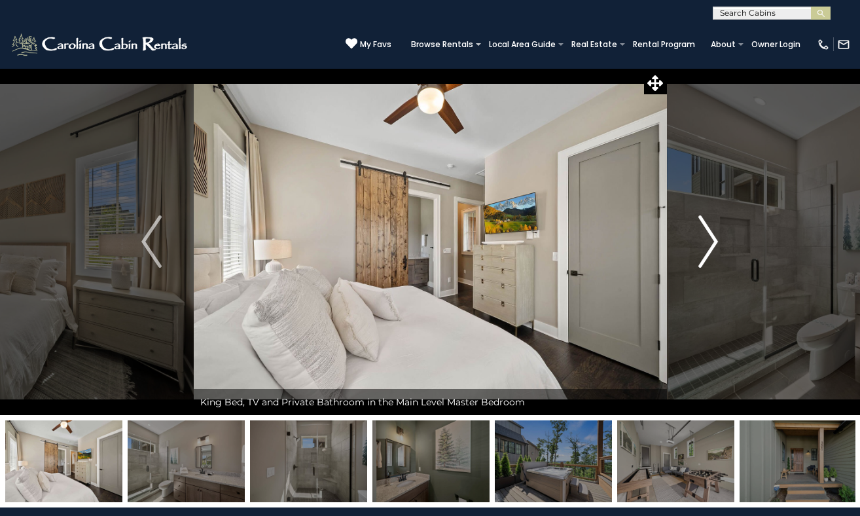
click at [714, 238] on img "Next" at bounding box center [708, 241] width 20 height 52
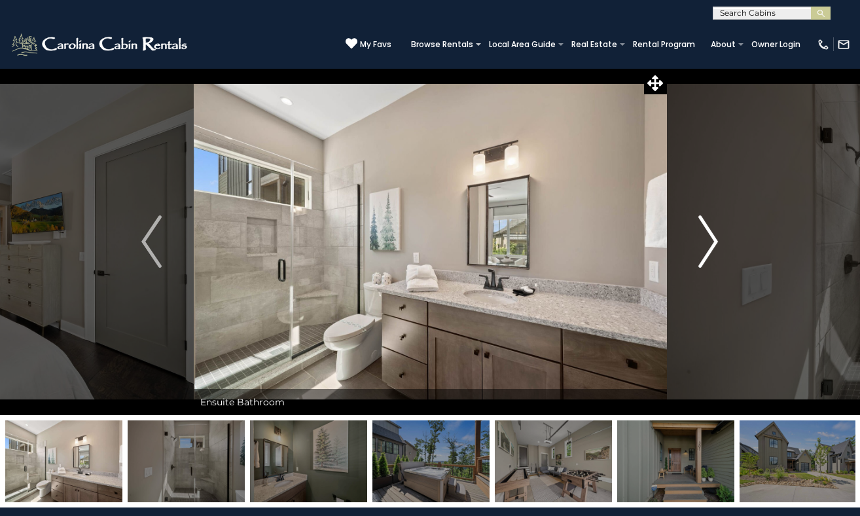
click at [714, 238] on img "Next" at bounding box center [708, 241] width 20 height 52
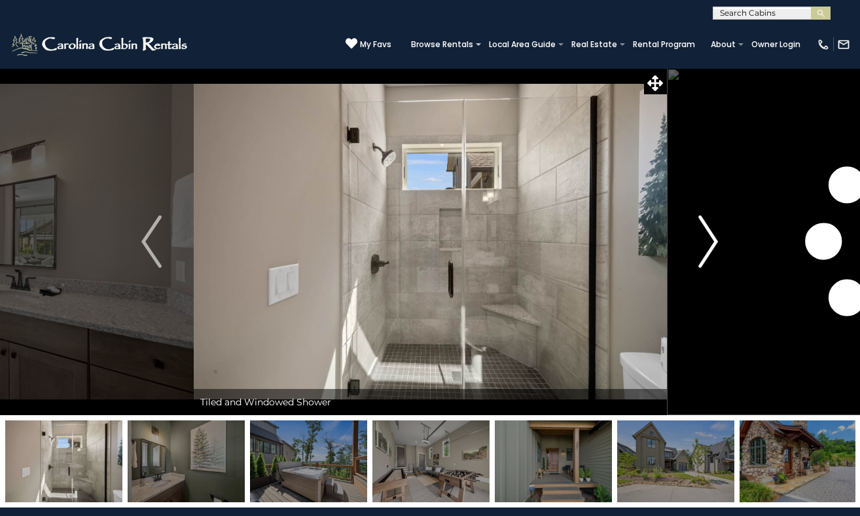
click at [714, 238] on img "Next" at bounding box center [708, 241] width 20 height 52
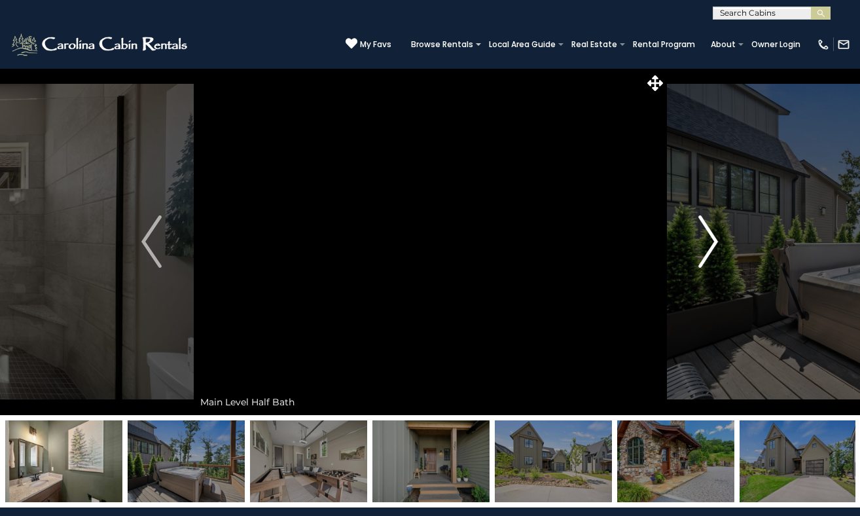
click at [714, 238] on img "Next" at bounding box center [708, 241] width 20 height 52
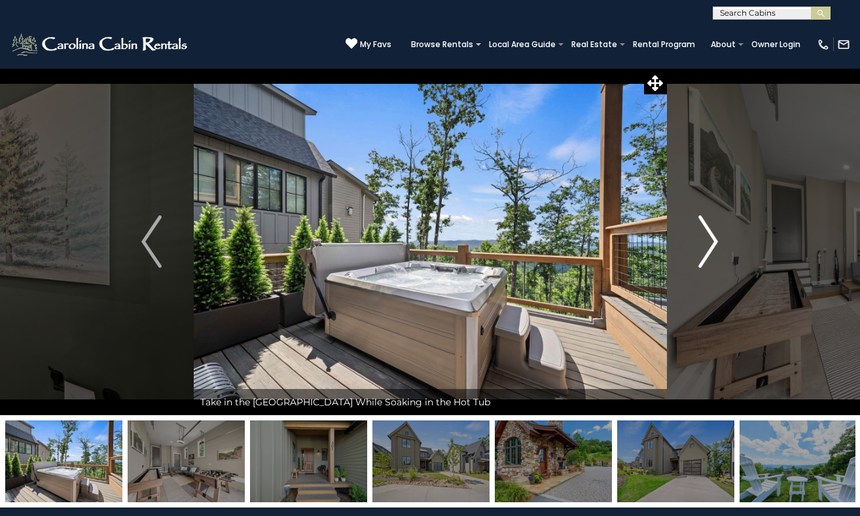
click at [714, 238] on img "Next" at bounding box center [708, 241] width 20 height 52
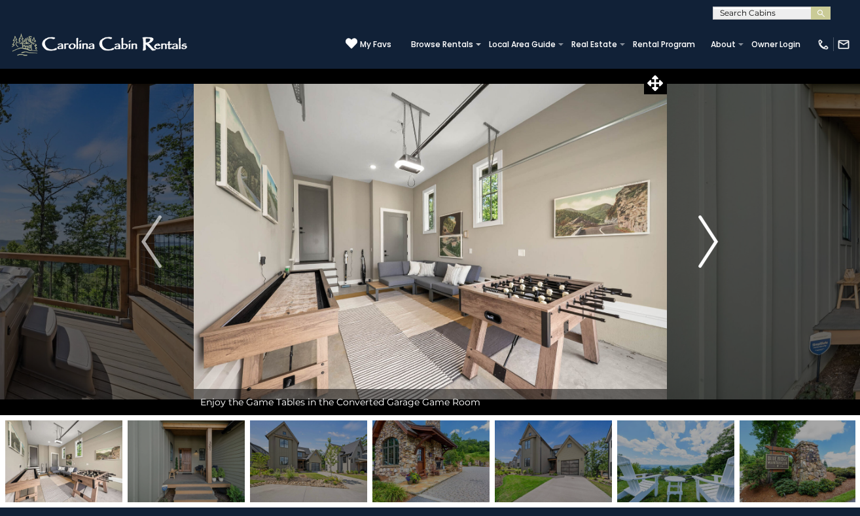
click at [714, 238] on img "Next" at bounding box center [708, 241] width 20 height 52
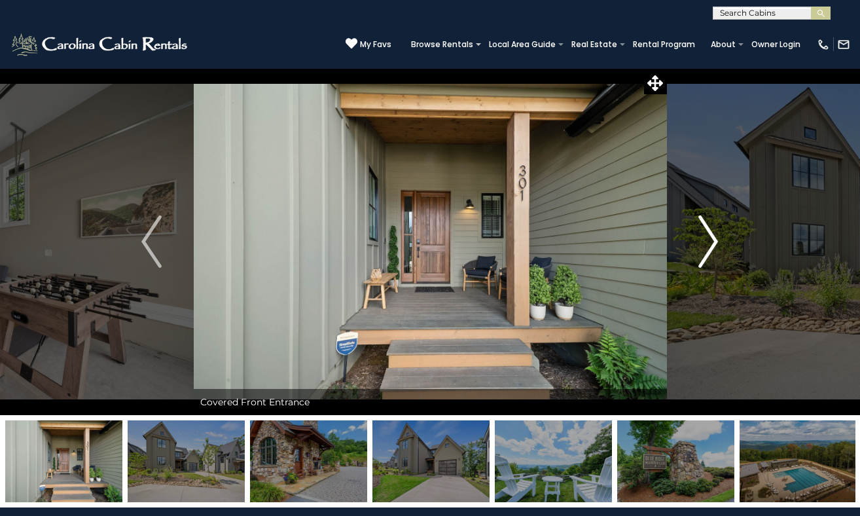
click at [714, 238] on img "Next" at bounding box center [708, 241] width 20 height 52
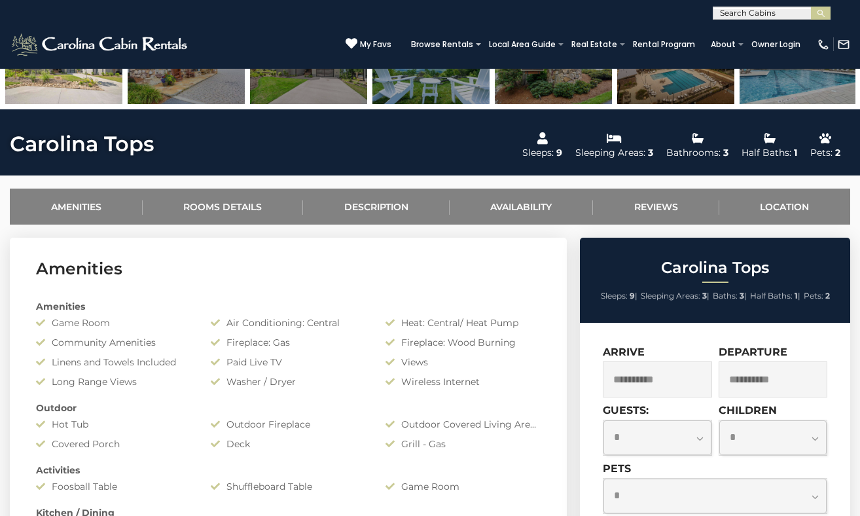
scroll to position [415, 0]
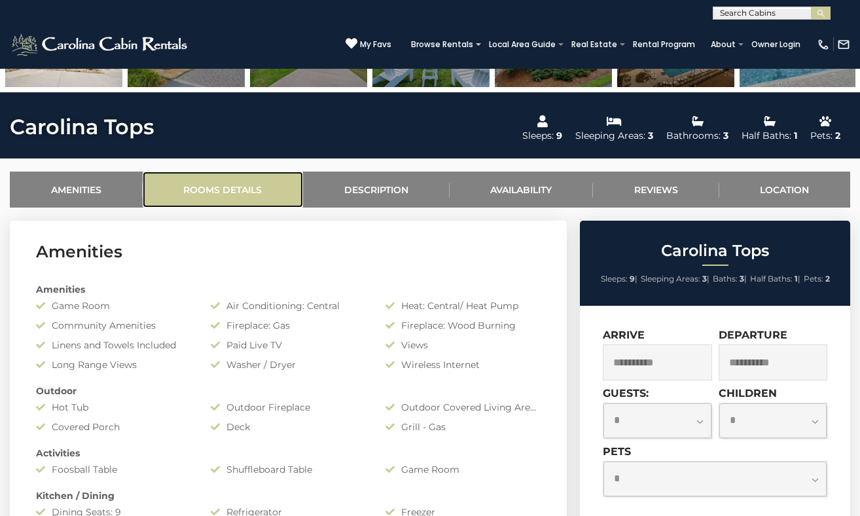
click at [253, 204] on link "Rooms Details" at bounding box center [223, 189] width 161 height 36
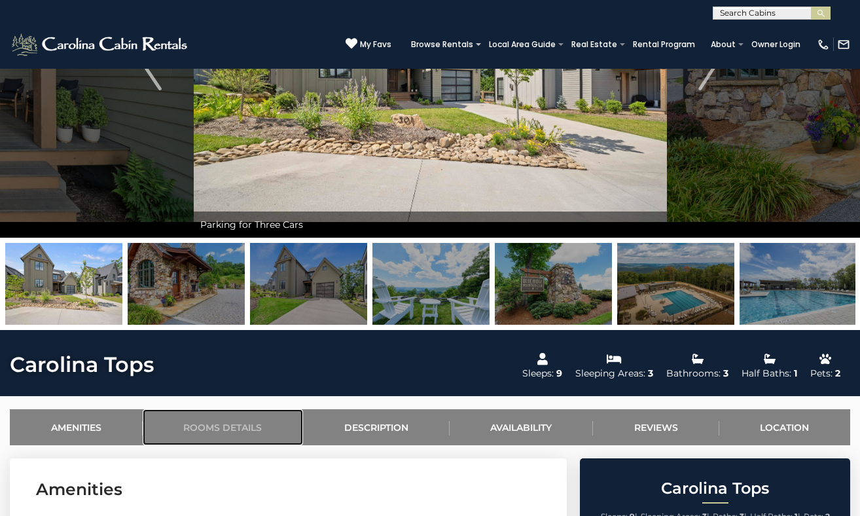
scroll to position [0, 0]
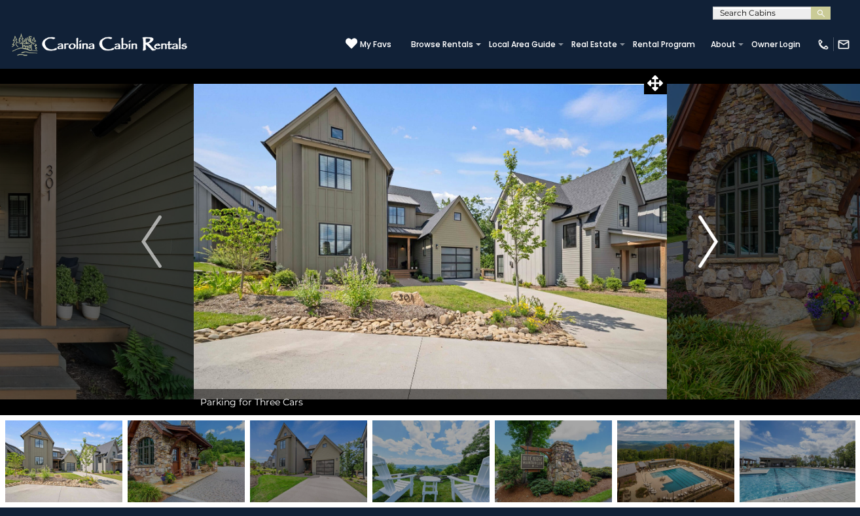
click at [720, 243] on button "Next" at bounding box center [708, 241] width 84 height 347
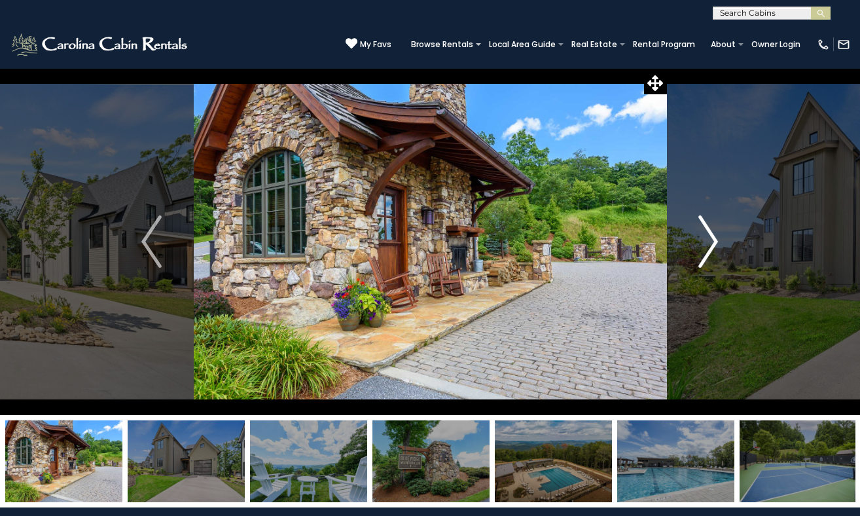
click at [720, 243] on button "Next" at bounding box center [708, 241] width 84 height 347
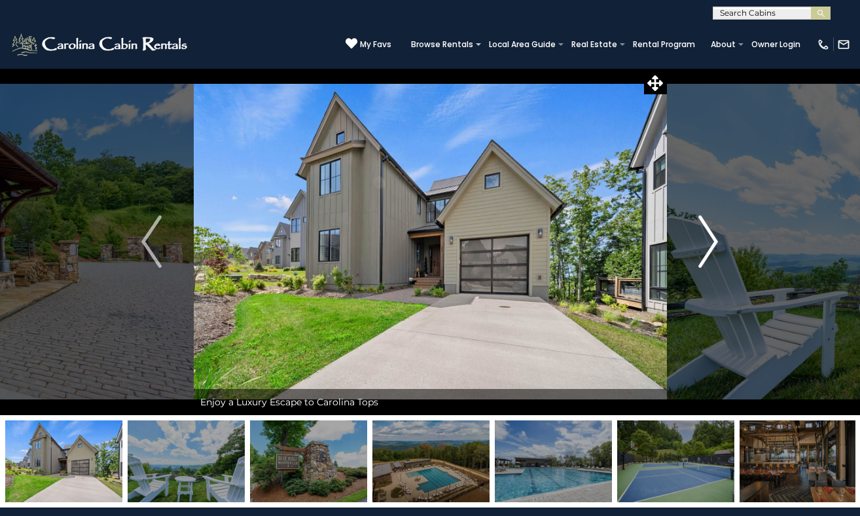
click at [720, 243] on button "Next" at bounding box center [708, 241] width 84 height 347
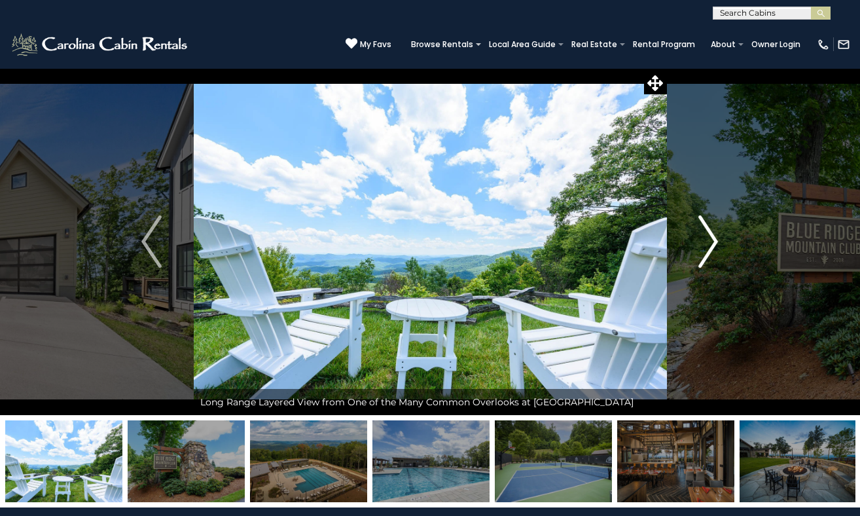
click at [720, 243] on button "Next" at bounding box center [708, 241] width 84 height 347
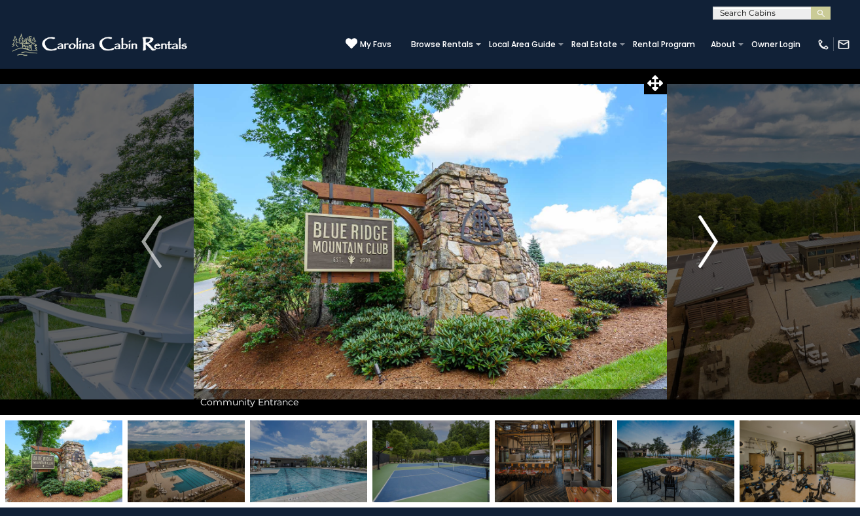
click at [720, 243] on button "Next" at bounding box center [708, 241] width 84 height 347
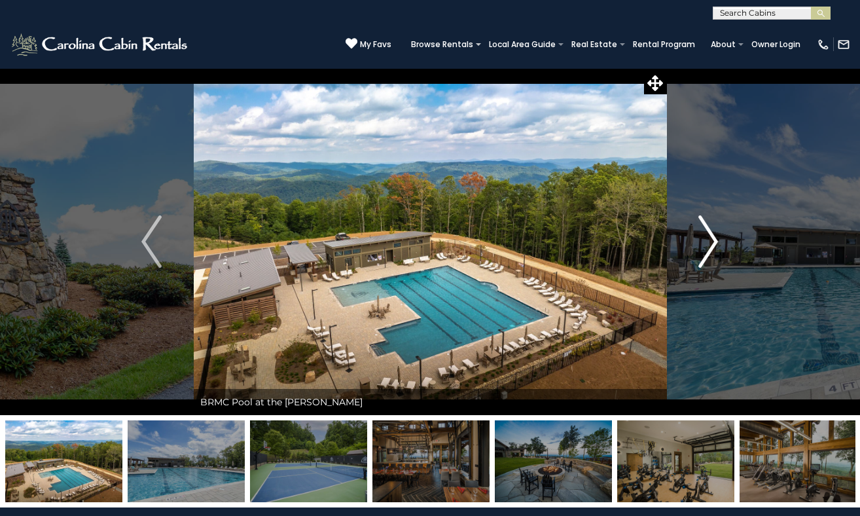
click at [703, 243] on img "Next" at bounding box center [708, 241] width 20 height 52
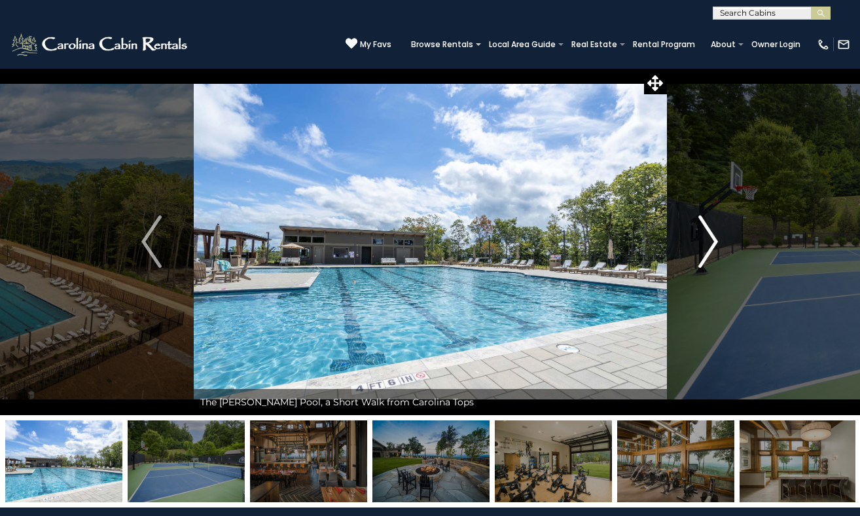
click at [703, 243] on img "Next" at bounding box center [708, 241] width 20 height 52
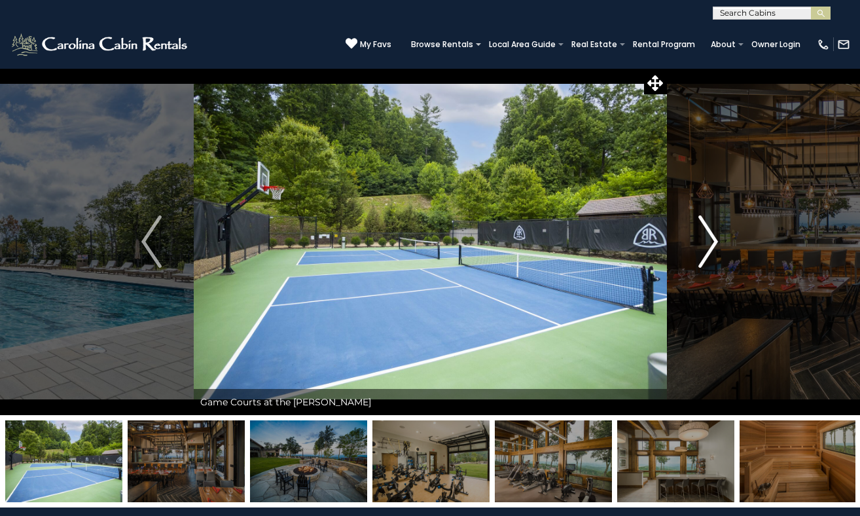
click at [703, 243] on img "Next" at bounding box center [708, 241] width 20 height 52
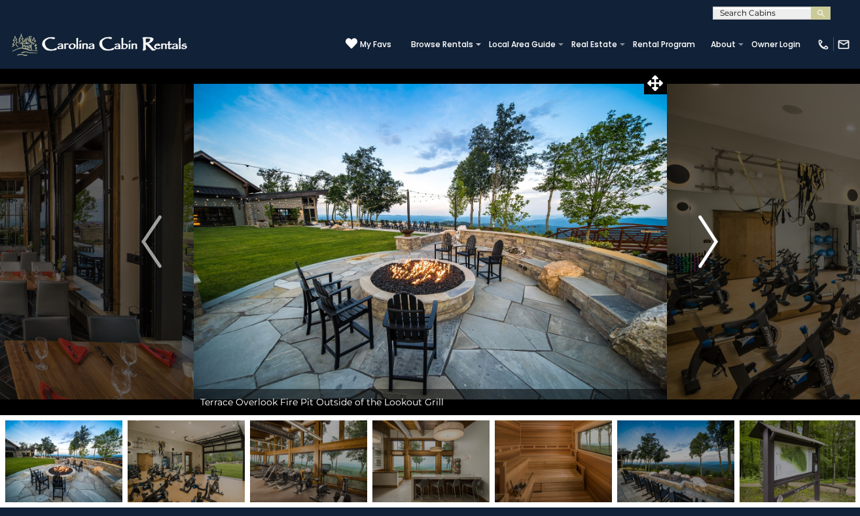
click at [703, 243] on img "Next" at bounding box center [708, 241] width 20 height 52
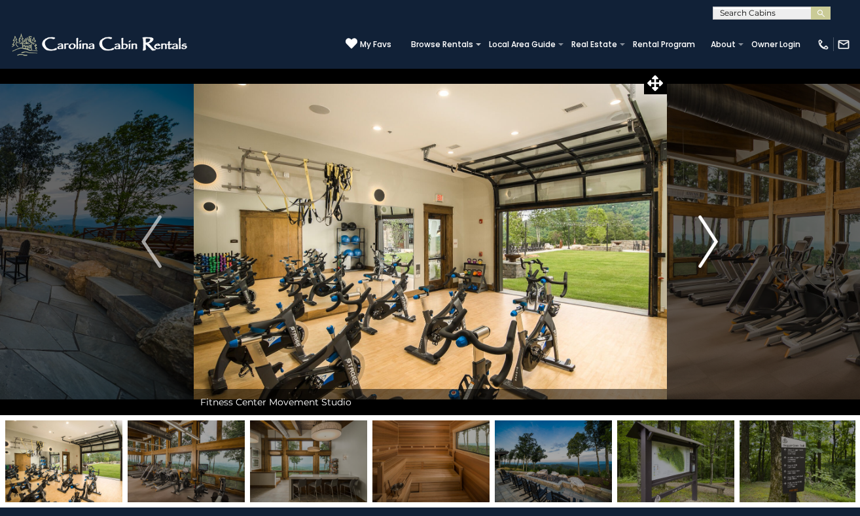
click at [703, 243] on img "Next" at bounding box center [708, 241] width 20 height 52
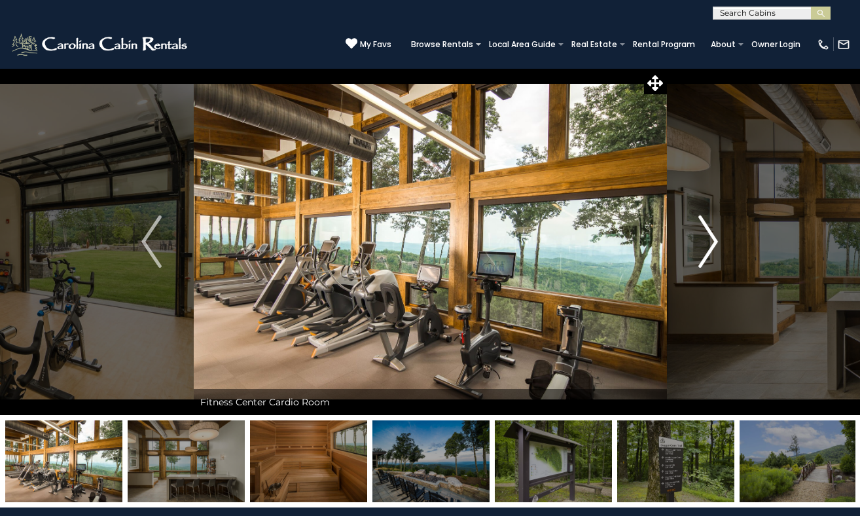
click at [703, 243] on img "Next" at bounding box center [708, 241] width 20 height 52
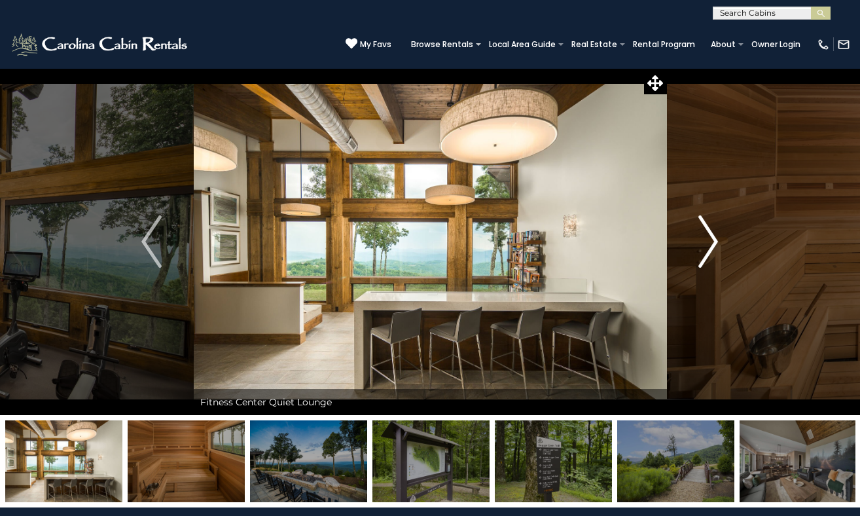
click at [703, 243] on img "Next" at bounding box center [708, 241] width 20 height 52
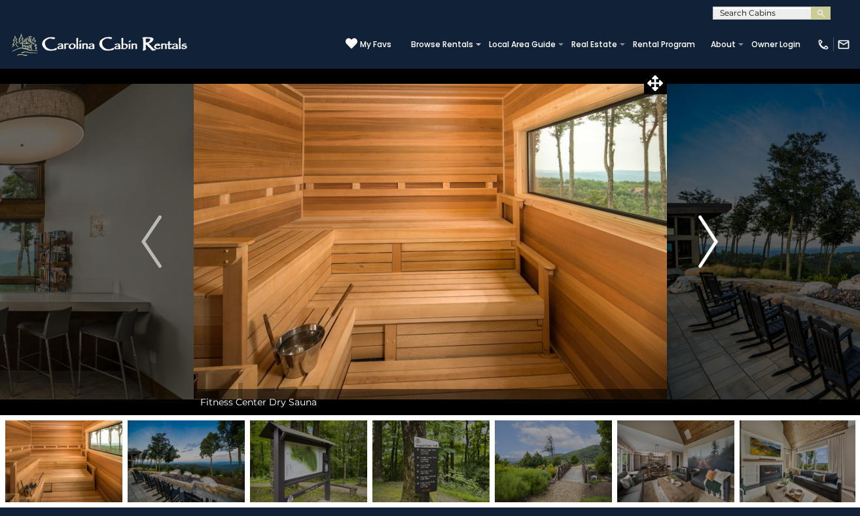
click at [703, 243] on img "Next" at bounding box center [708, 241] width 20 height 52
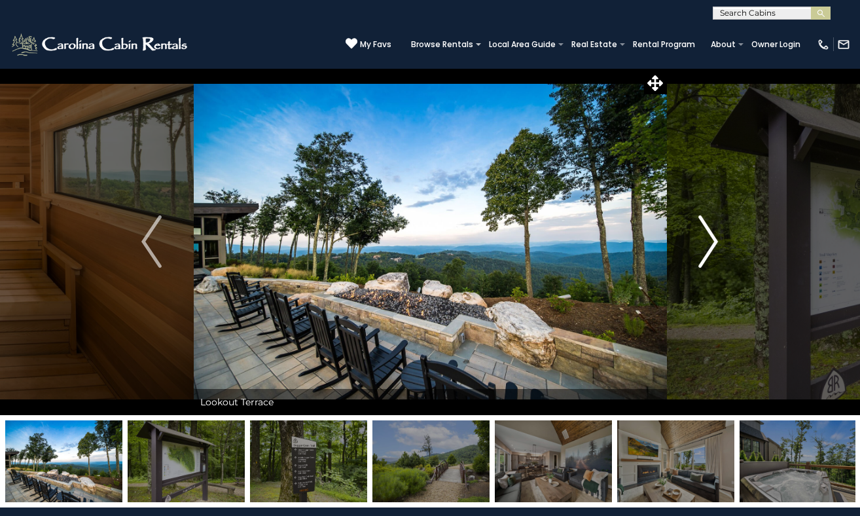
click at [703, 243] on img "Next" at bounding box center [708, 241] width 20 height 52
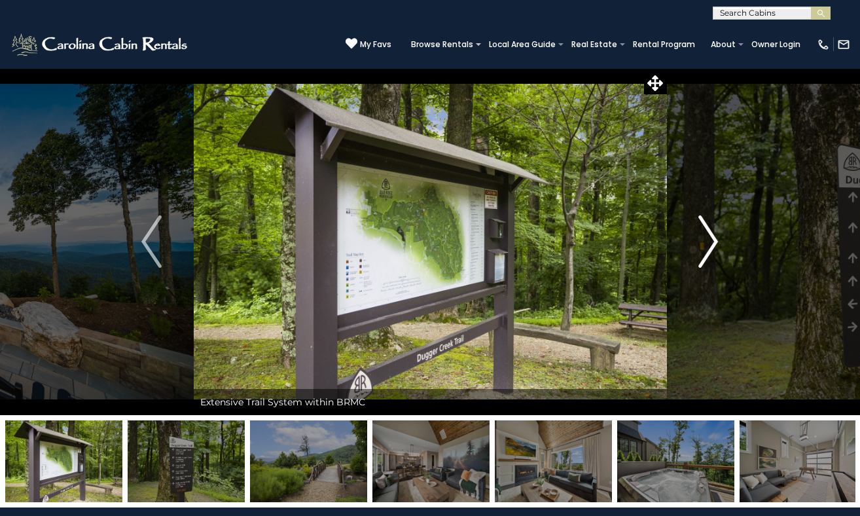
click at [703, 243] on img "Next" at bounding box center [708, 241] width 20 height 52
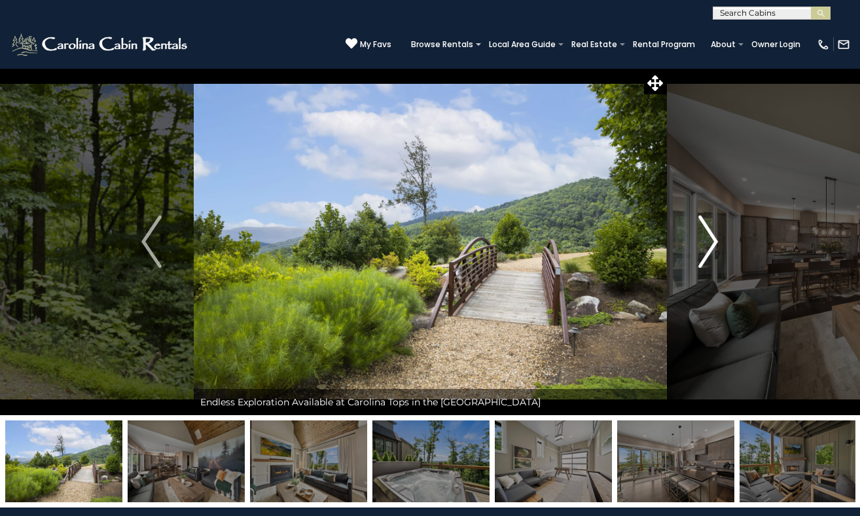
click at [703, 243] on img "Next" at bounding box center [708, 241] width 20 height 52
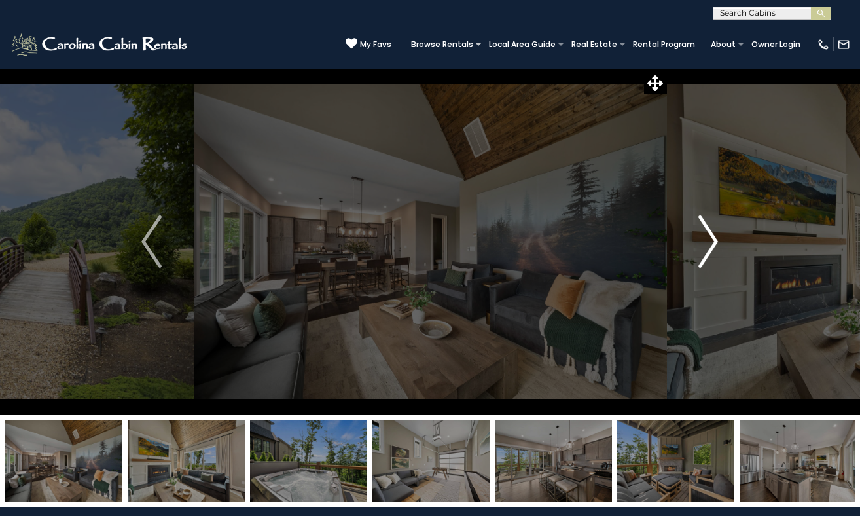
click at [703, 243] on img "Next" at bounding box center [708, 241] width 20 height 52
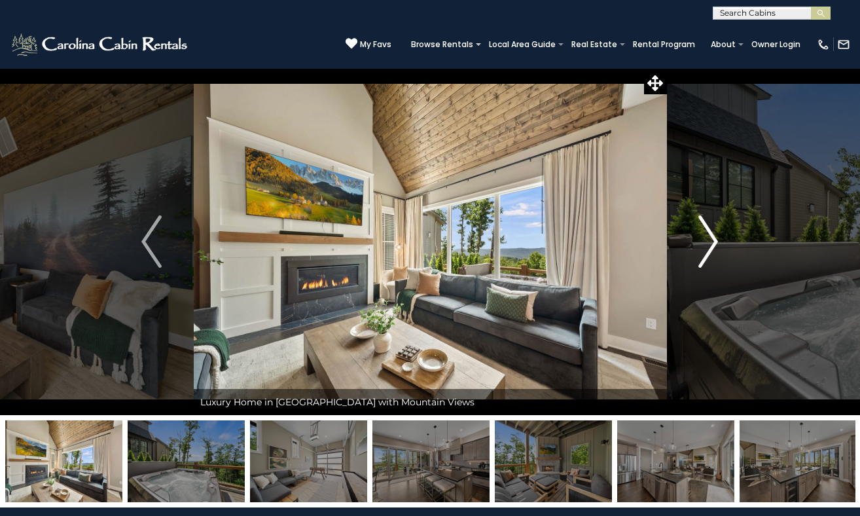
click at [703, 243] on img "Next" at bounding box center [708, 241] width 20 height 52
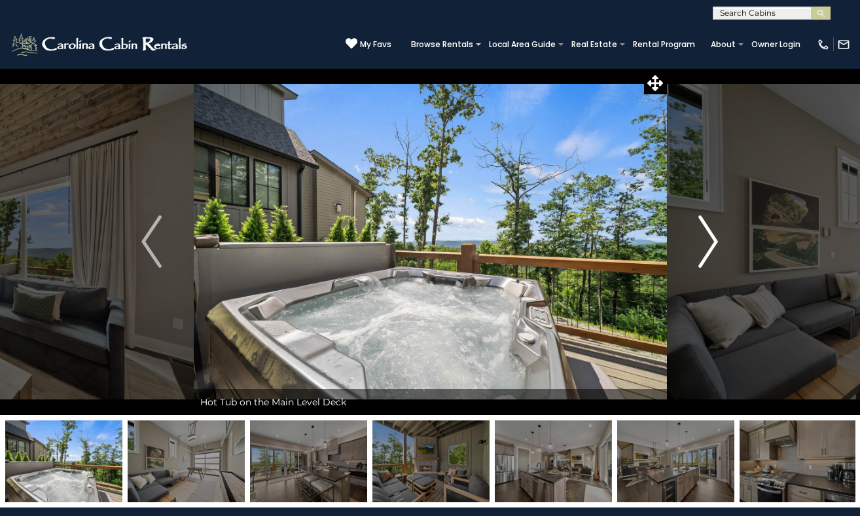
click at [703, 243] on img "Next" at bounding box center [708, 241] width 20 height 52
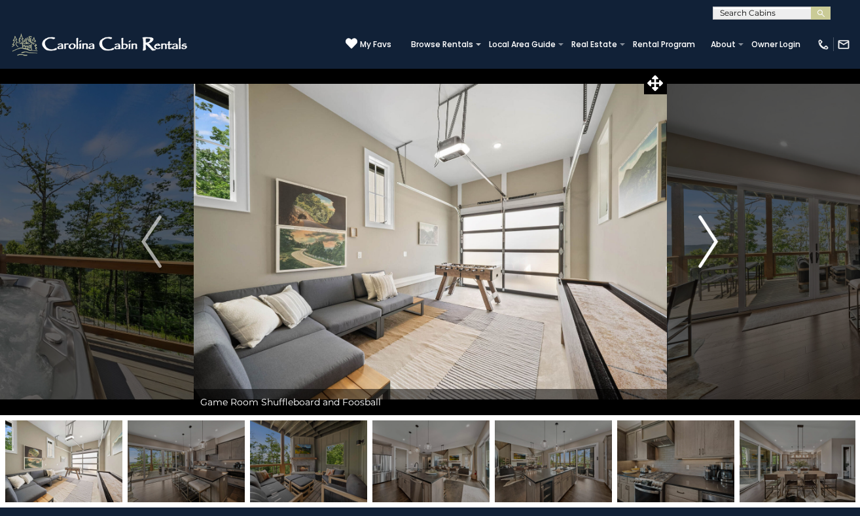
click at [703, 243] on img "Next" at bounding box center [708, 241] width 20 height 52
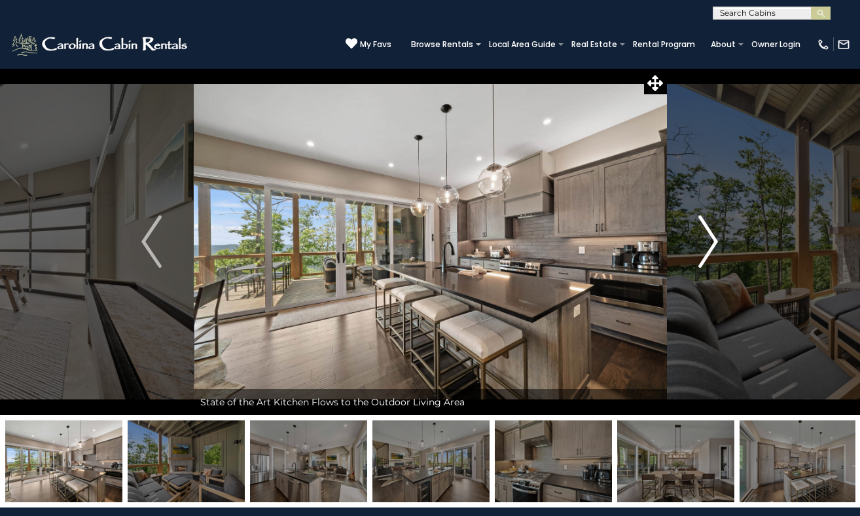
click at [703, 243] on img "Next" at bounding box center [708, 241] width 20 height 52
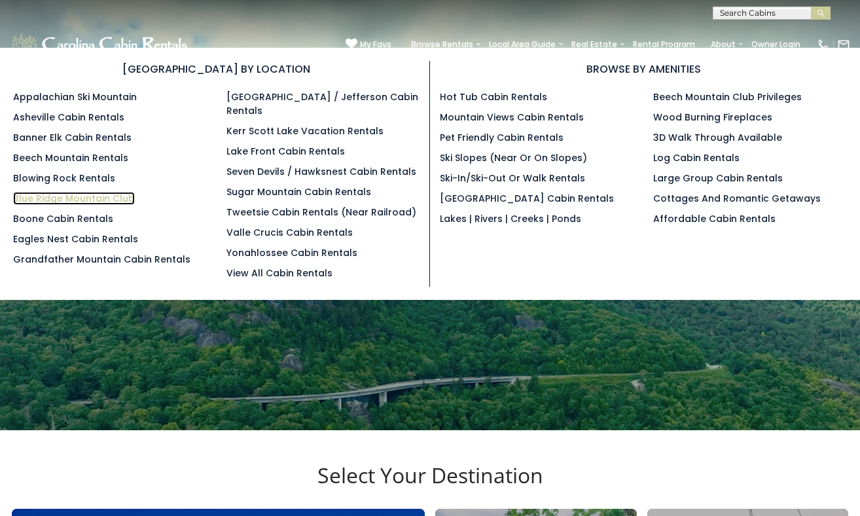
click at [94, 200] on link "Blue Ridge Mountain Club" at bounding box center [74, 198] width 122 height 13
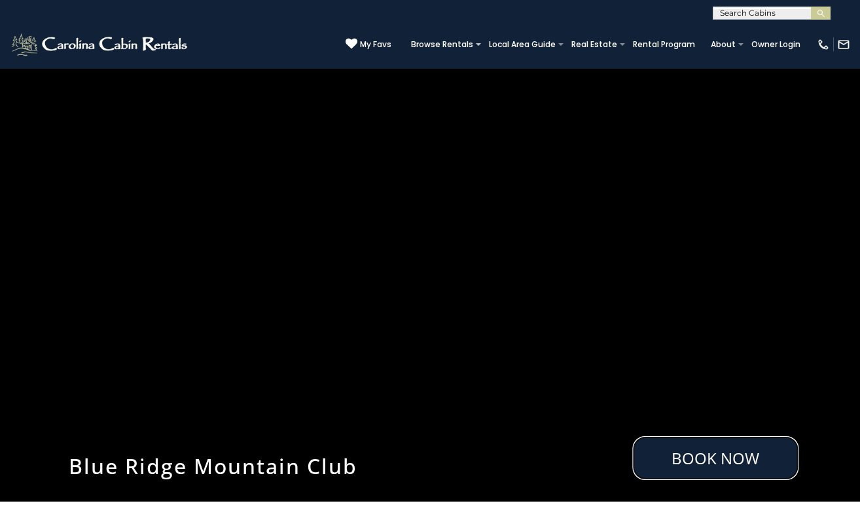
click at [686, 464] on link "Book Now" at bounding box center [715, 458] width 166 height 44
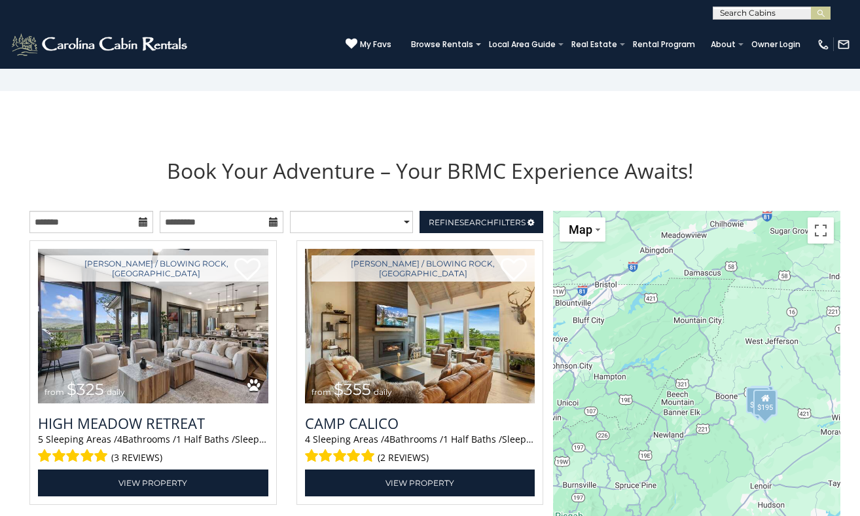
scroll to position [1375, 0]
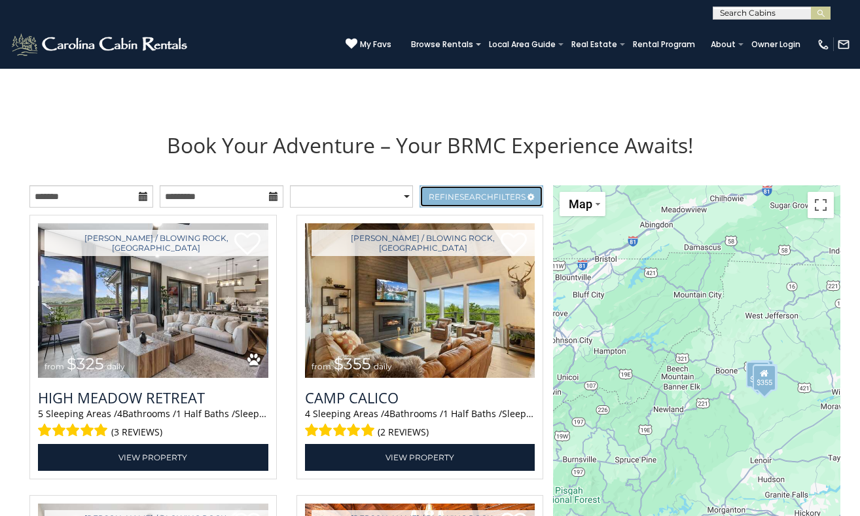
click at [474, 192] on span "Search" at bounding box center [476, 197] width 34 height 10
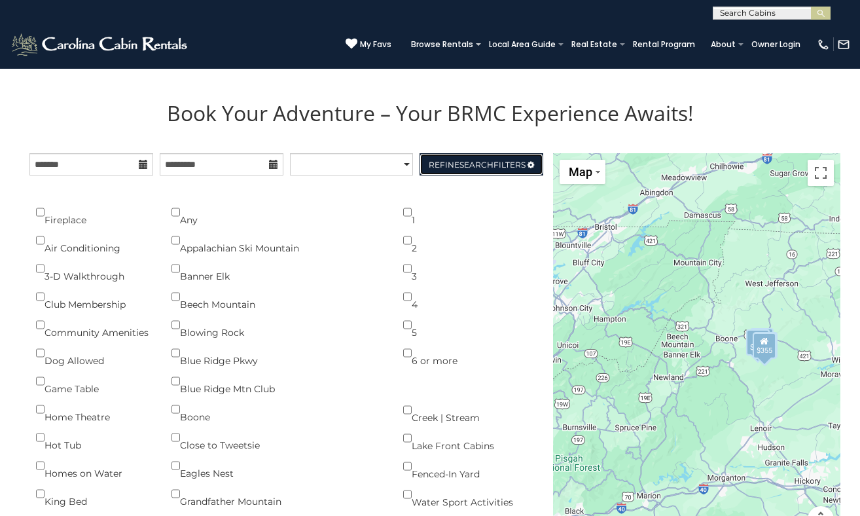
scroll to position [1414, 0]
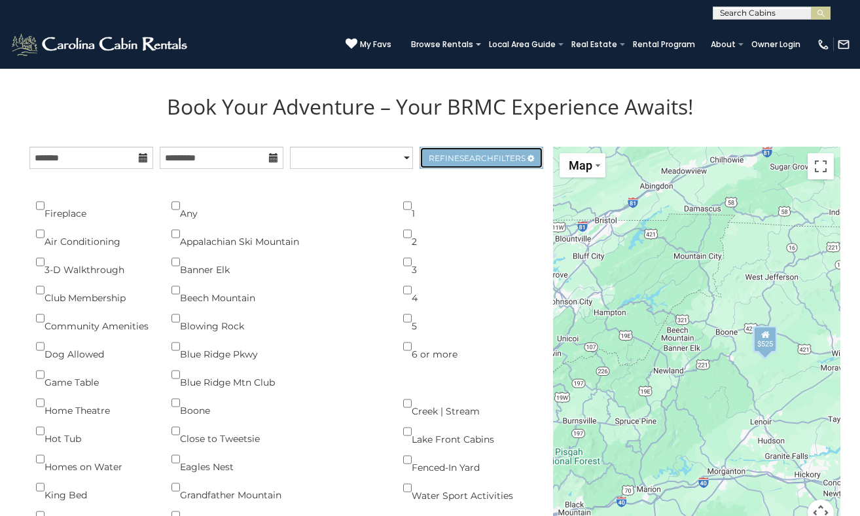
click at [512, 155] on span "Refine Search Filters" at bounding box center [477, 158] width 97 height 10
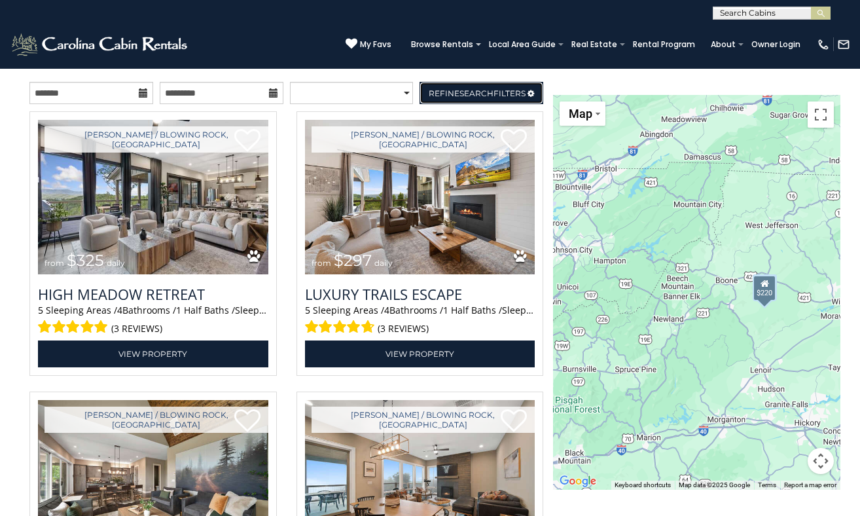
scroll to position [1475, 0]
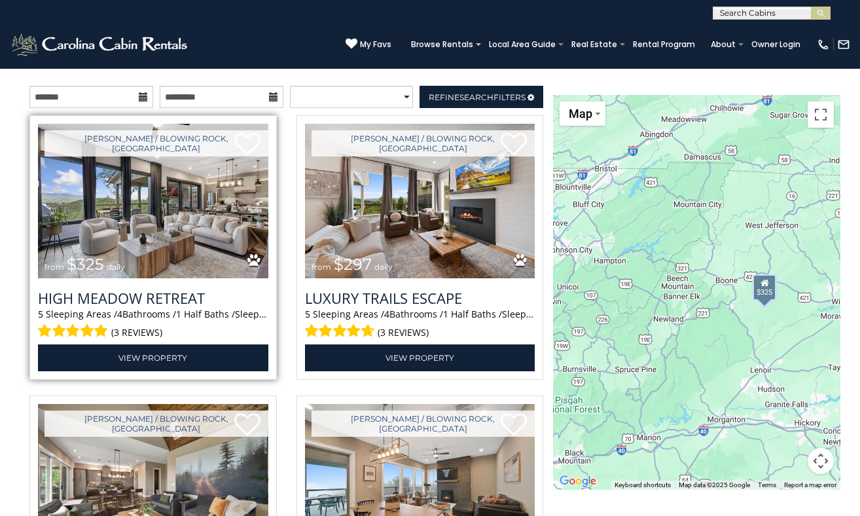
click at [234, 190] on img at bounding box center [153, 201] width 230 height 154
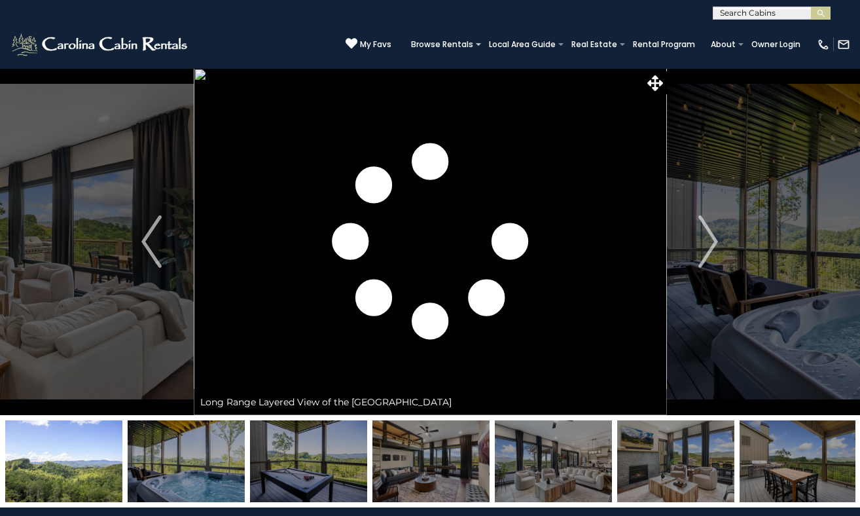
click at [709, 238] on img "Next" at bounding box center [708, 241] width 20 height 52
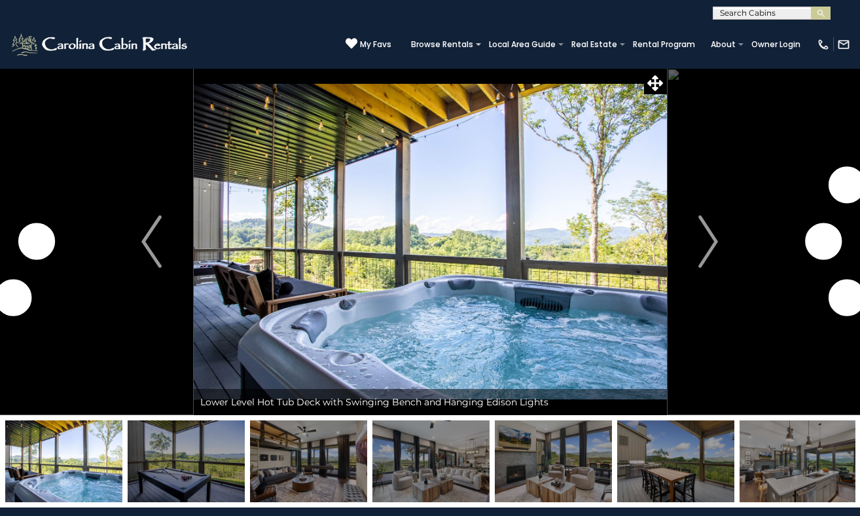
click at [709, 238] on img "Next" at bounding box center [708, 241] width 20 height 52
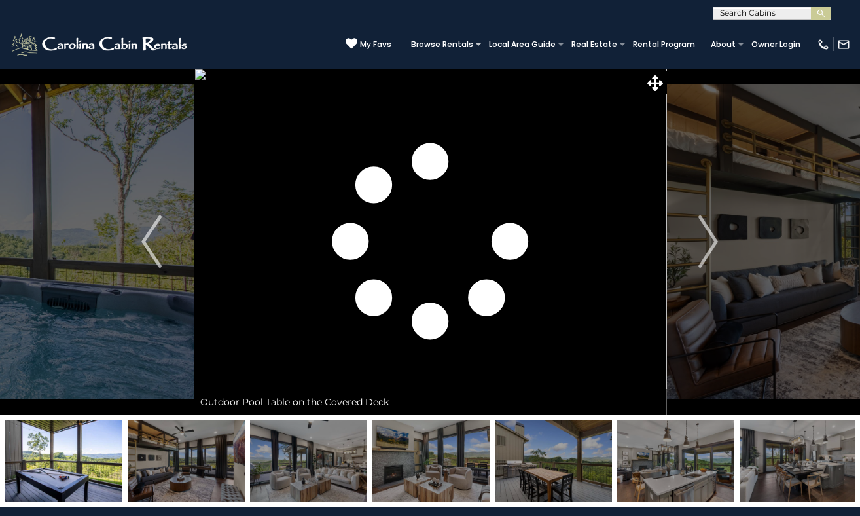
click at [709, 238] on img "Next" at bounding box center [708, 241] width 20 height 52
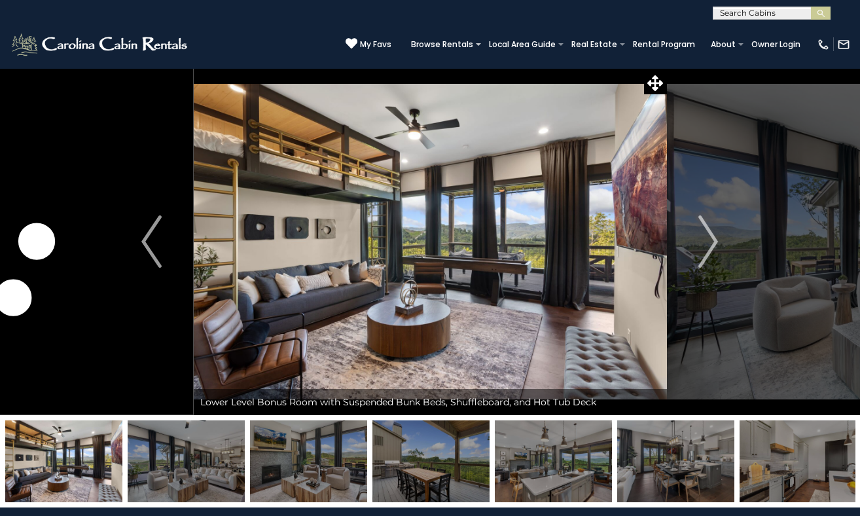
click at [709, 238] on img "Next" at bounding box center [708, 241] width 20 height 52
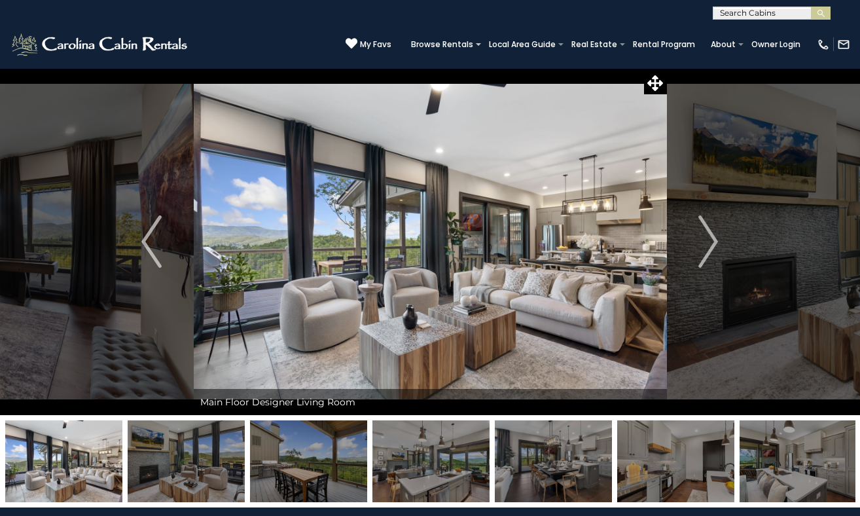
click at [709, 238] on img "Next" at bounding box center [708, 241] width 20 height 52
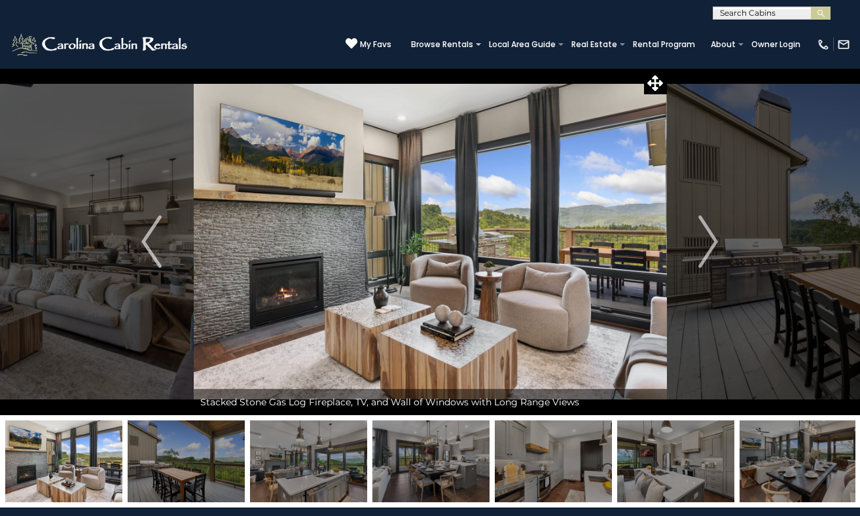
click at [709, 238] on img "Next" at bounding box center [708, 241] width 20 height 52
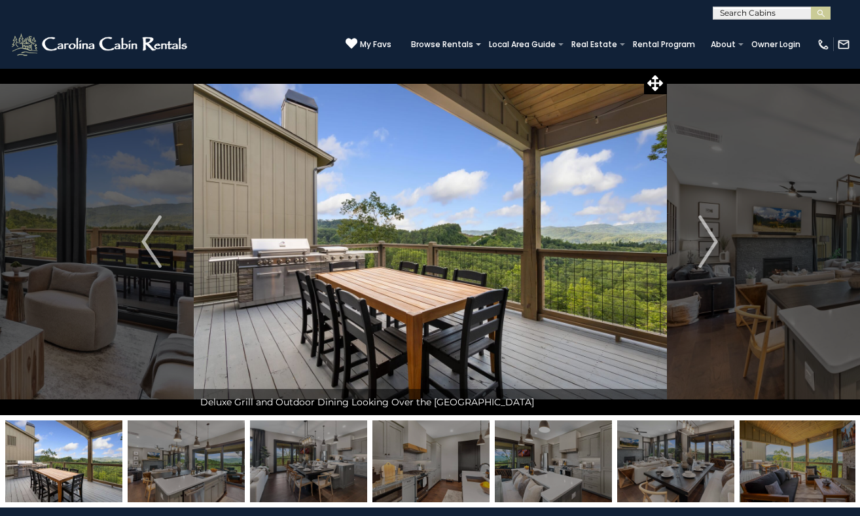
click at [709, 238] on img "Next" at bounding box center [708, 241] width 20 height 52
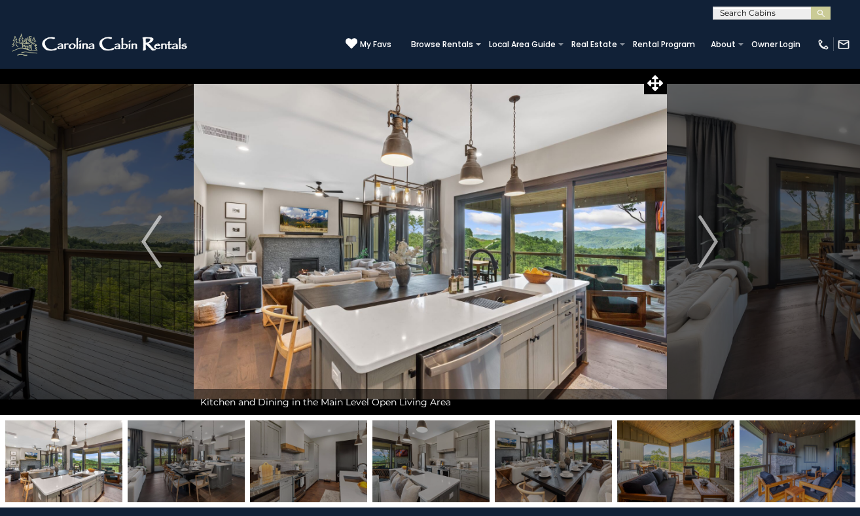
click at [709, 238] on img "Next" at bounding box center [708, 241] width 20 height 52
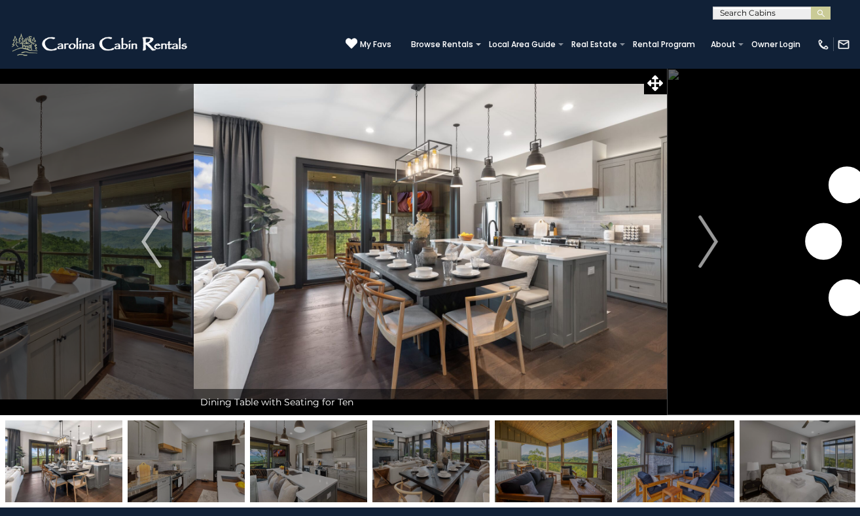
click at [709, 238] on img "Next" at bounding box center [708, 241] width 20 height 52
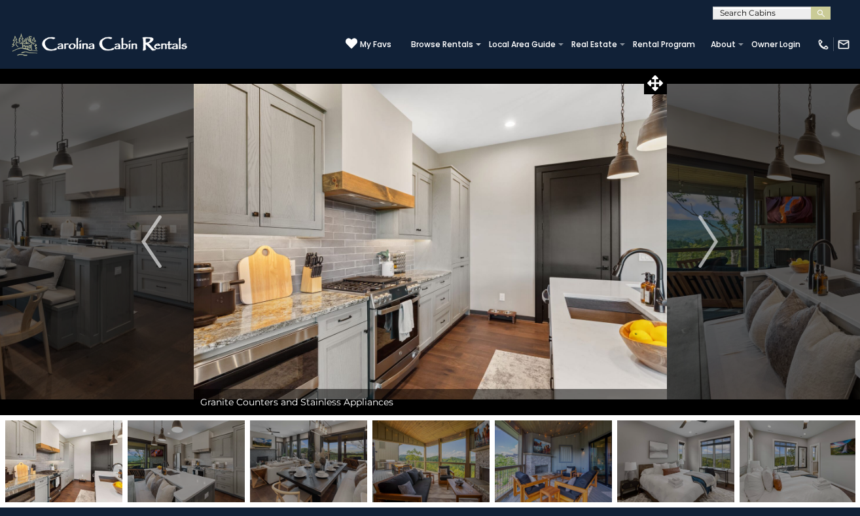
click at [709, 238] on img "Next" at bounding box center [708, 241] width 20 height 52
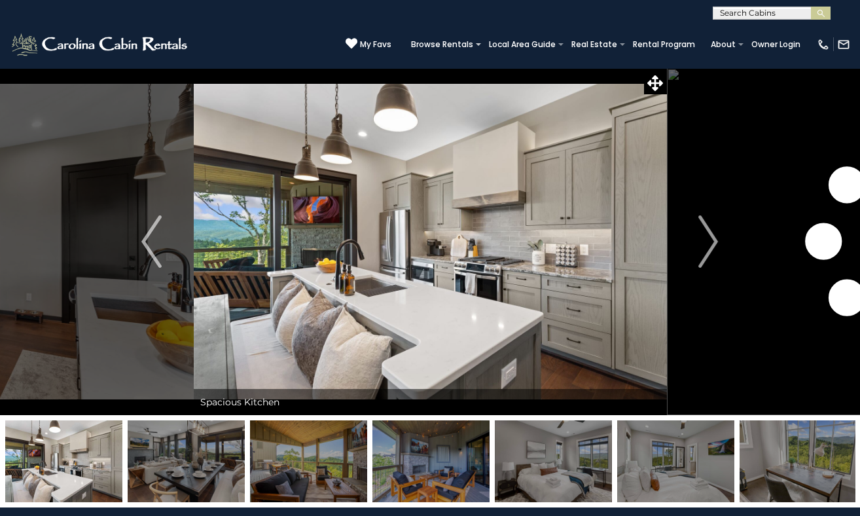
click at [709, 238] on img "Next" at bounding box center [708, 241] width 20 height 52
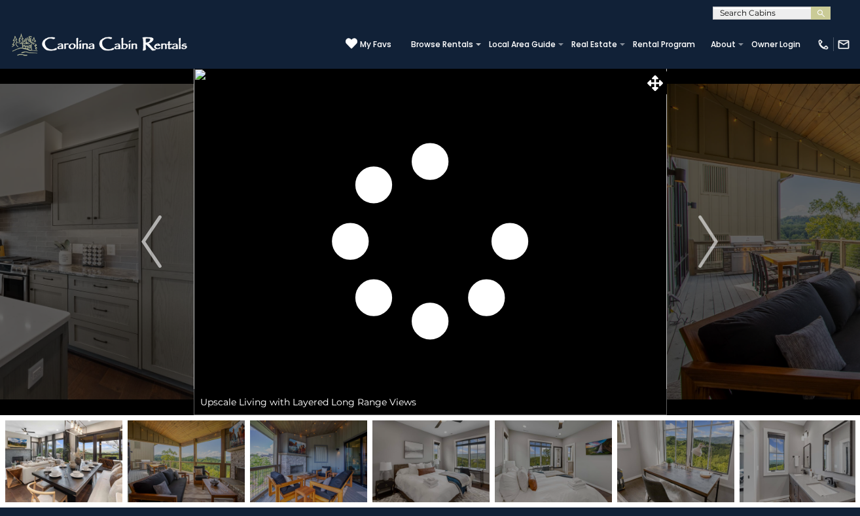
click at [709, 238] on img "Next" at bounding box center [708, 241] width 20 height 52
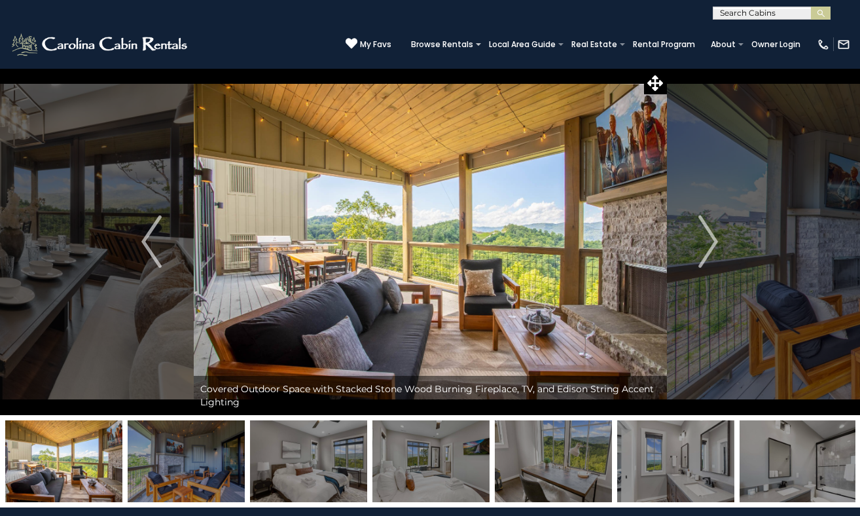
click at [709, 238] on img "Next" at bounding box center [708, 241] width 20 height 52
